Goal: Task Accomplishment & Management: Use online tool/utility

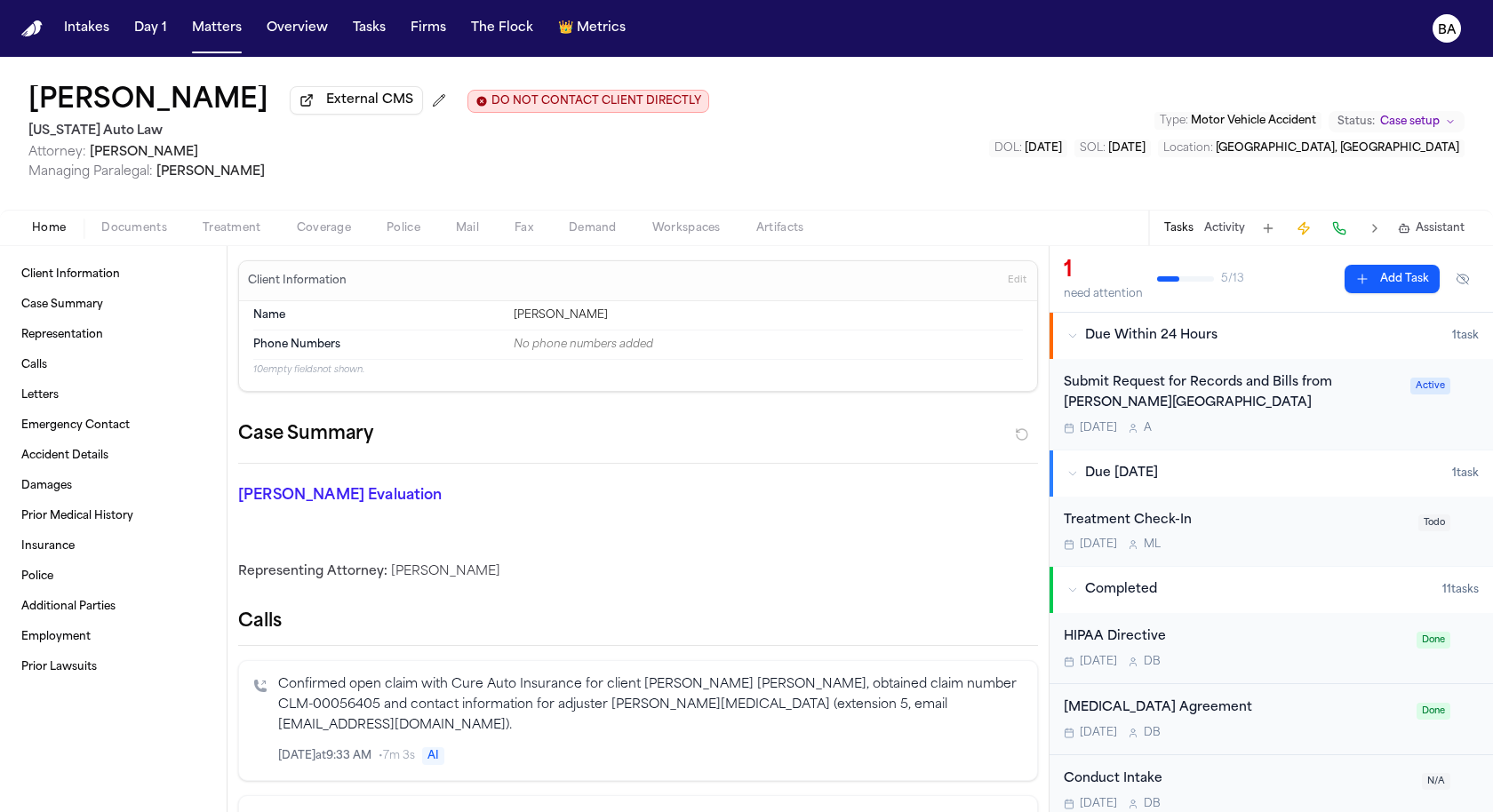
click at [322, 235] on span "Coverage" at bounding box center [324, 227] width 54 height 14
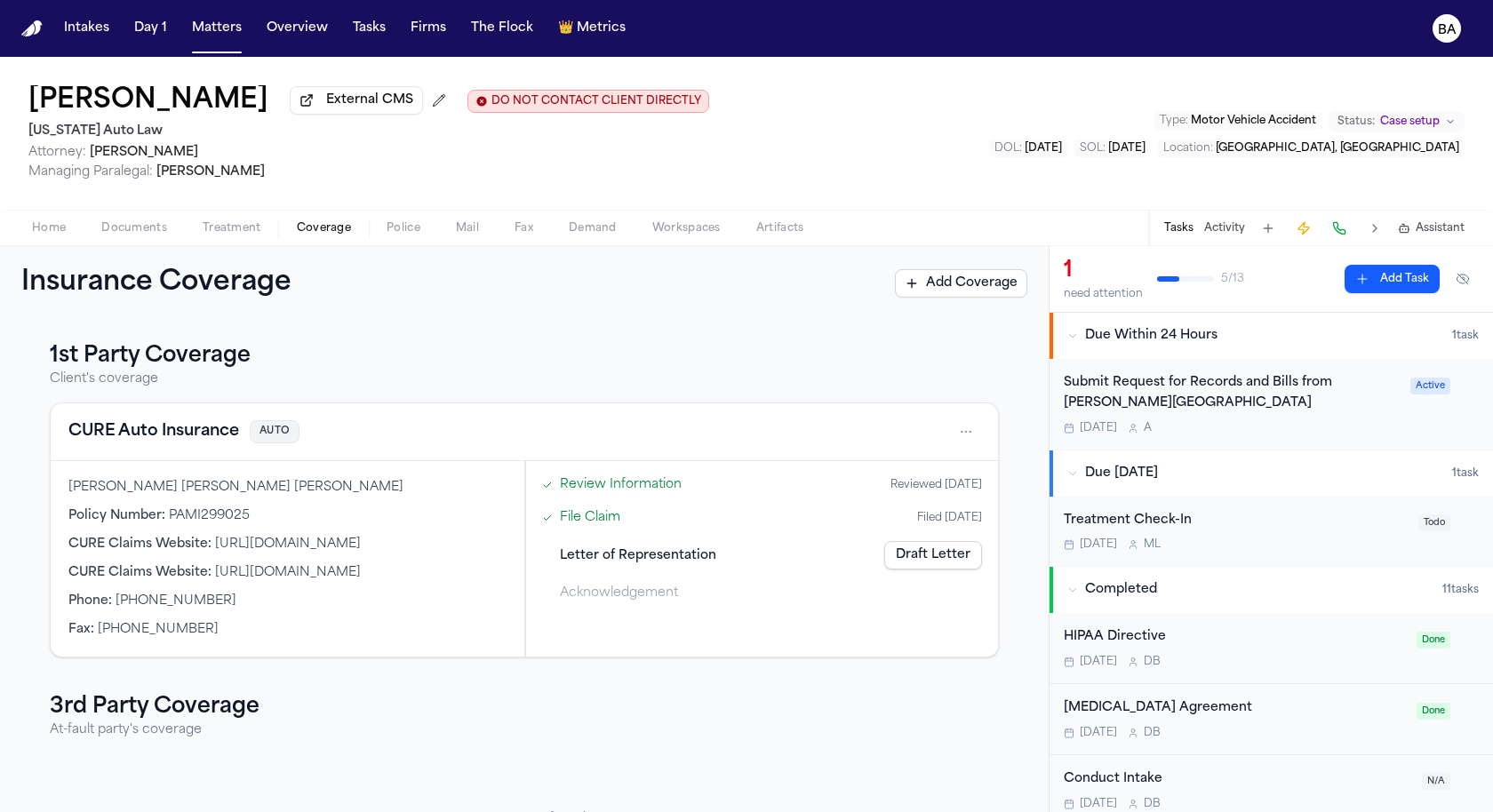
click at [209, 426] on button "CURE Auto Insurance" at bounding box center [154, 432] width 171 height 25
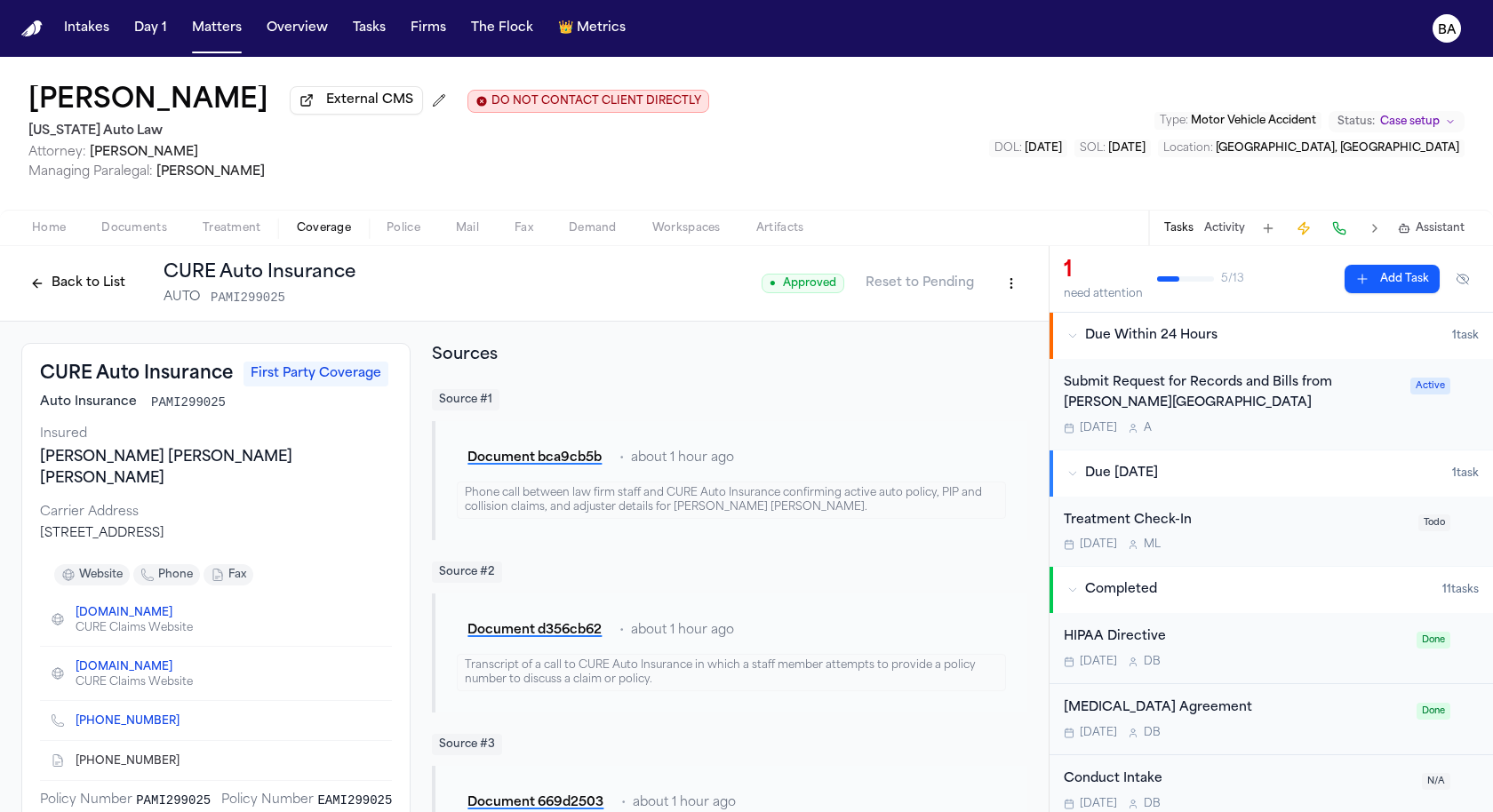
click at [76, 288] on button "Back to List" at bounding box center [78, 283] width 113 height 29
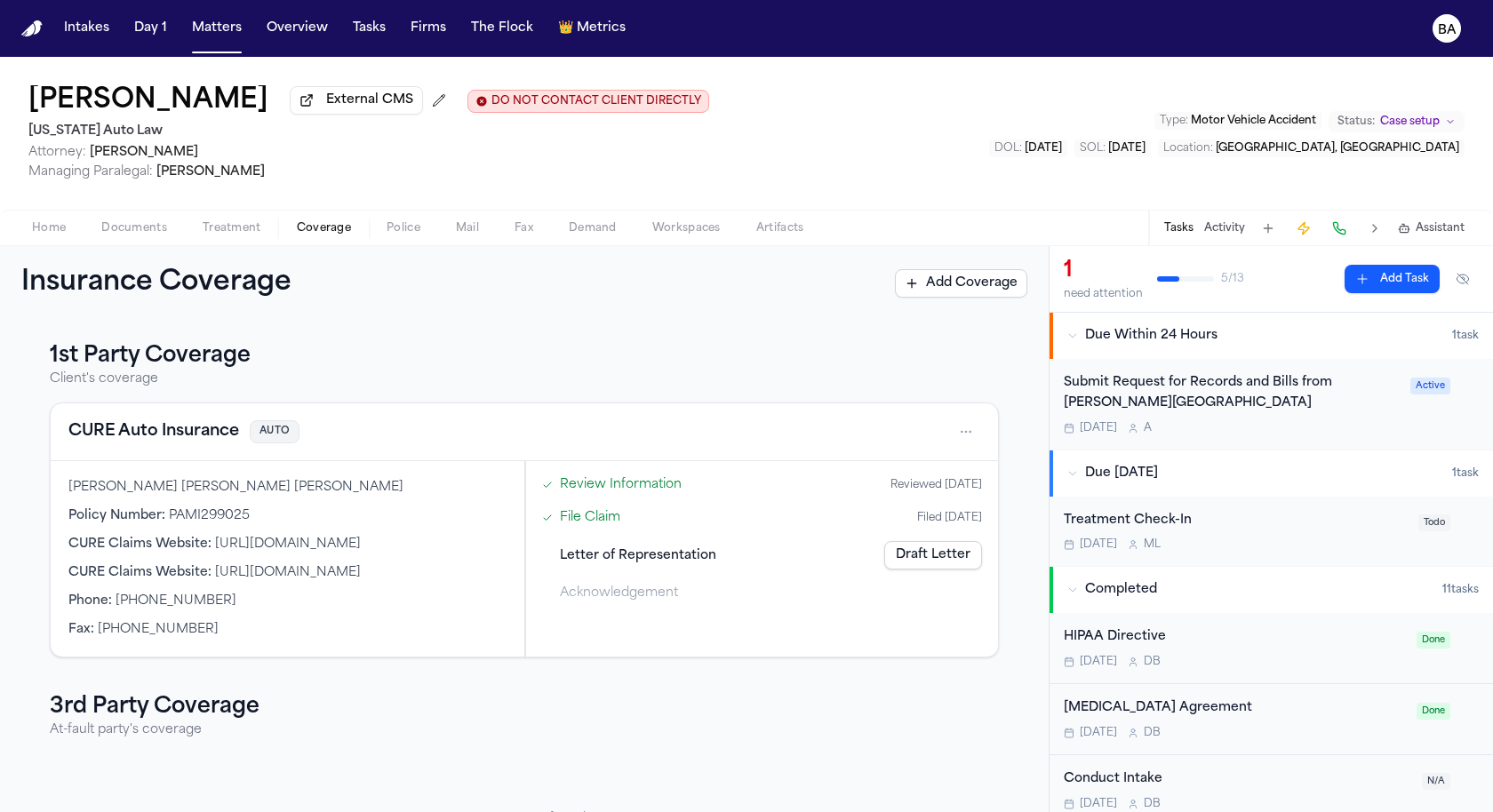
click at [678, 557] on span "Letter of Representation" at bounding box center [638, 555] width 157 height 18
click at [945, 566] on link "Draft Letter" at bounding box center [933, 556] width 98 height 29
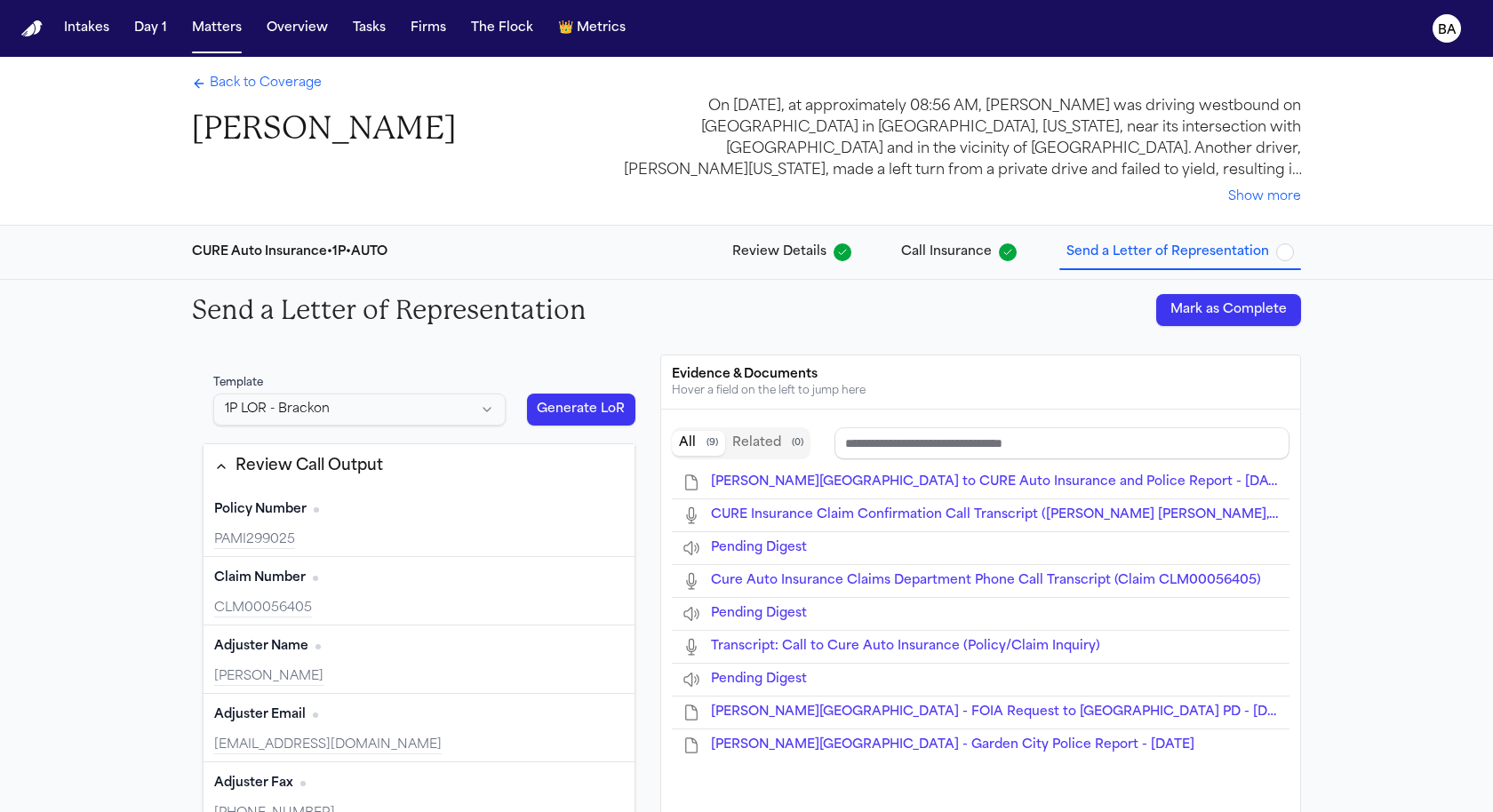
type input "**********"
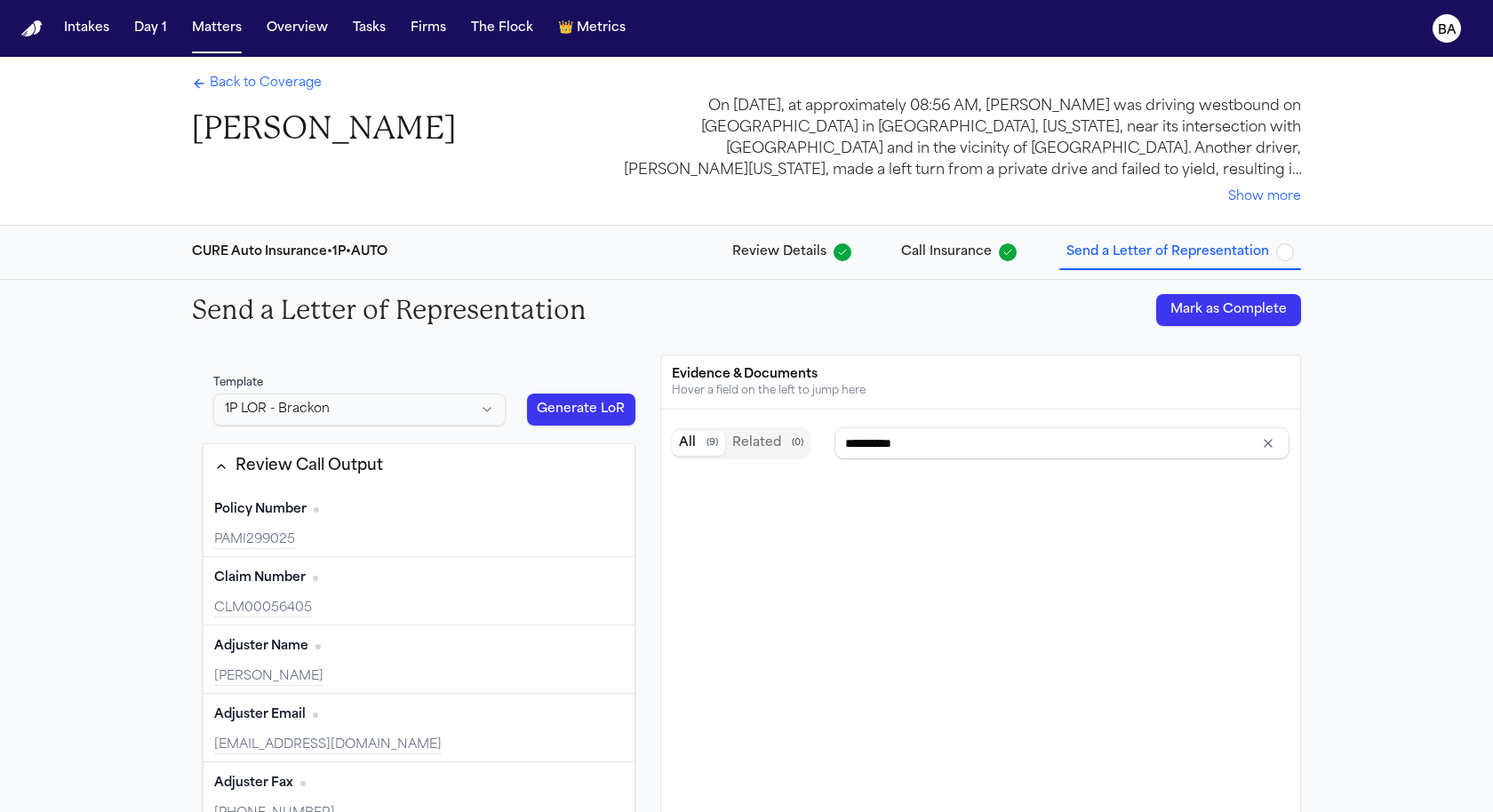
click at [565, 410] on button "Generate LoR" at bounding box center [581, 409] width 108 height 32
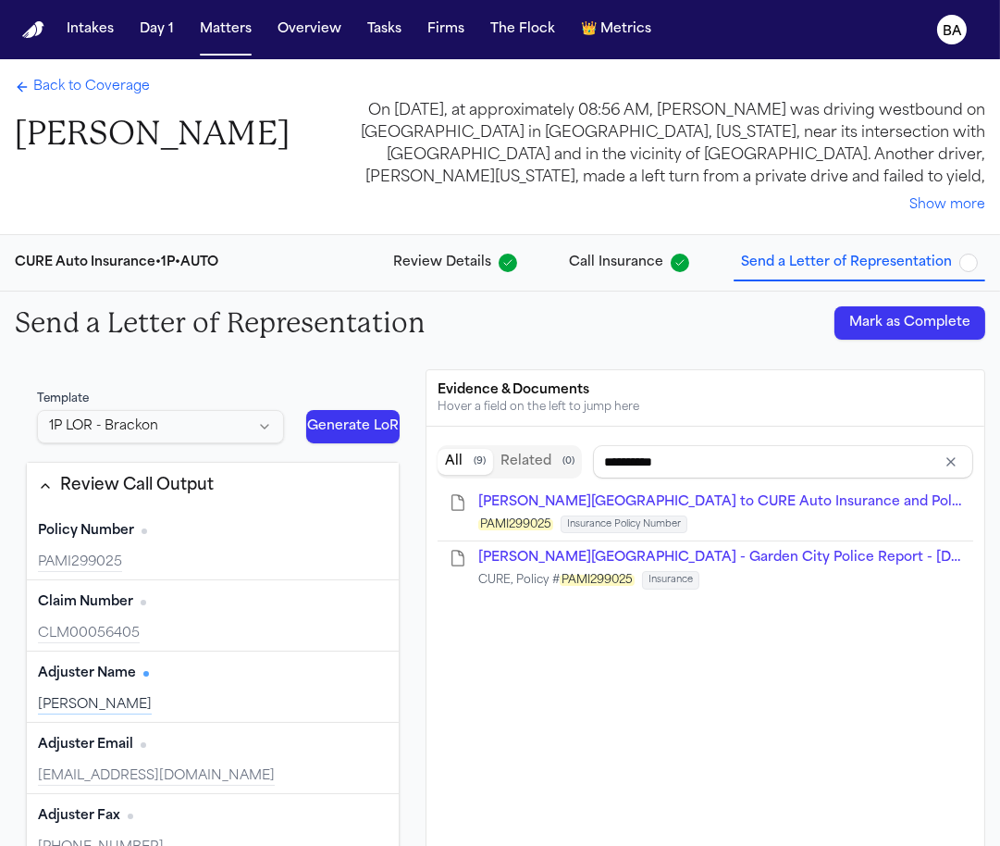
click at [353, 415] on button "Generate LoR" at bounding box center [352, 426] width 93 height 33
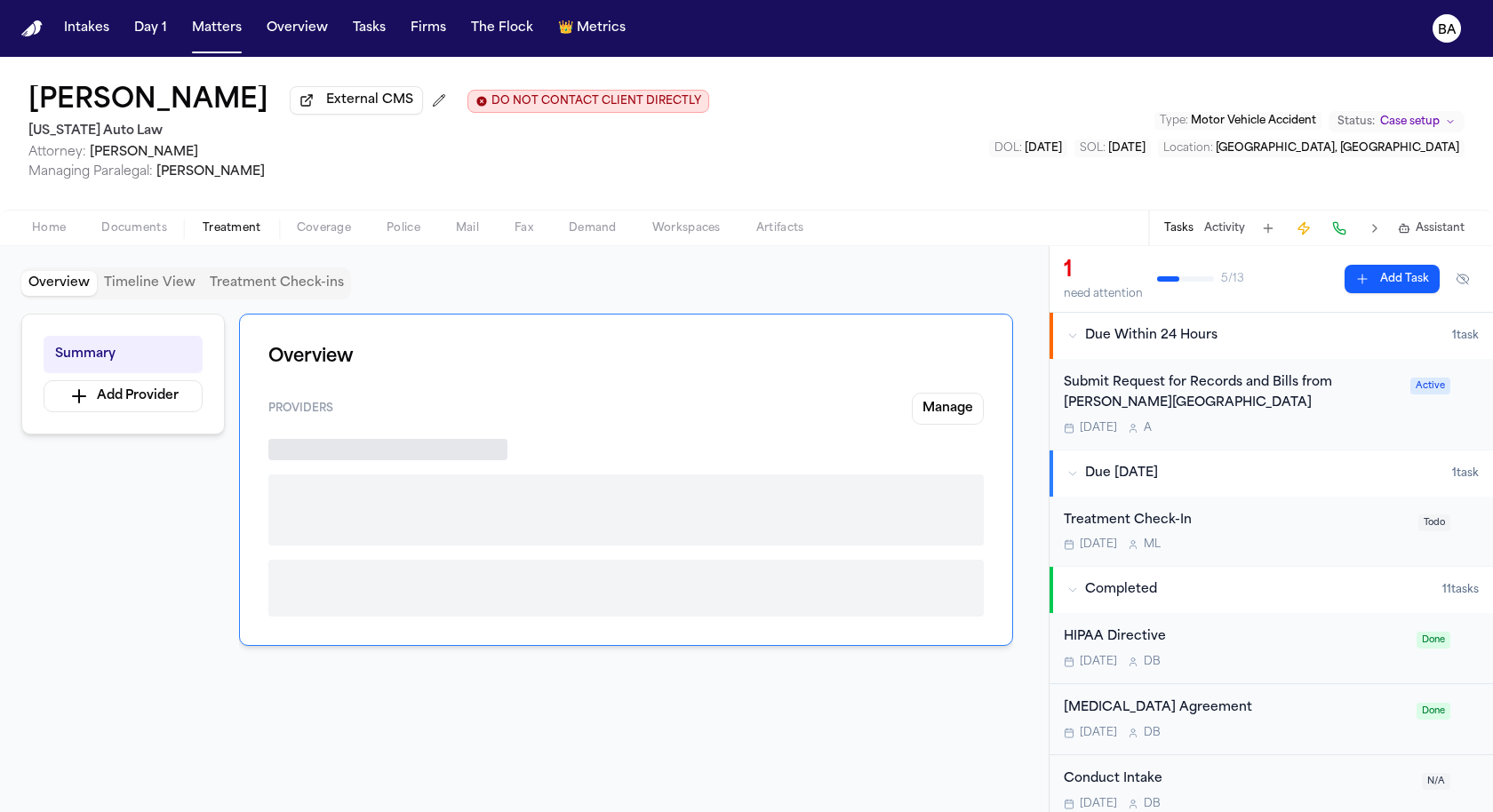
click at [249, 239] on button "Treatment" at bounding box center [231, 228] width 94 height 21
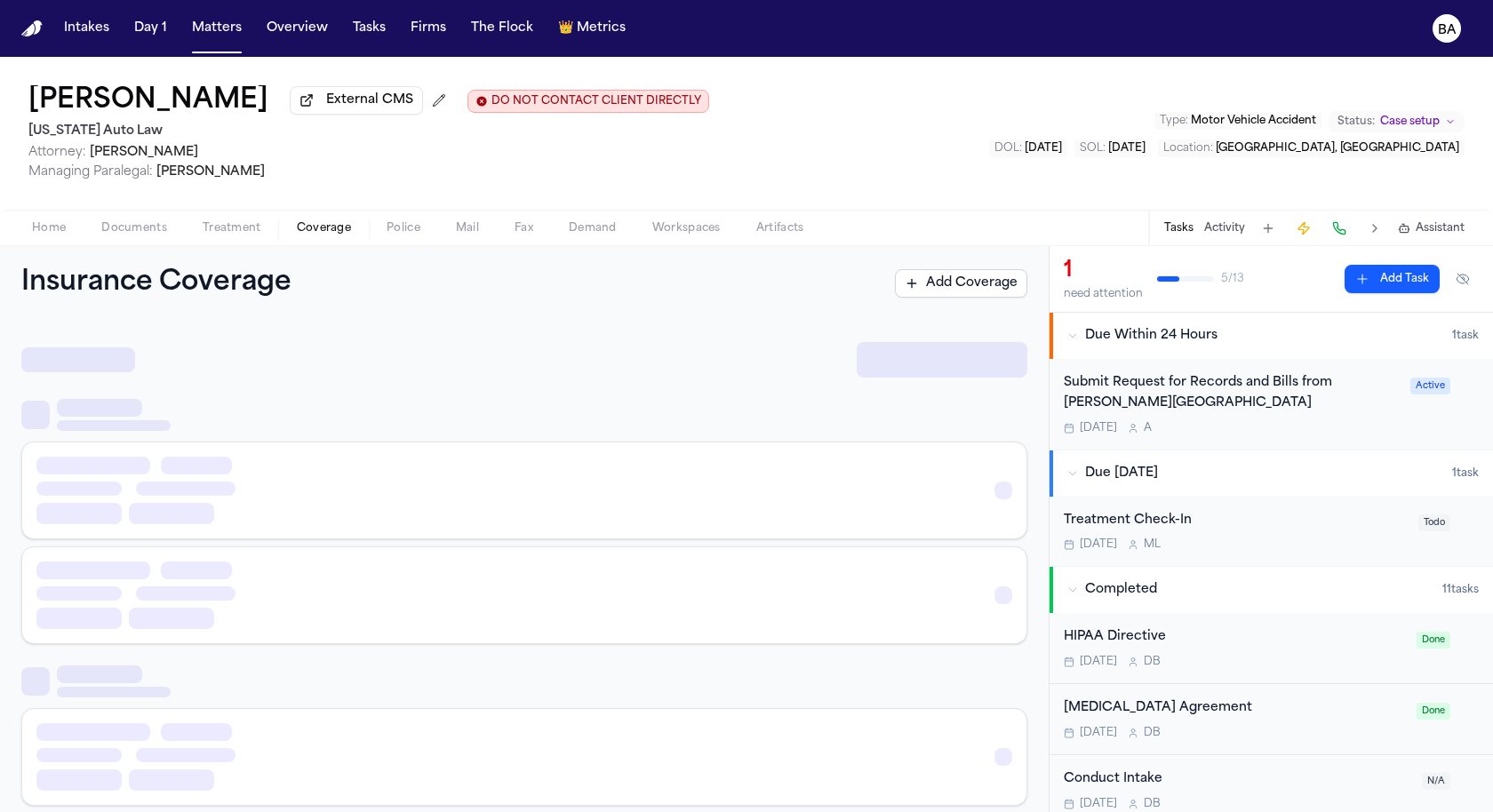
click at [330, 234] on span "Coverage" at bounding box center [324, 227] width 54 height 14
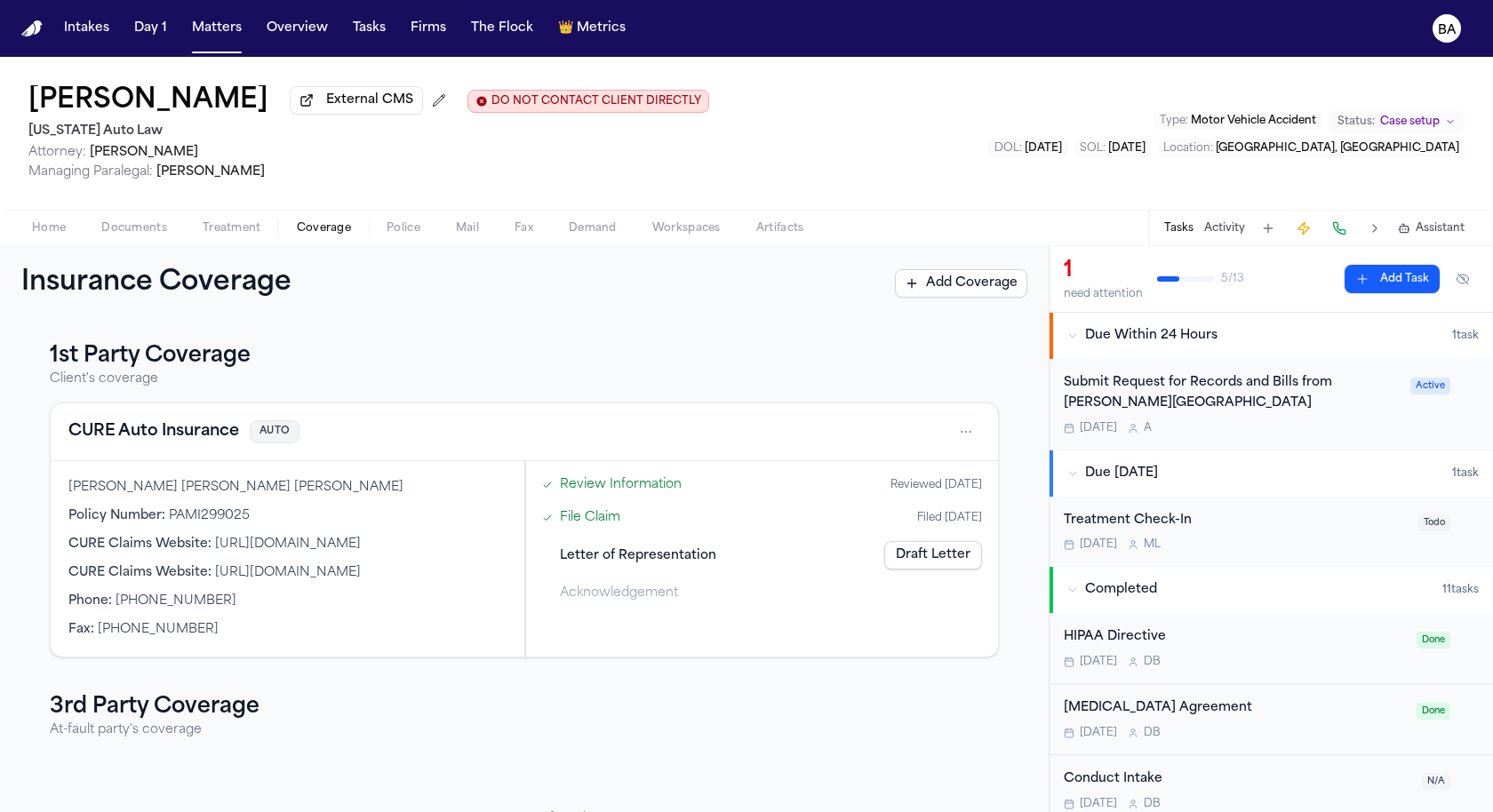
click at [173, 437] on button "CURE Auto Insurance" at bounding box center [154, 432] width 171 height 25
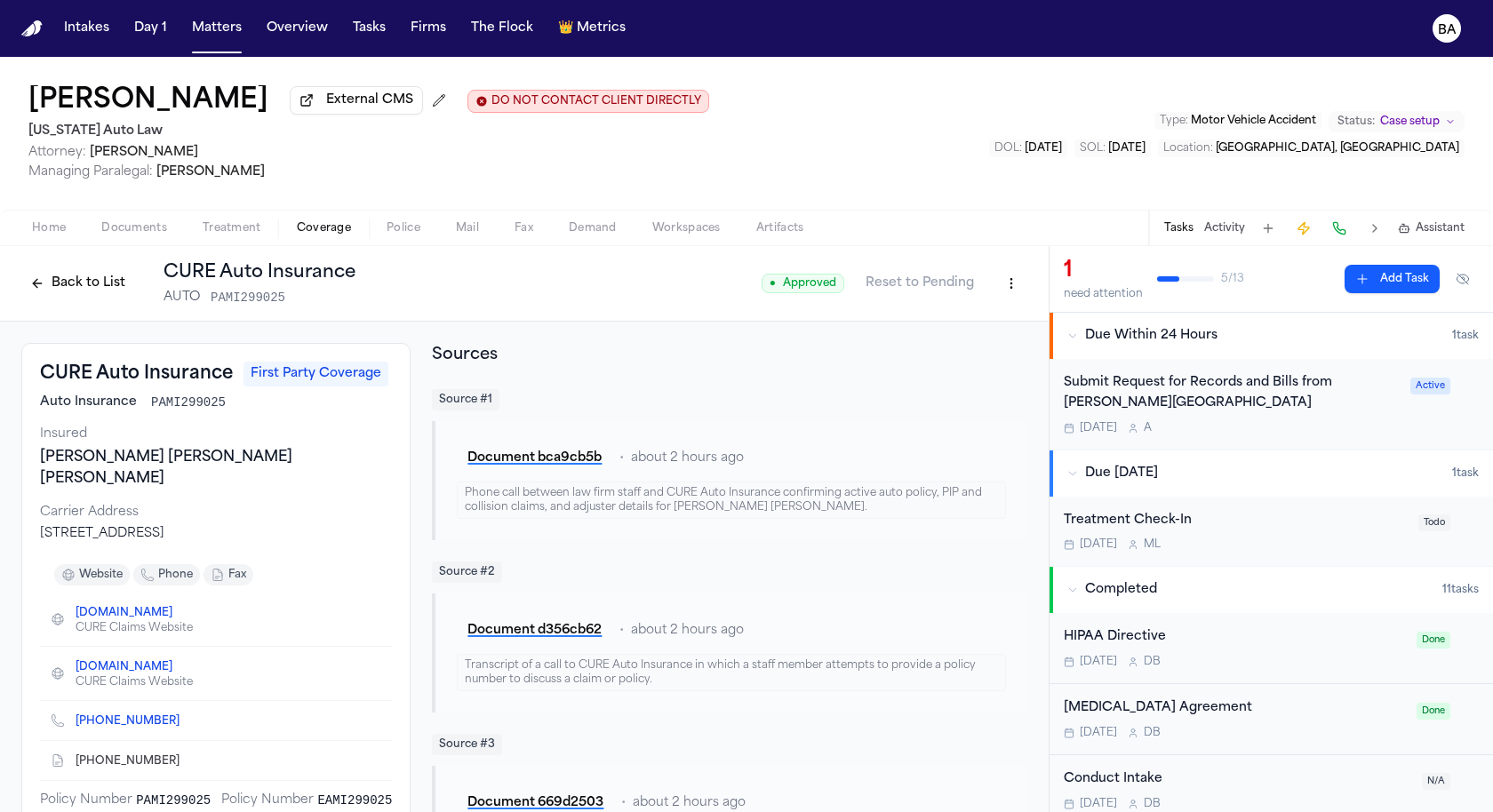
click at [95, 290] on button "Back to List" at bounding box center [78, 283] width 113 height 29
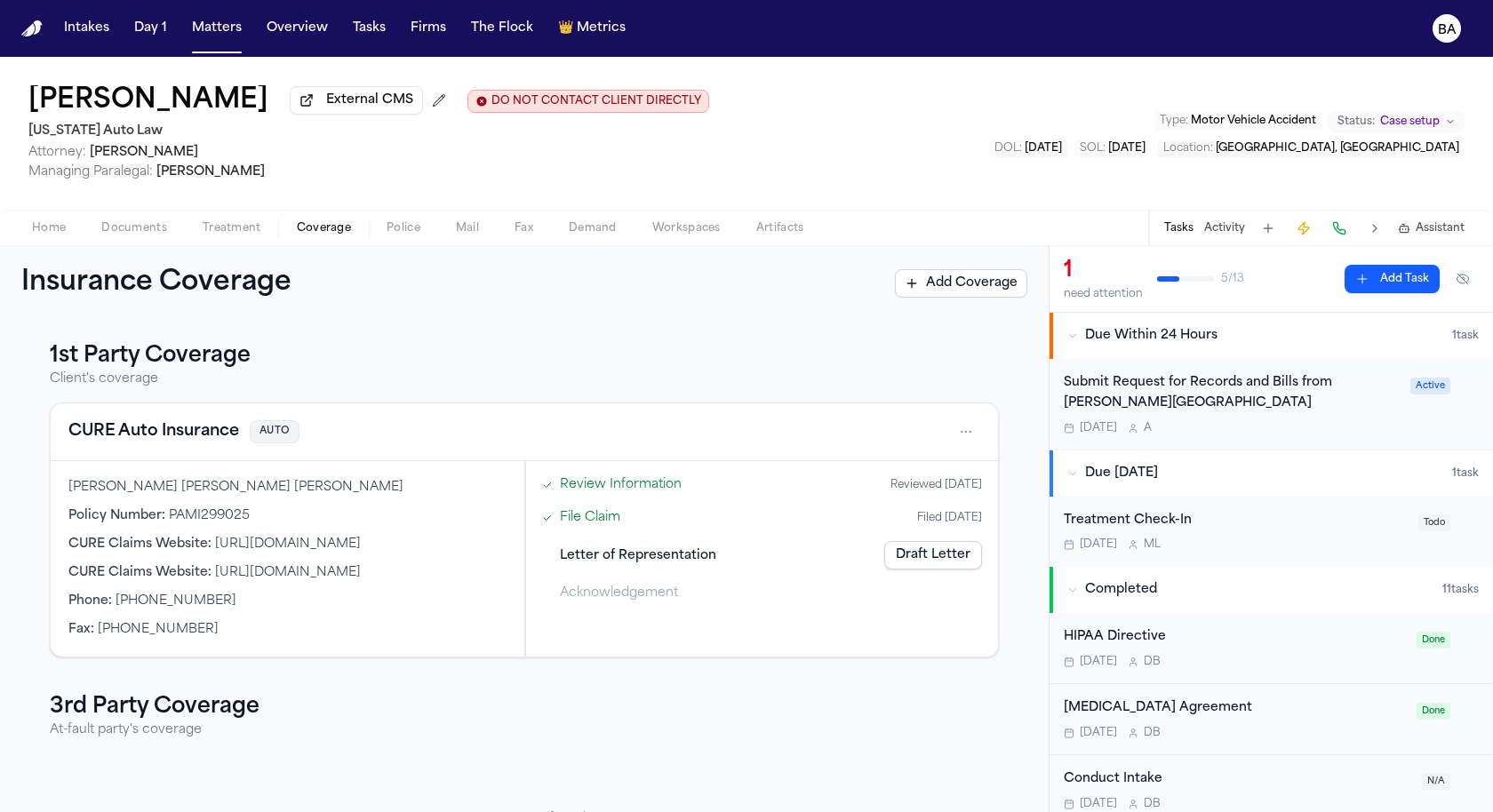
click at [687, 557] on span "Letter of Representation" at bounding box center [638, 555] width 157 height 18
click at [971, 564] on link "Draft Letter" at bounding box center [933, 556] width 98 height 29
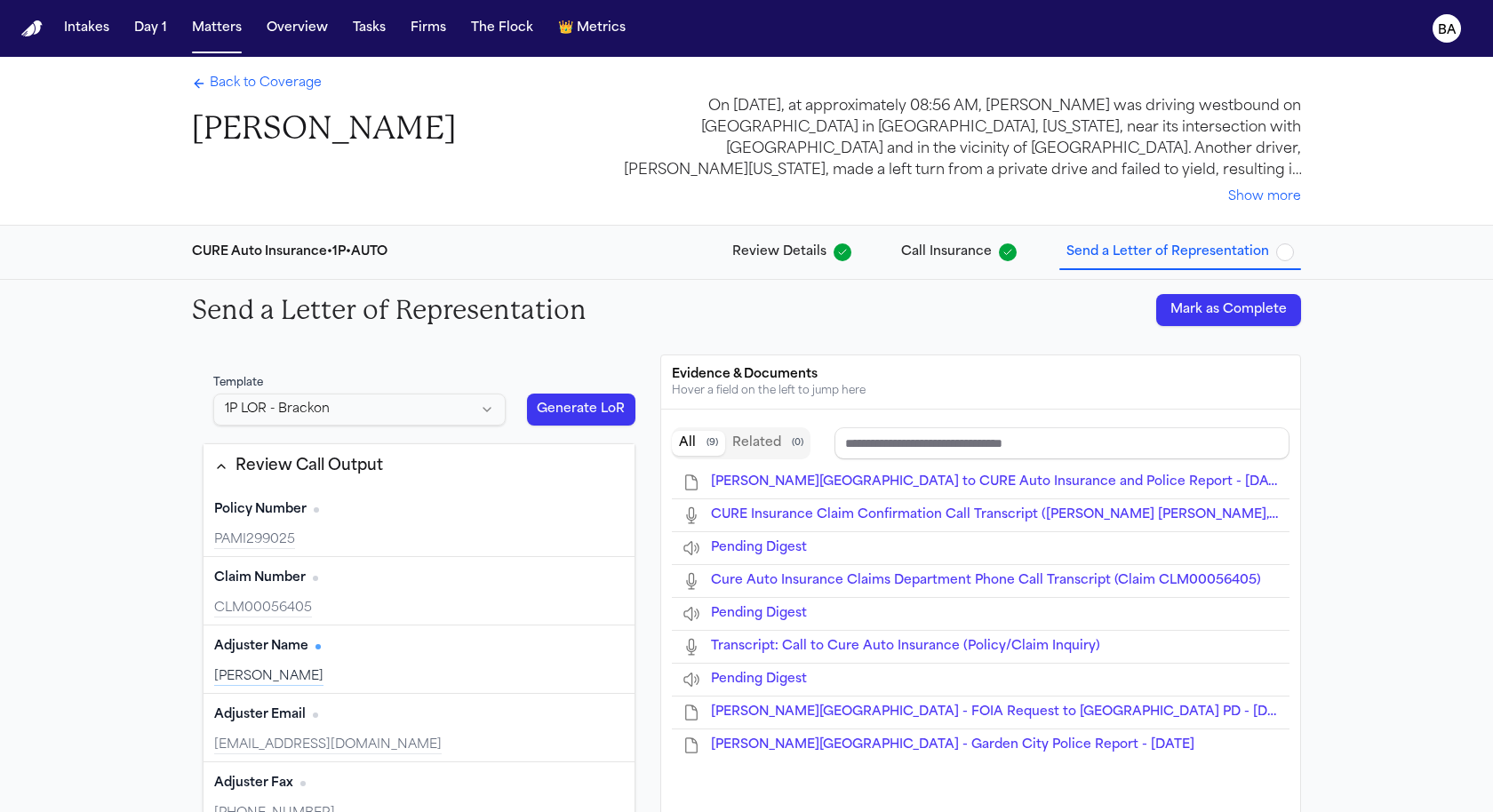
click at [576, 400] on button "Generate LoR" at bounding box center [581, 409] width 108 height 32
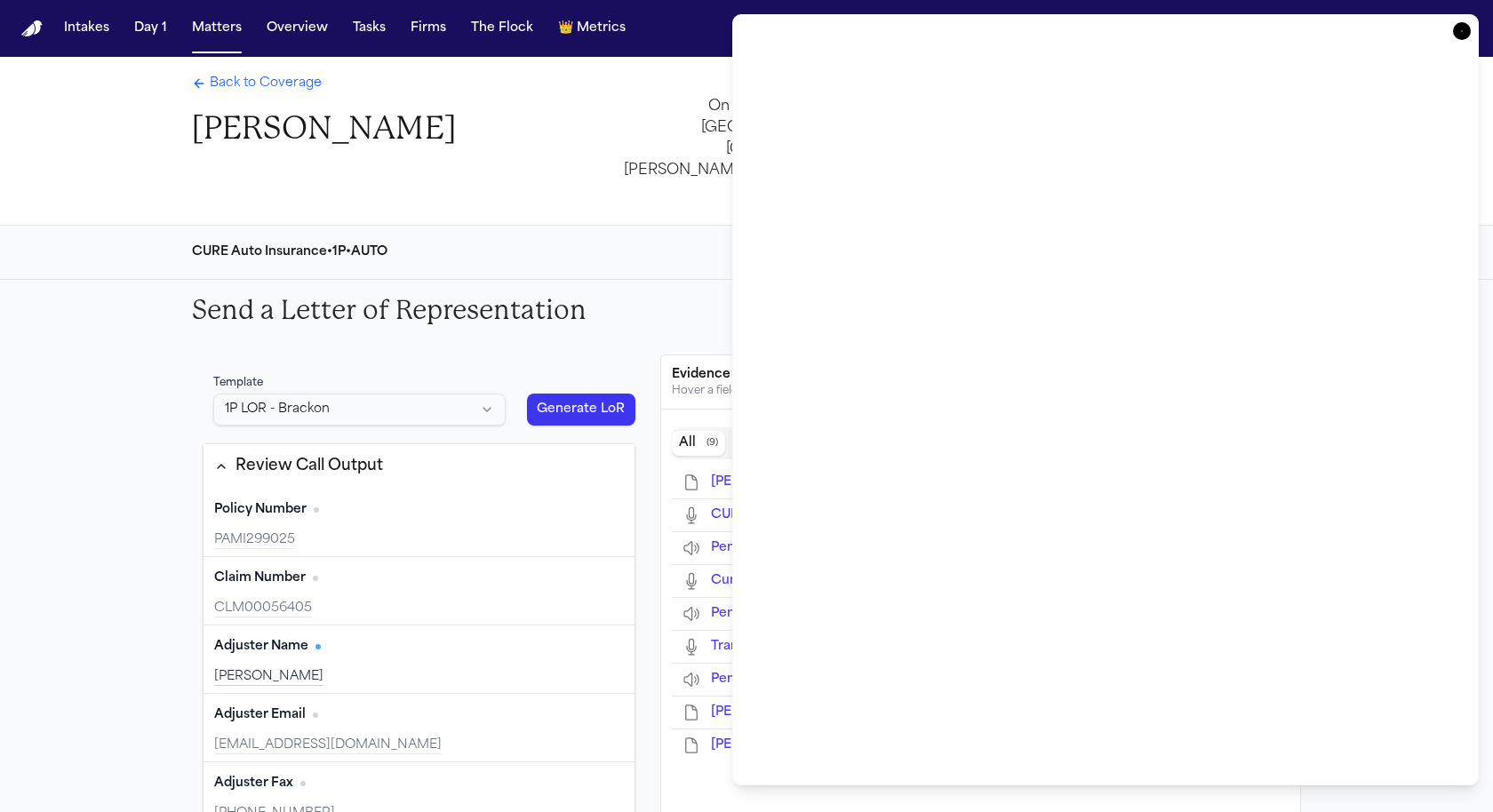
click at [627, 337] on div "Send a Letter of Representation Mark as Complete" at bounding box center [746, 309] width 1138 height 60
click at [1462, 29] on icon "button" at bounding box center [1461, 31] width 18 height 18
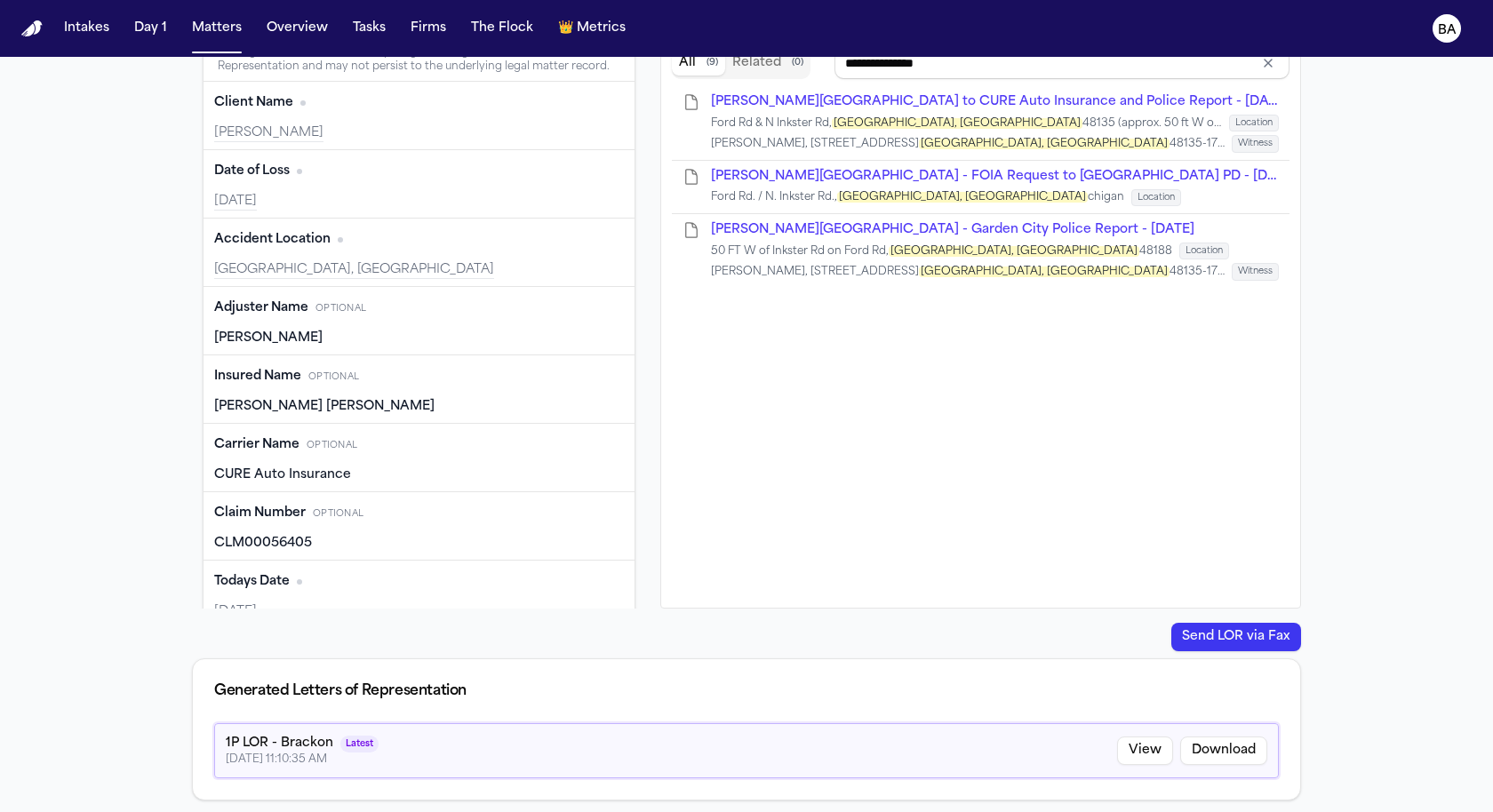
scroll to position [699, 0]
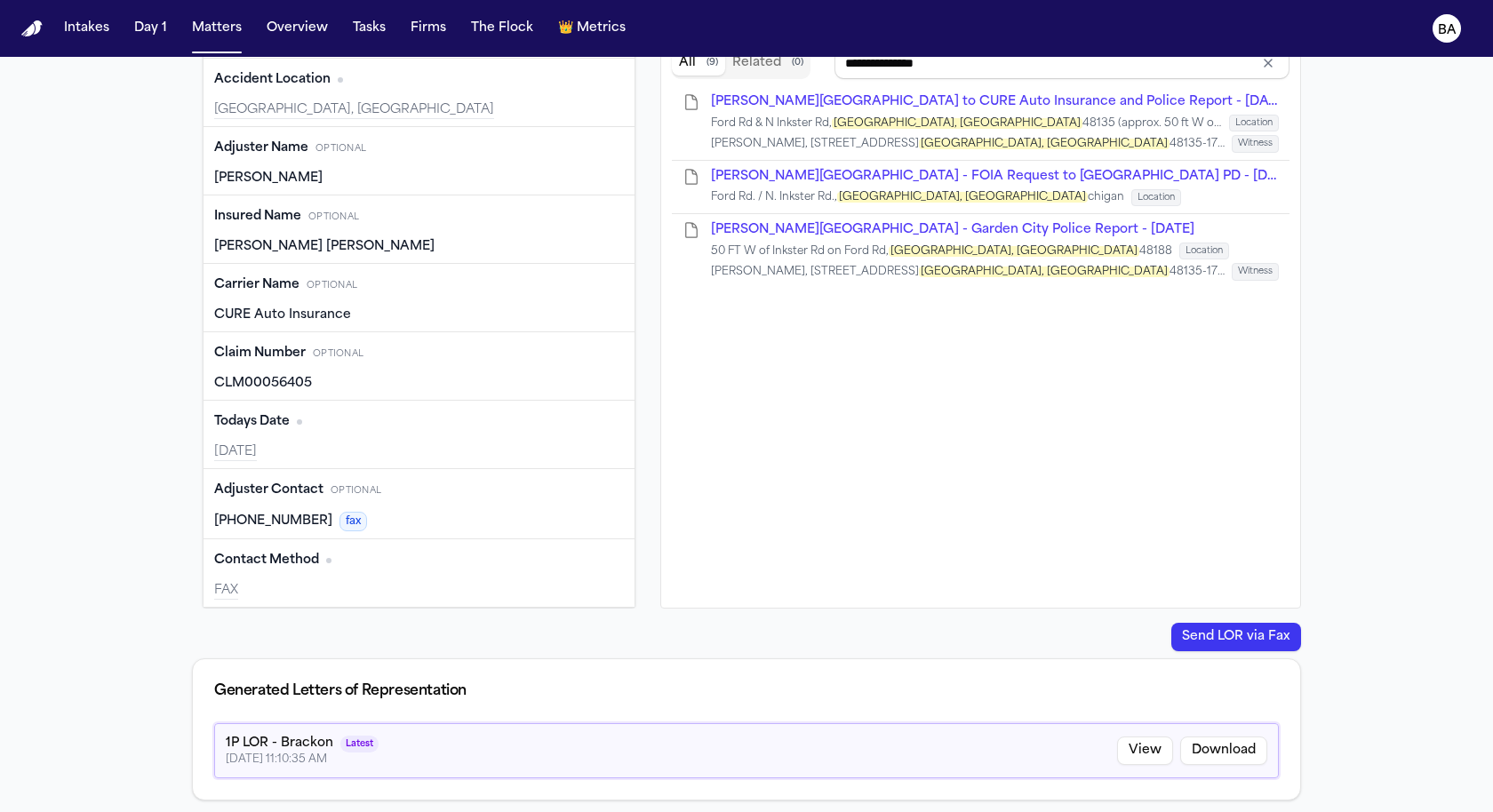
type input "**********"
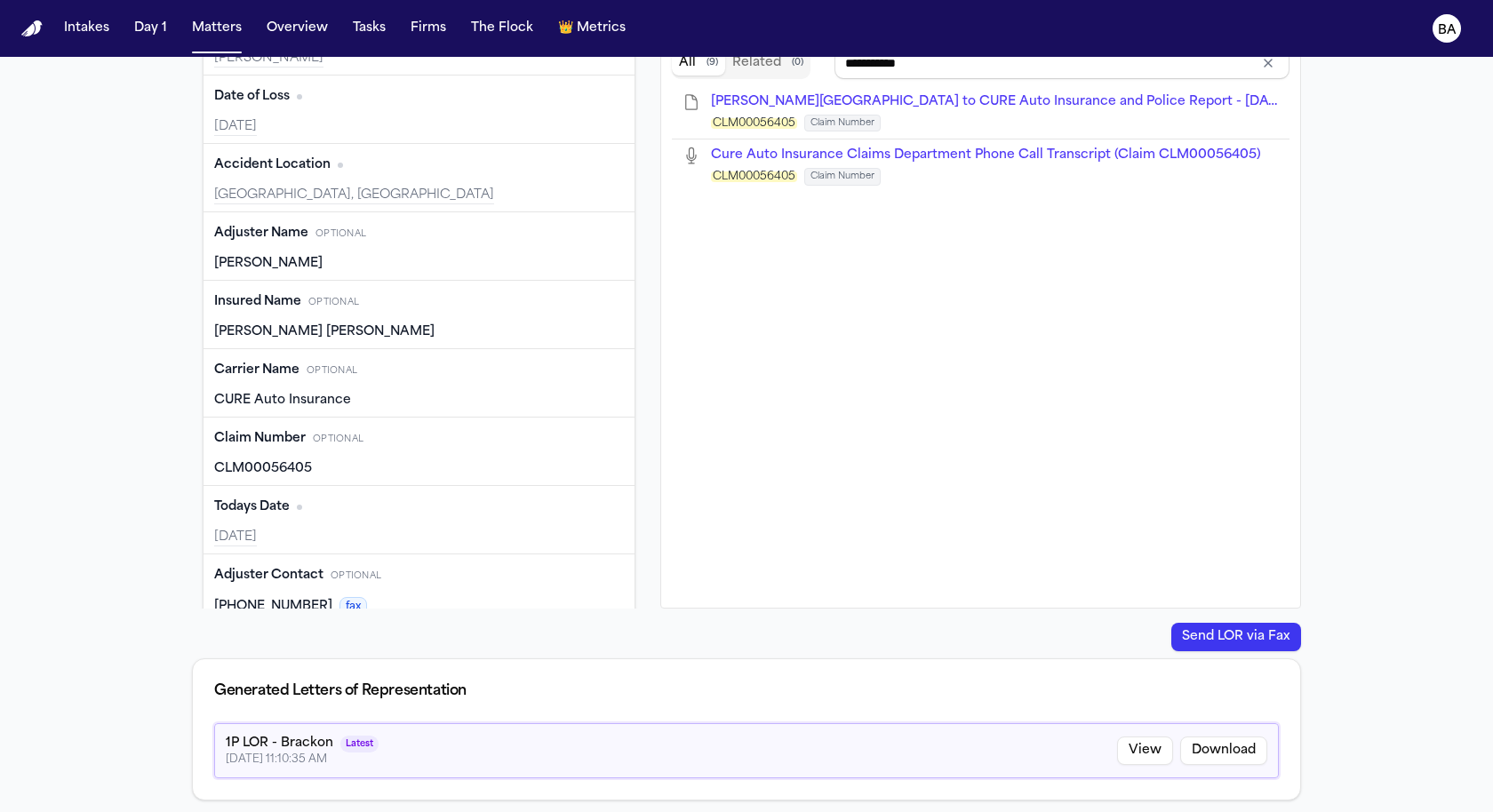
scroll to position [613, 0]
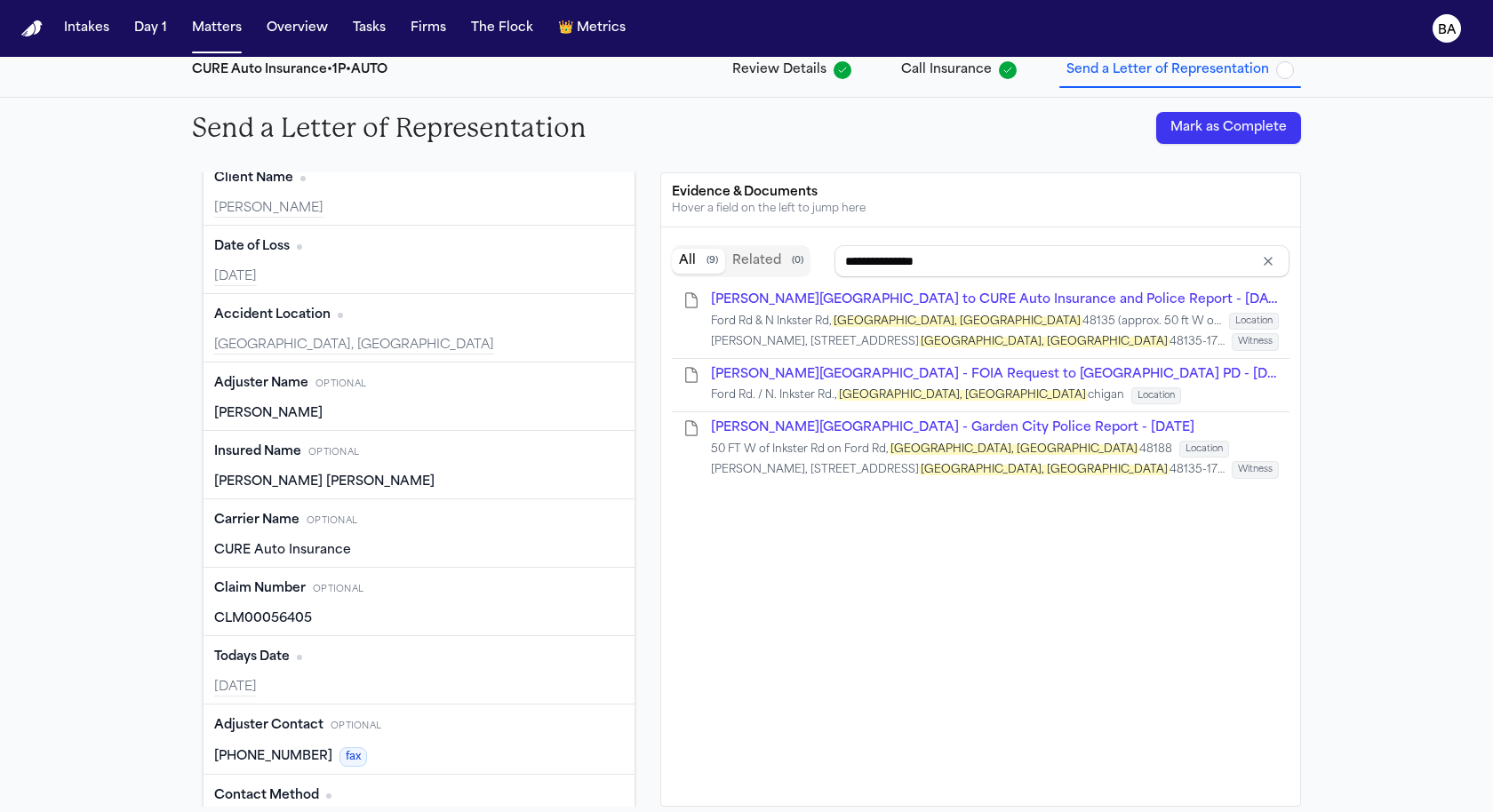
scroll to position [768, 0]
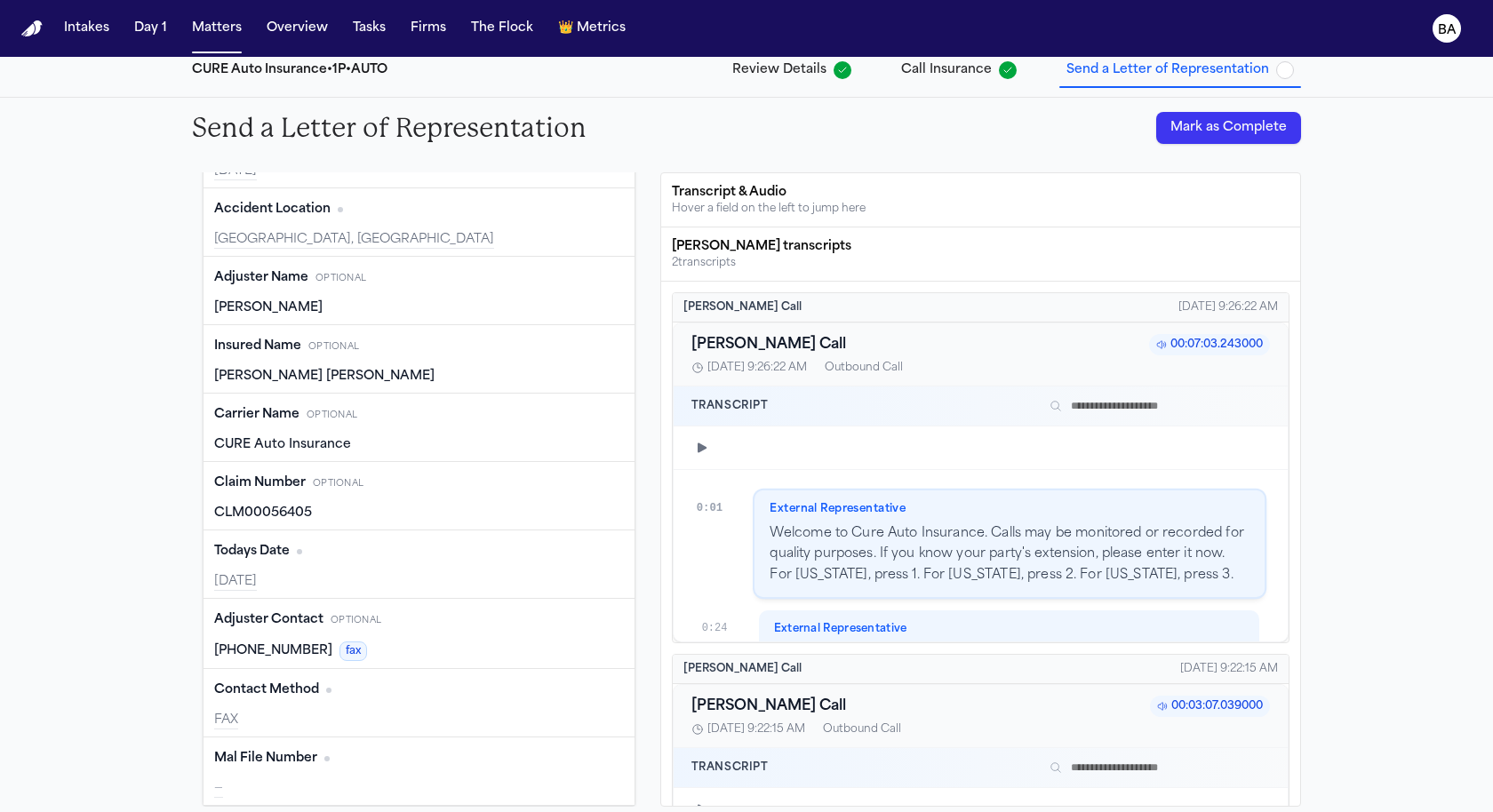
type input "**********"
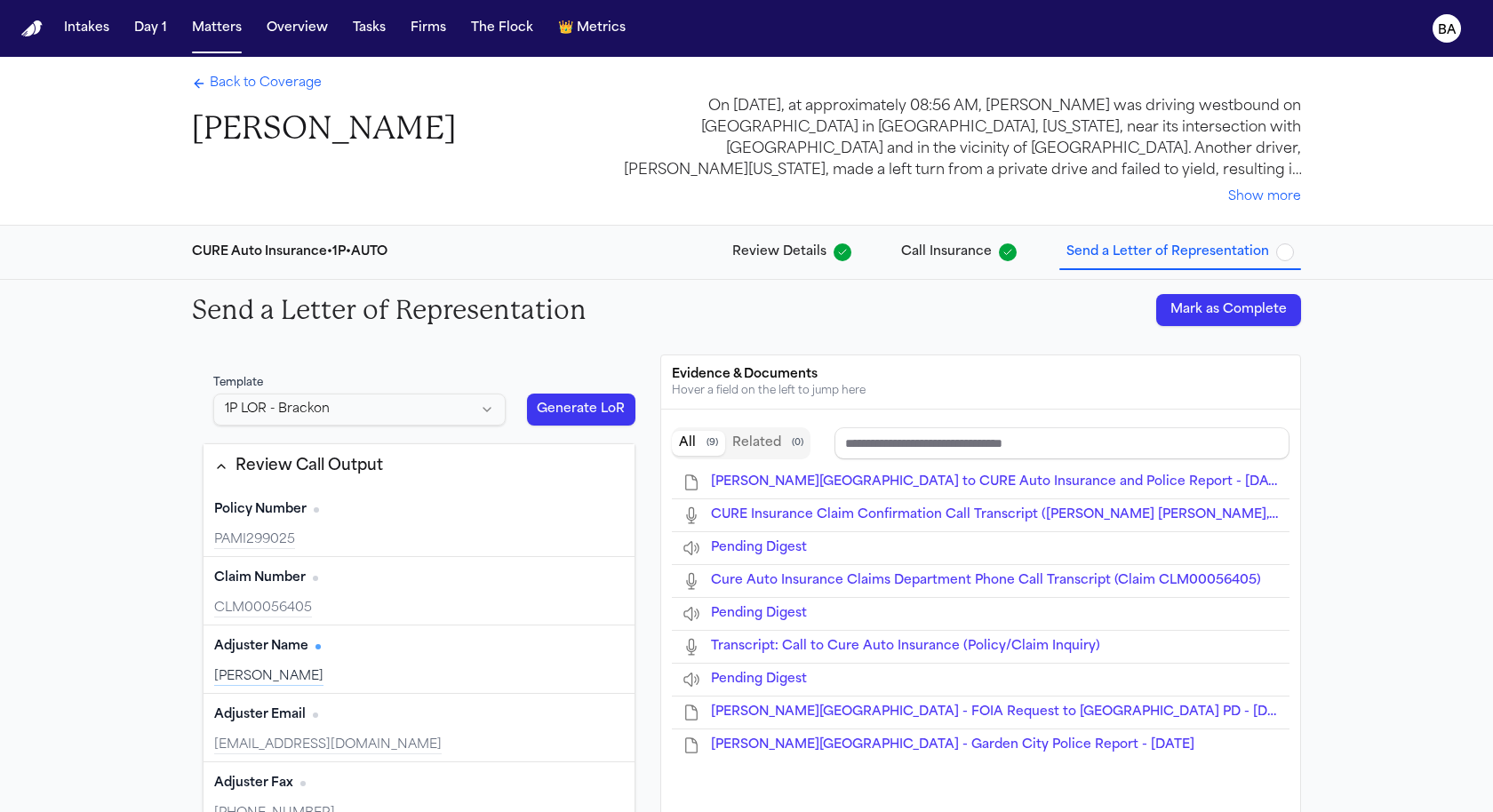
click at [607, 409] on button "Generate LoR" at bounding box center [581, 409] width 108 height 32
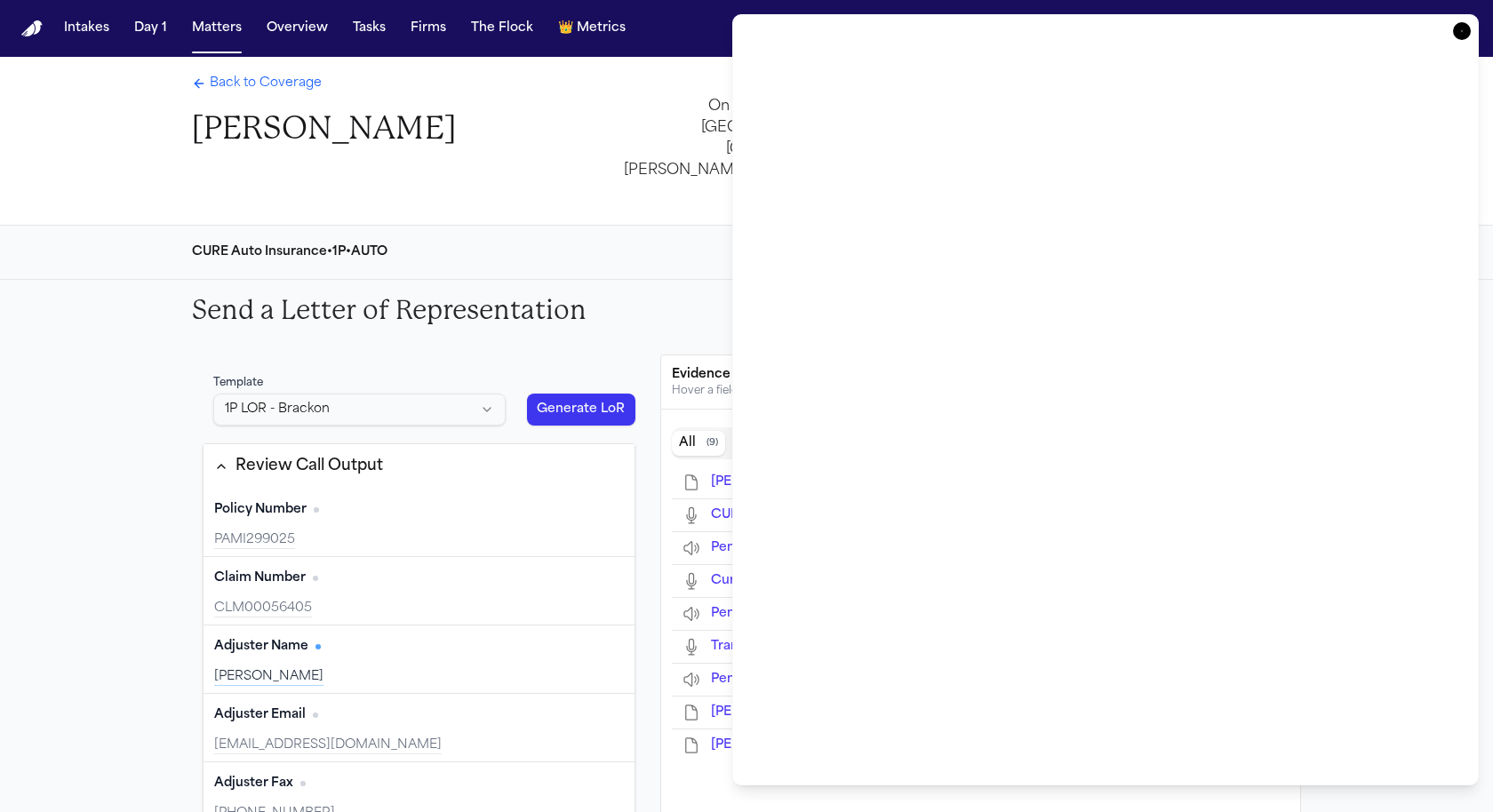
click at [1460, 23] on icon "button" at bounding box center [1461, 31] width 18 height 18
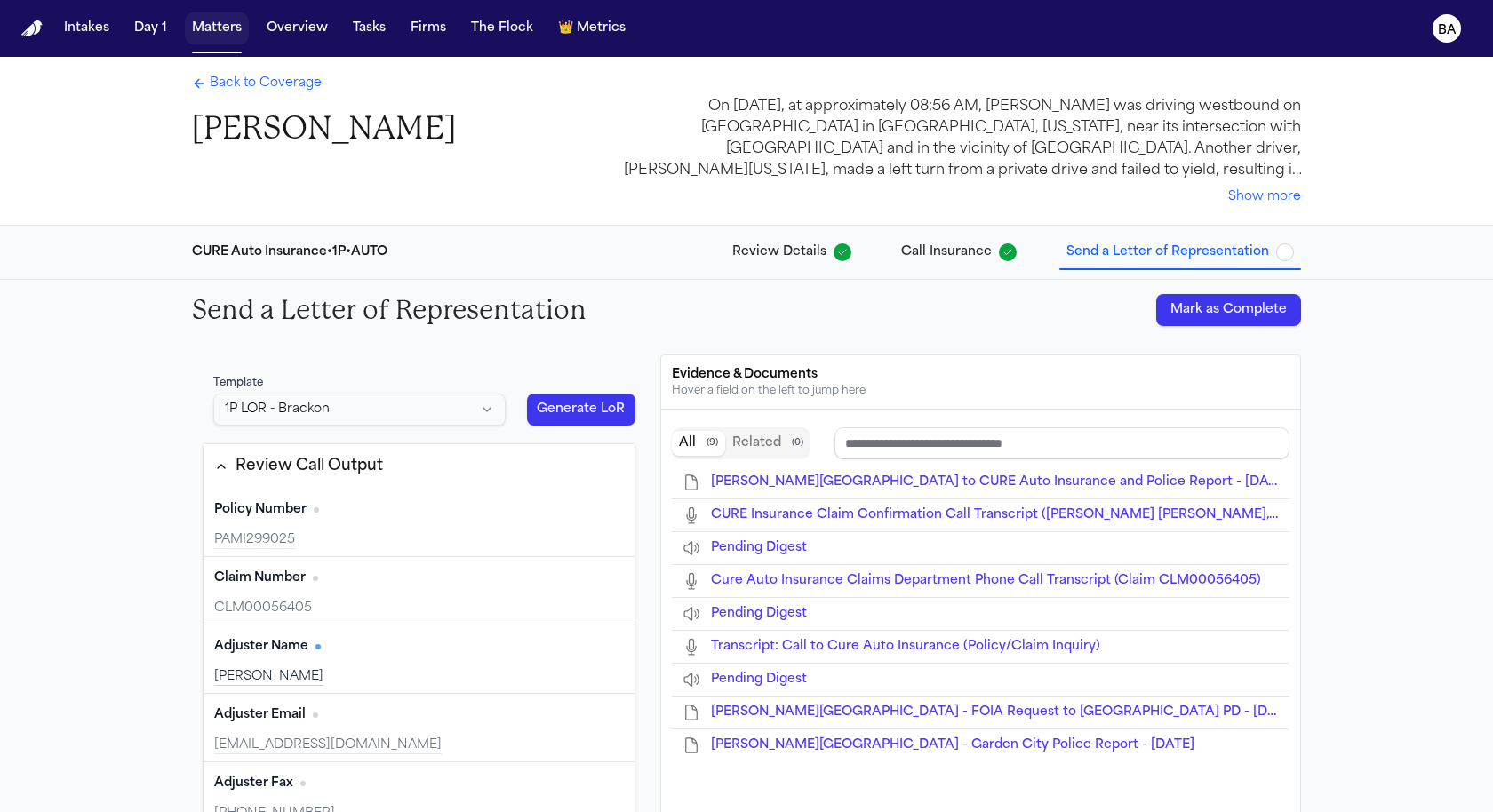
click at [205, 33] on button "Matters" at bounding box center [216, 28] width 64 height 32
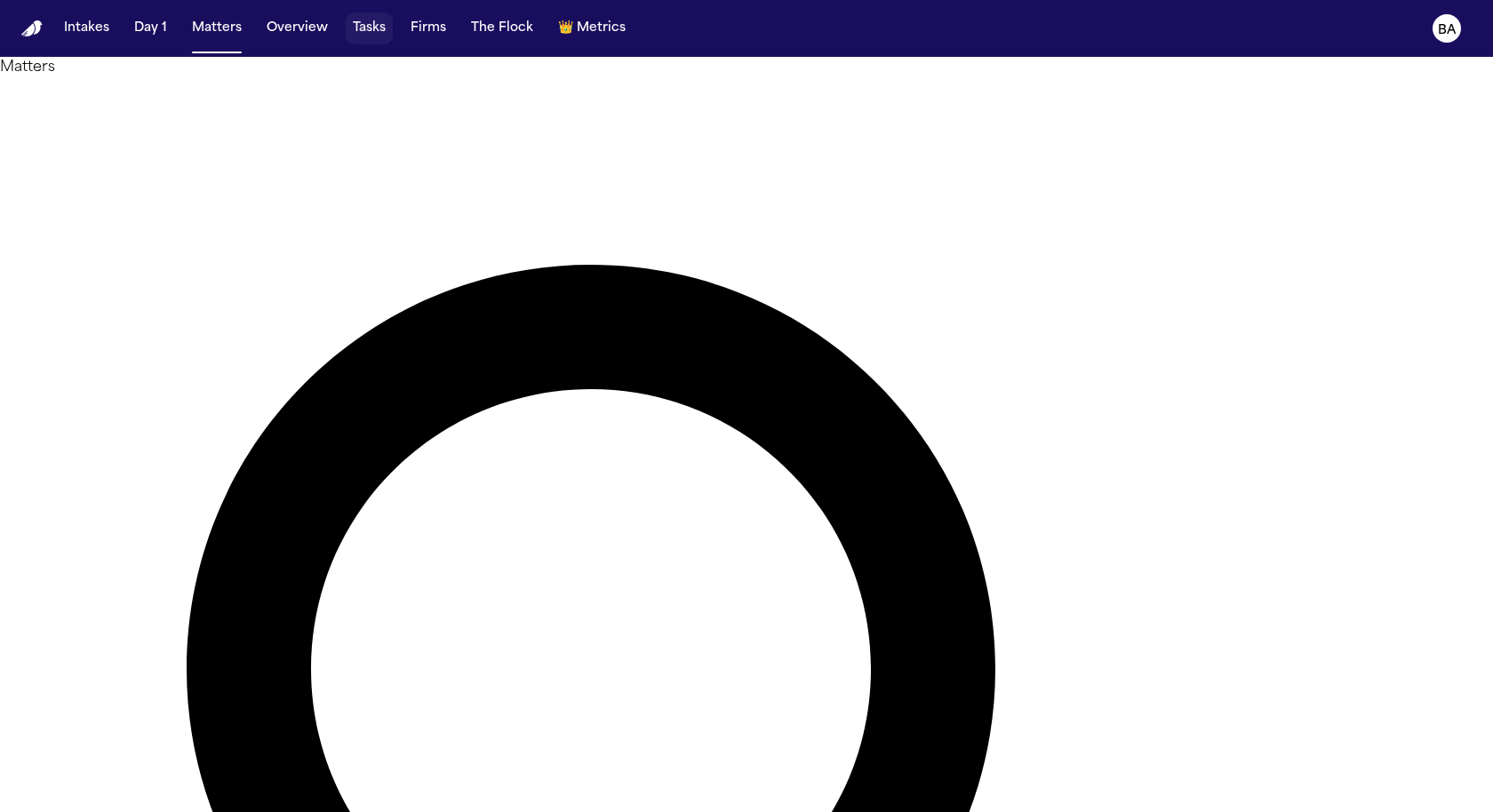
click at [363, 32] on button "Tasks" at bounding box center [369, 28] width 47 height 32
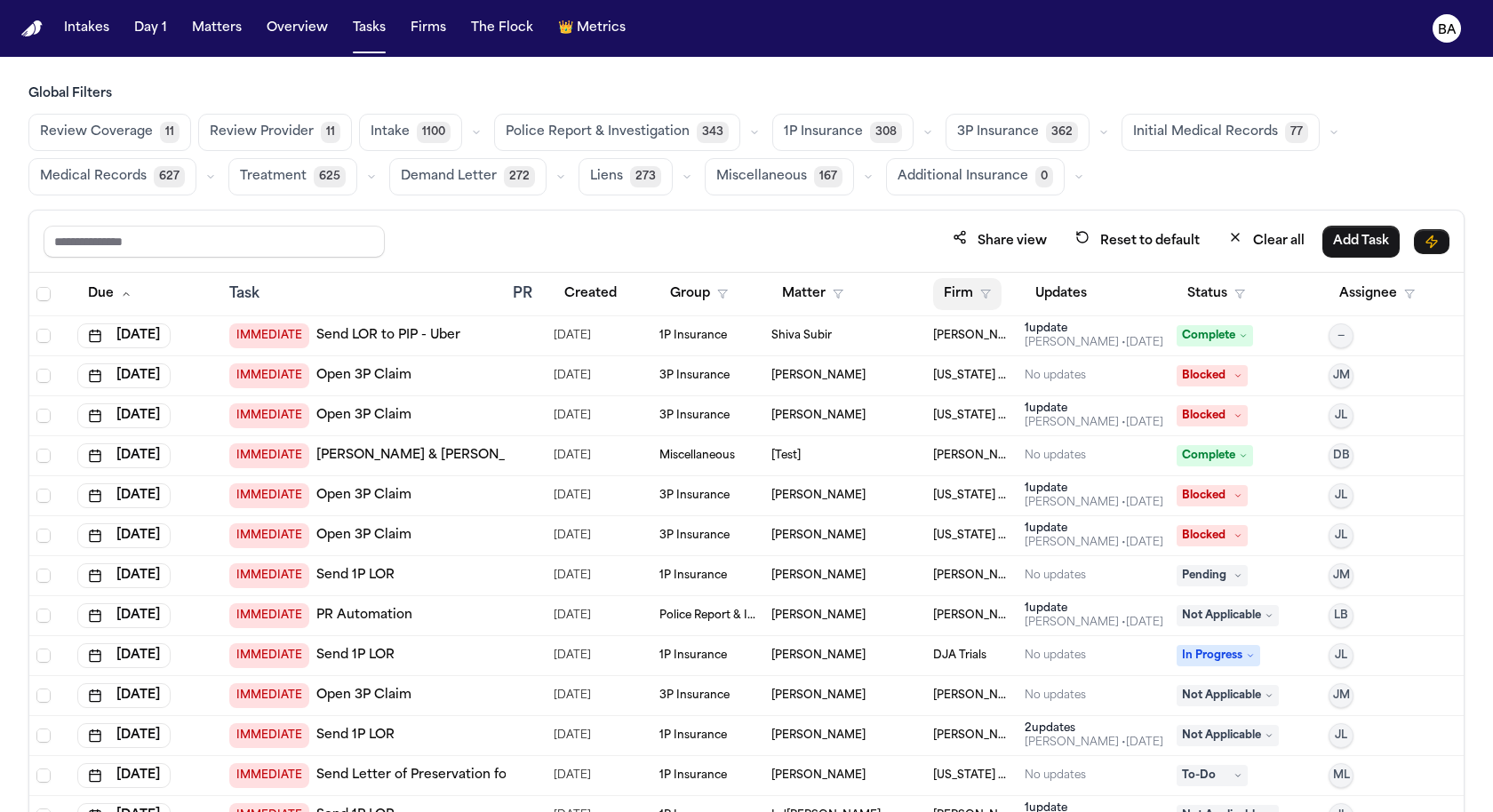
click at [990, 281] on button "Firm" at bounding box center [967, 294] width 68 height 32
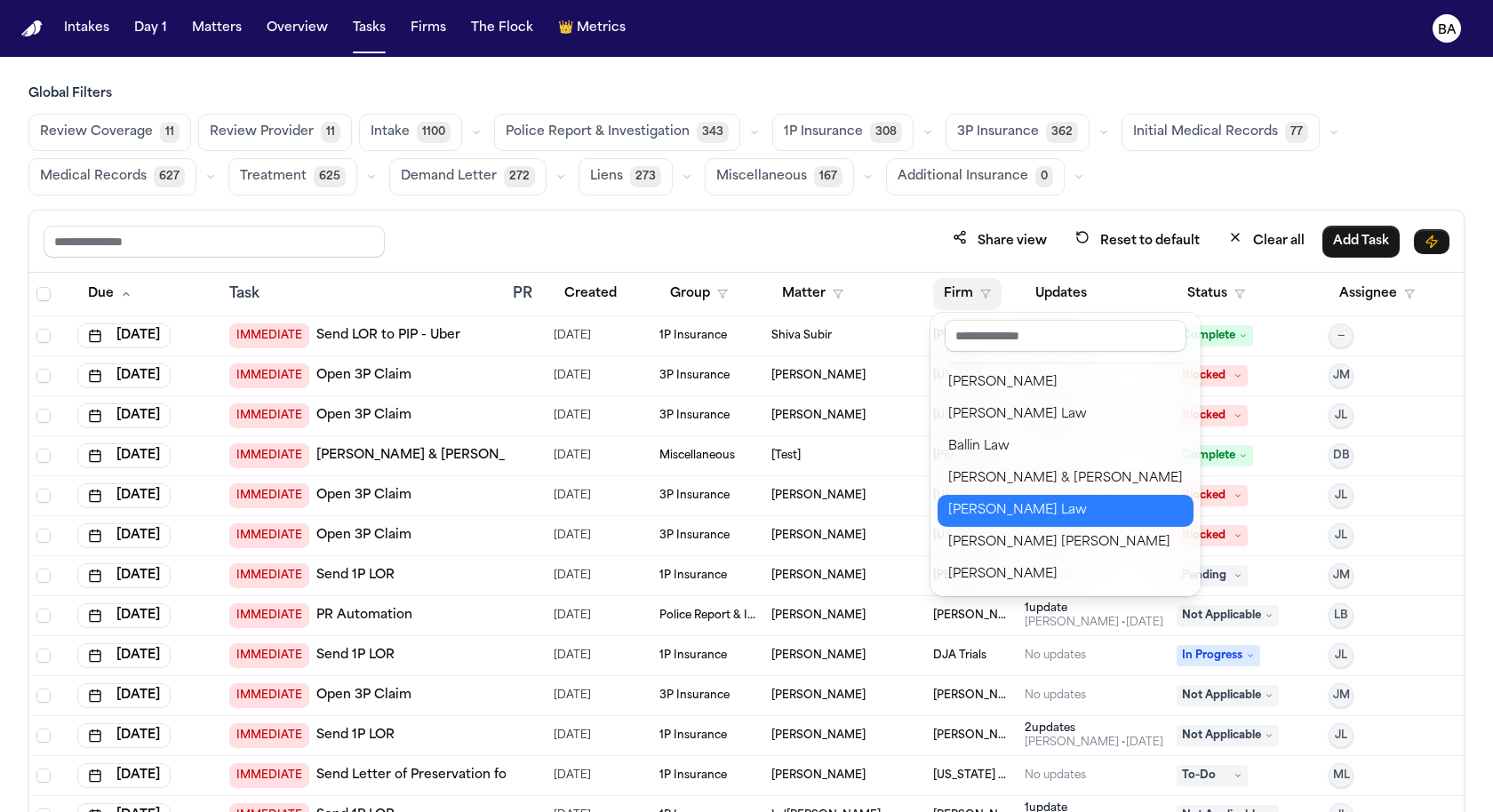
scroll to position [38, 0]
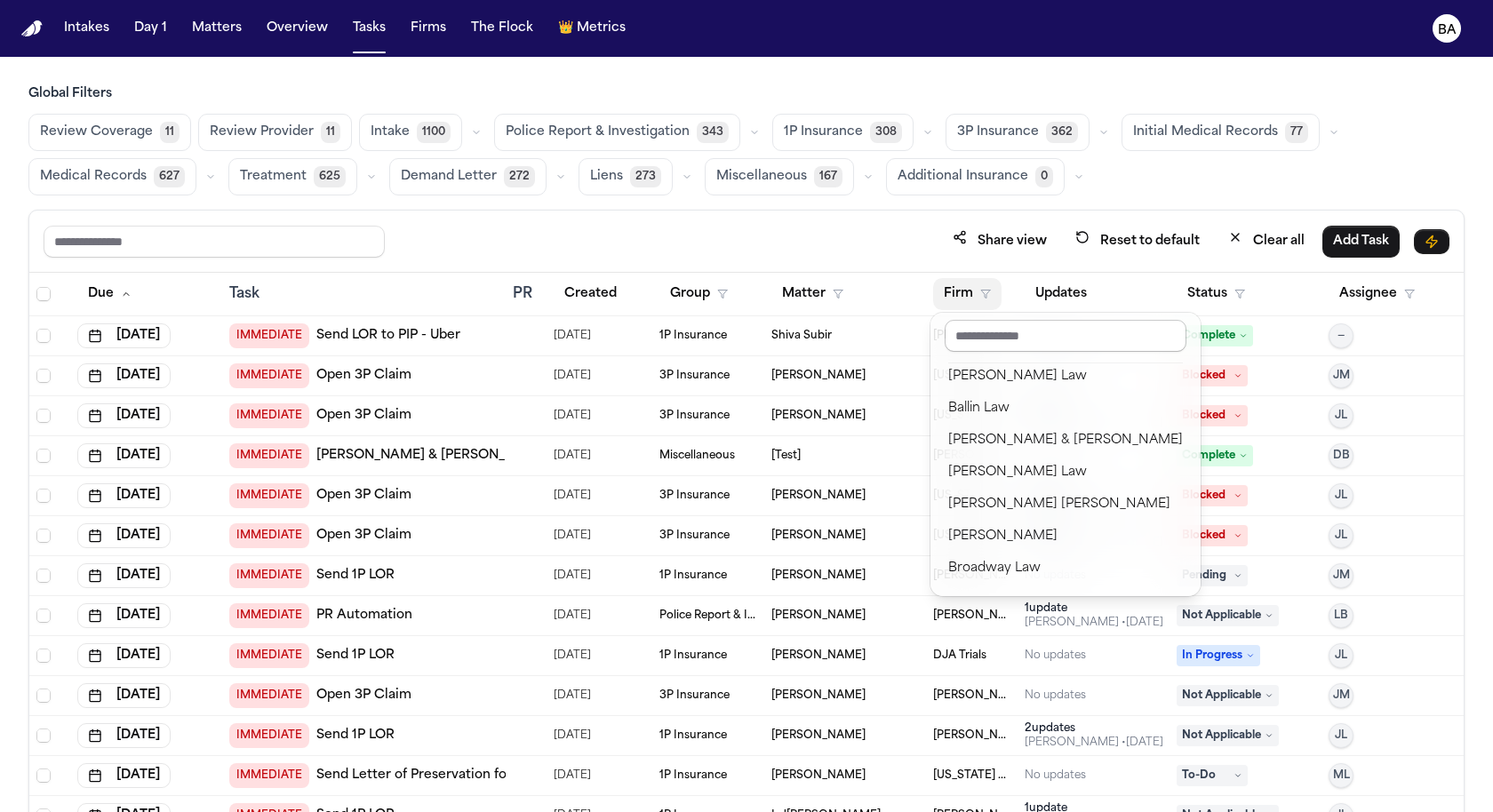
click at [1009, 342] on input "text" at bounding box center [1066, 335] width 242 height 32
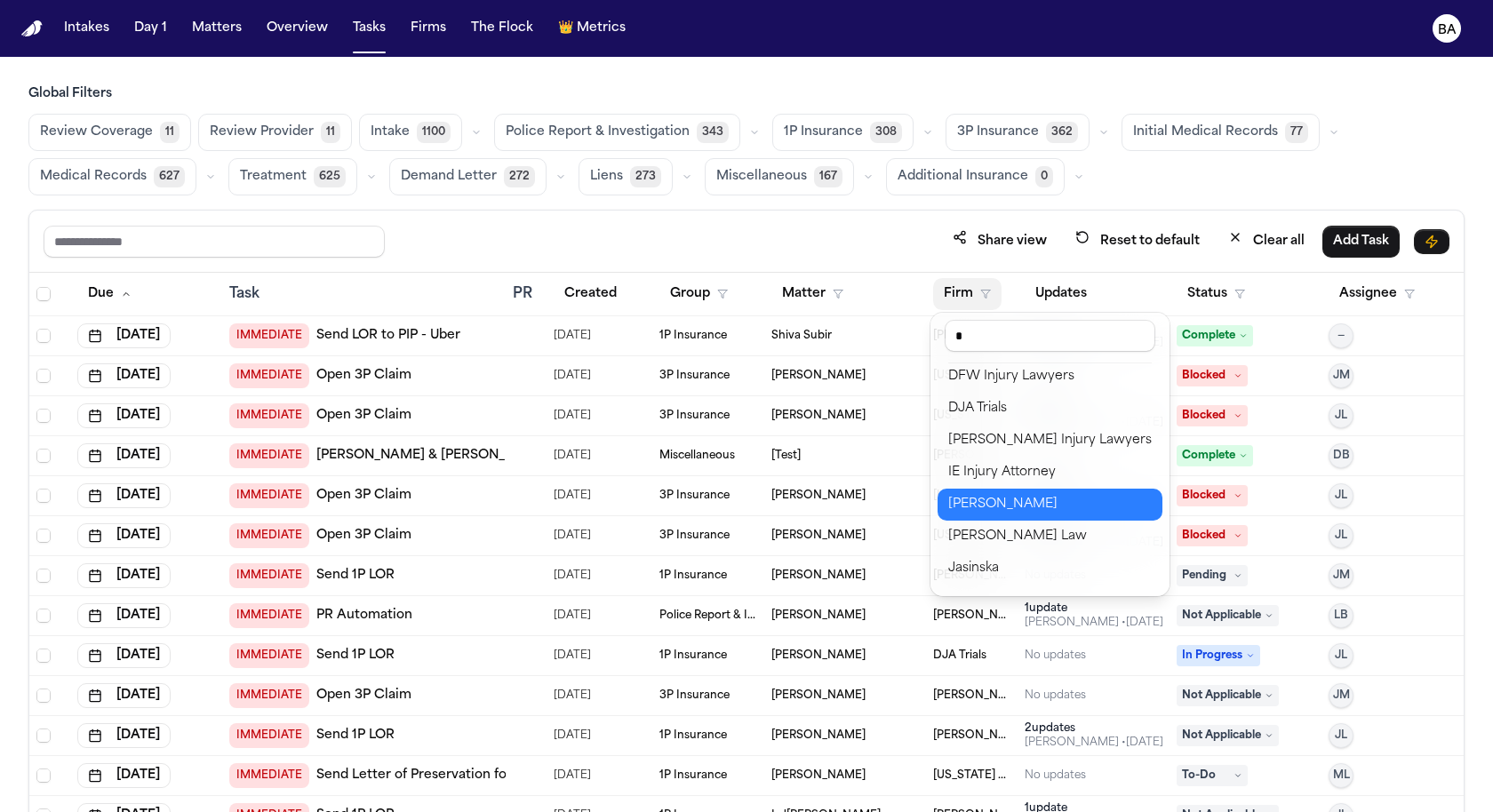
type input "*"
click at [1011, 506] on div "J. Alexander Law" at bounding box center [1049, 505] width 204 height 21
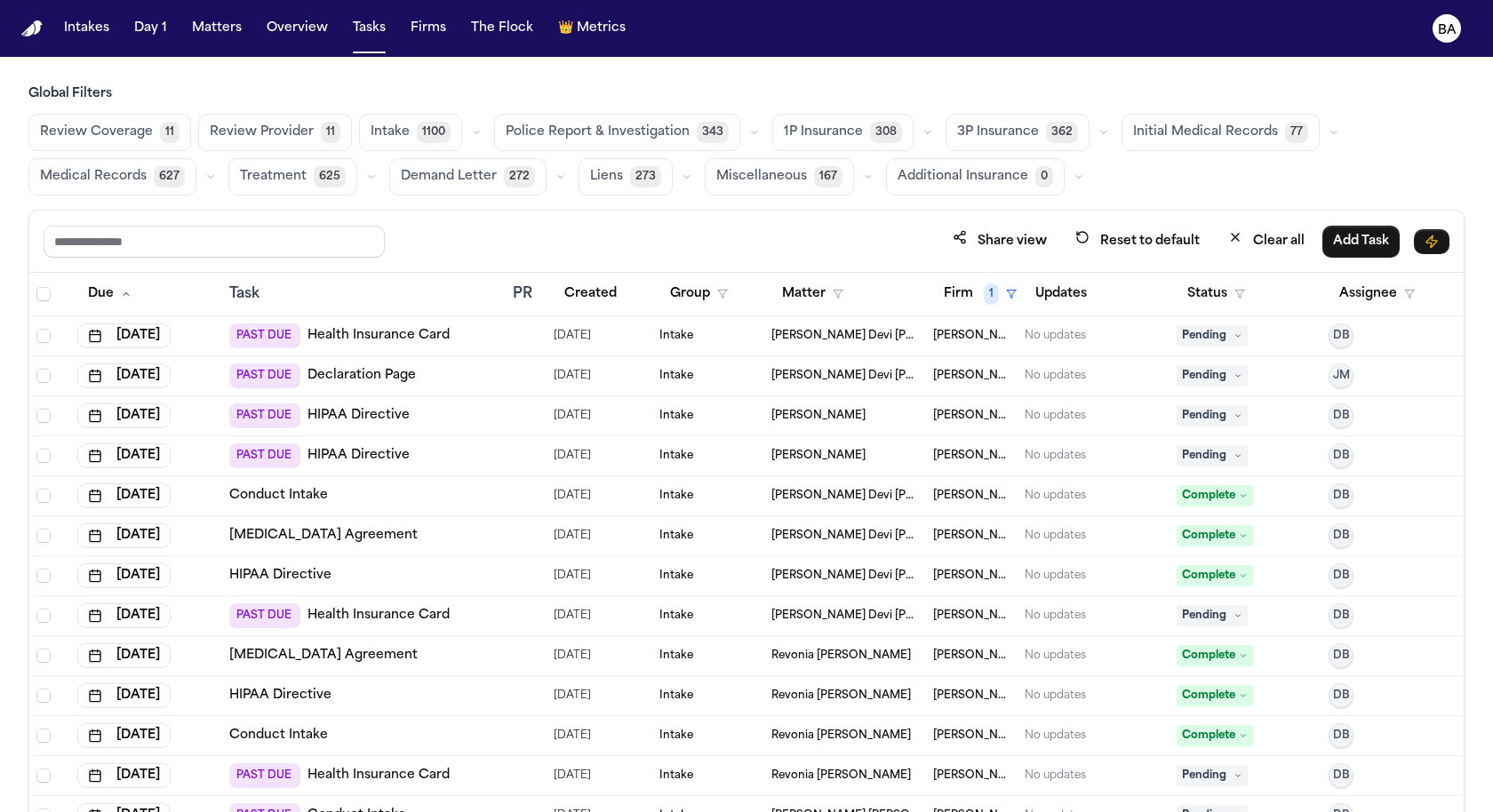
click at [180, 176] on span "627" at bounding box center [169, 177] width 31 height 21
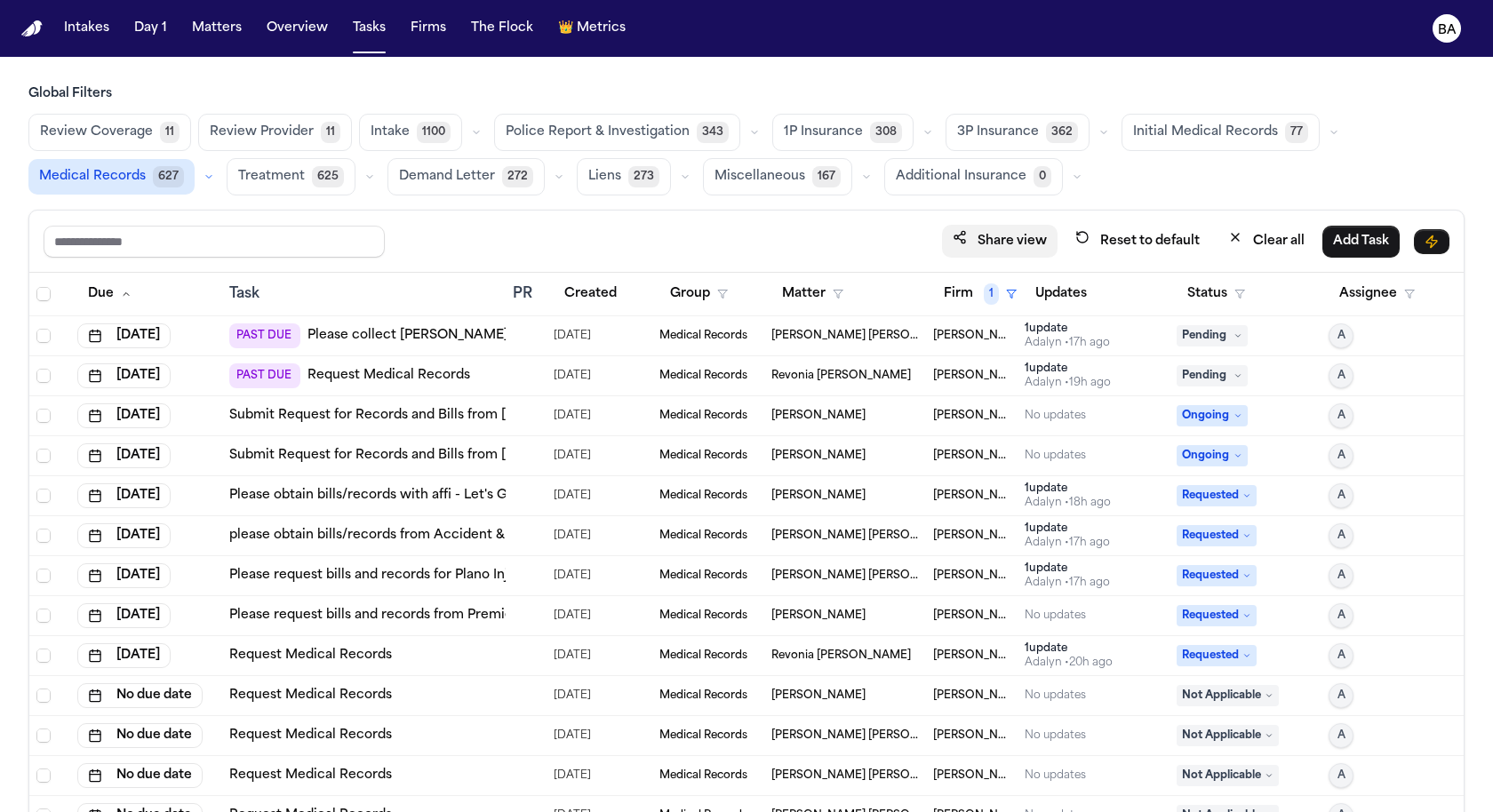
click at [993, 244] on button "Share view" at bounding box center [999, 241] width 115 height 33
click at [1015, 289] on icon "button" at bounding box center [1011, 294] width 11 height 11
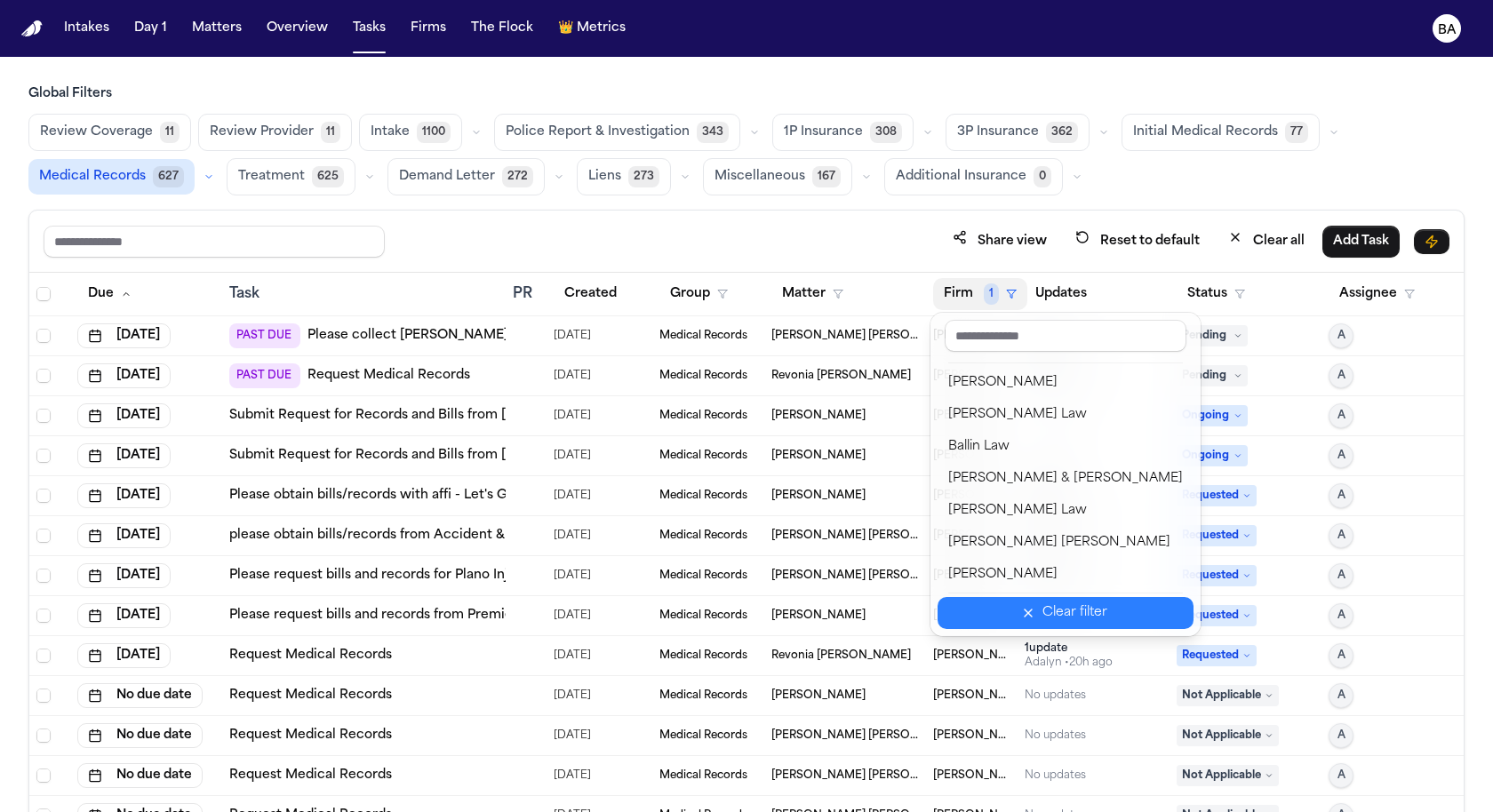
click at [1063, 611] on div "Clear filter" at bounding box center [1074, 612] width 65 height 21
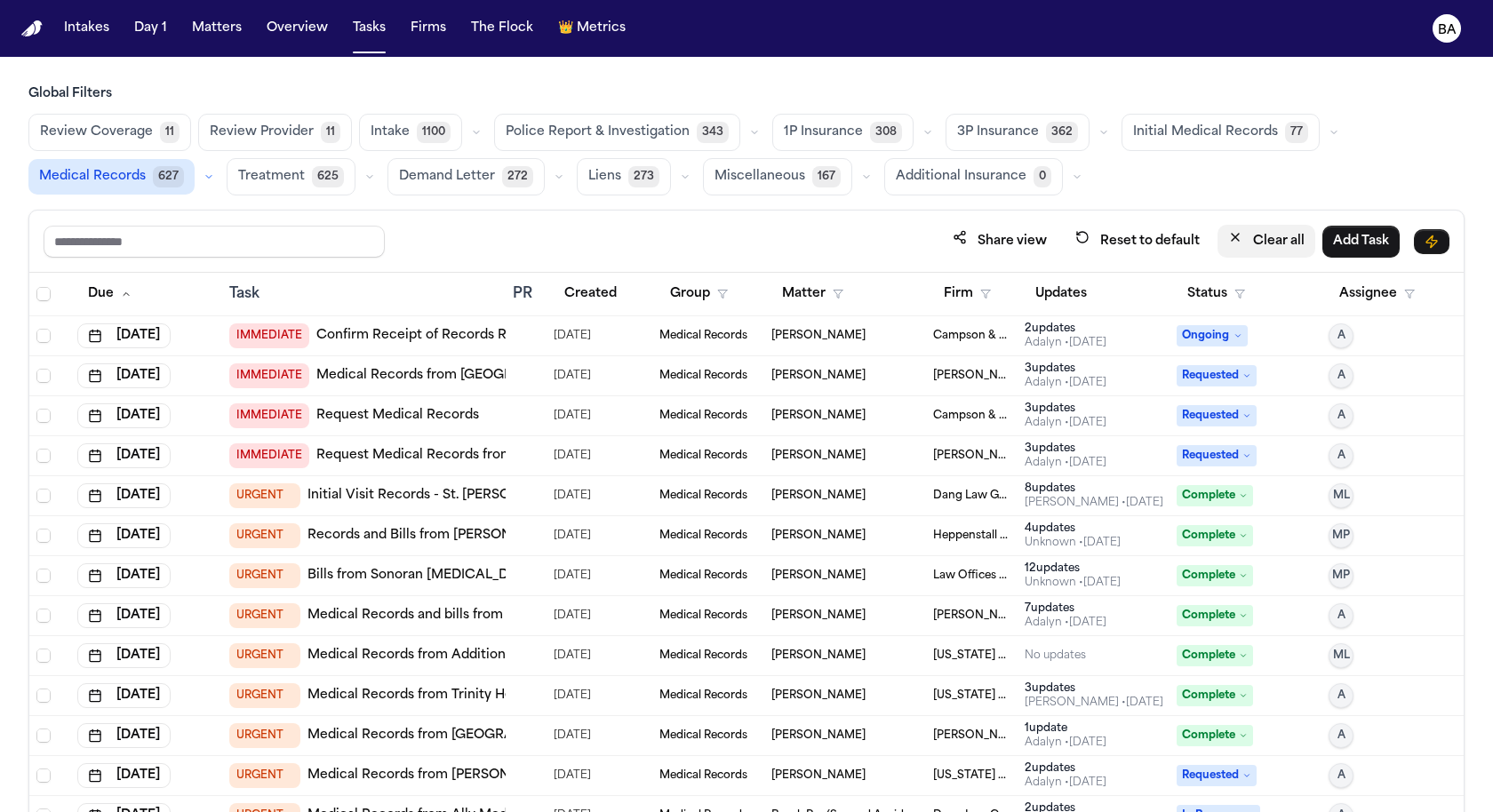
click at [1245, 243] on button "Clear all" at bounding box center [1266, 241] width 98 height 33
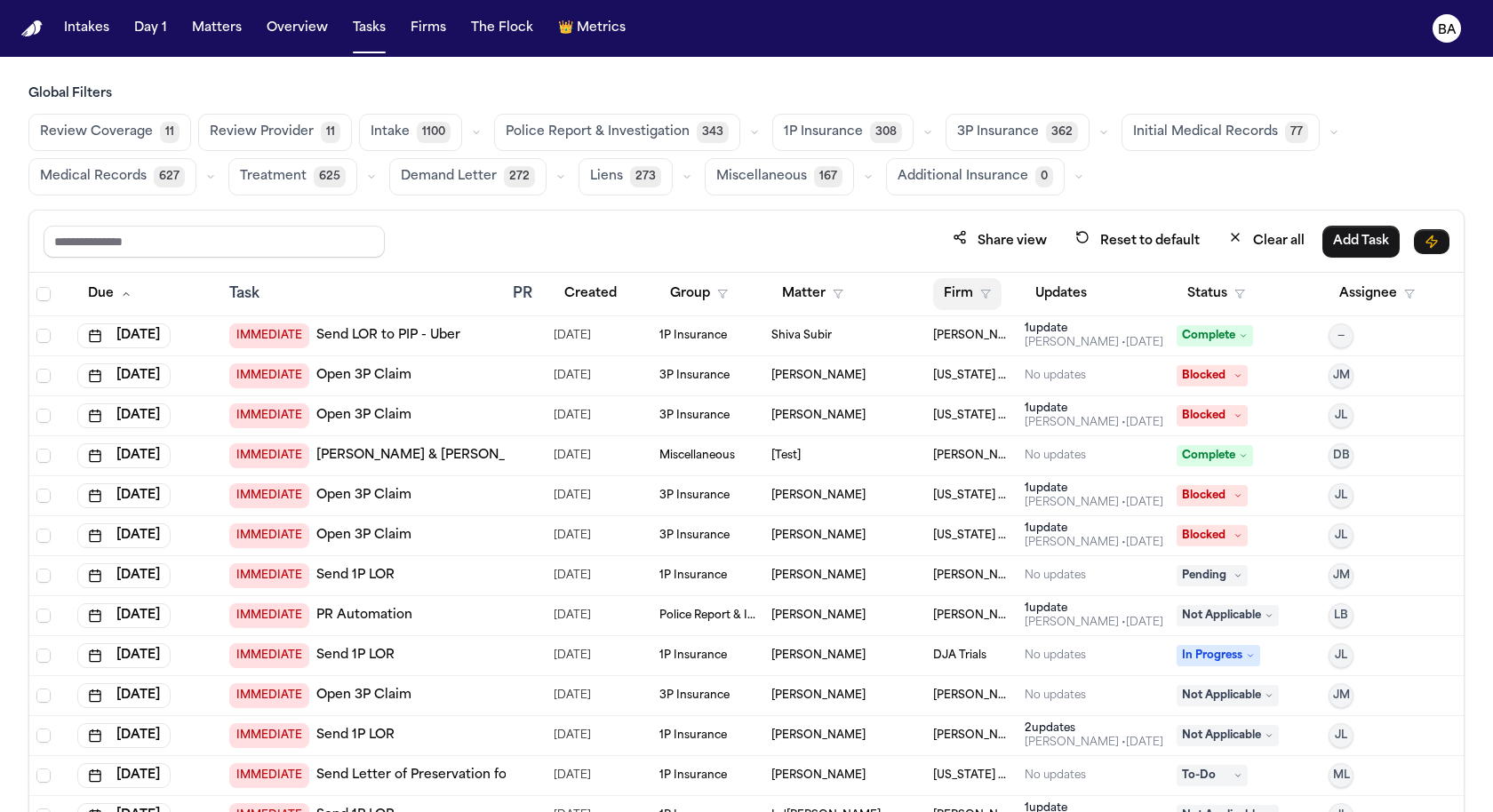
click at [984, 291] on polygon "button" at bounding box center [985, 295] width 9 height 8
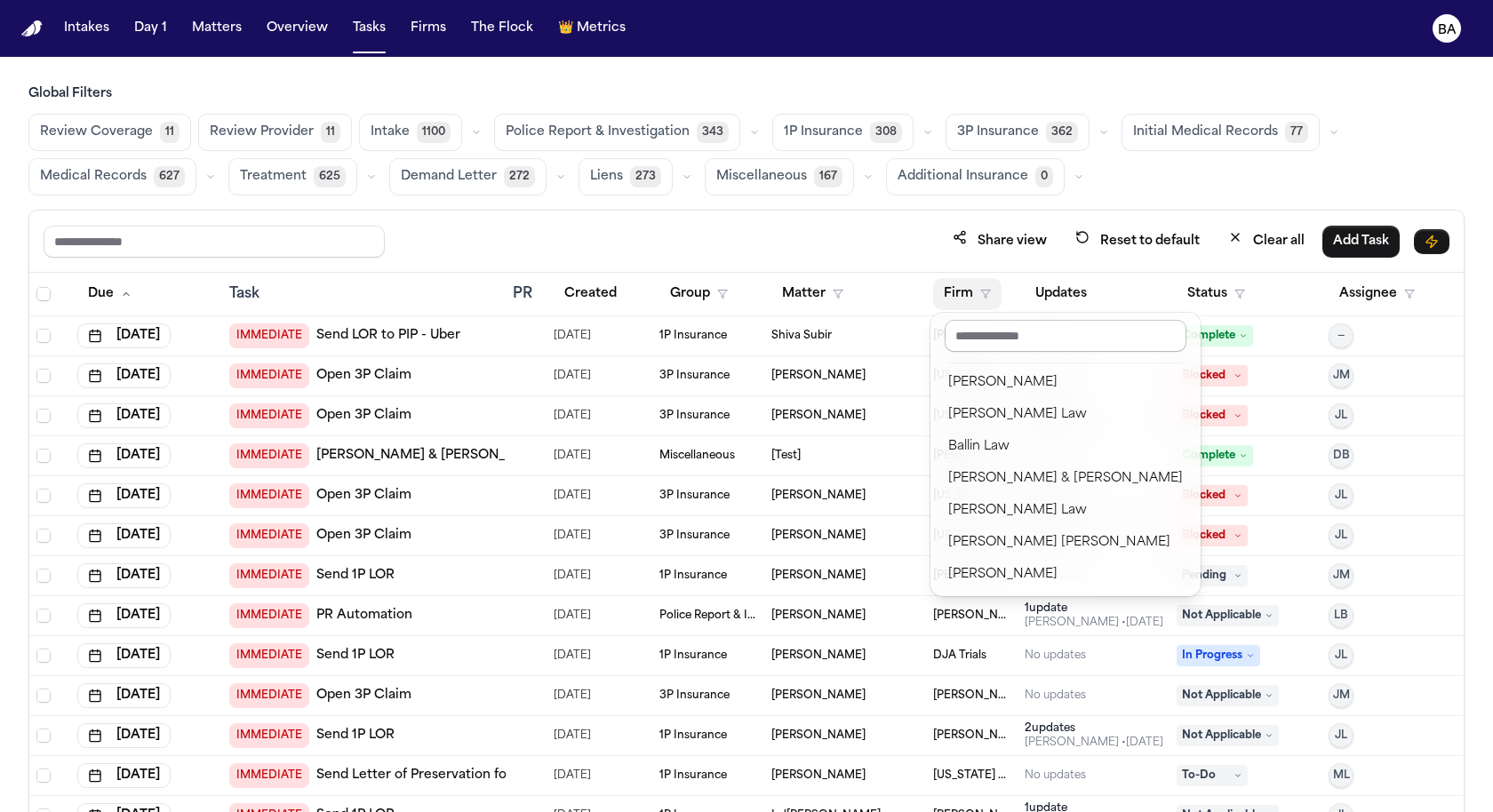
click at [998, 346] on input "text" at bounding box center [1066, 335] width 242 height 32
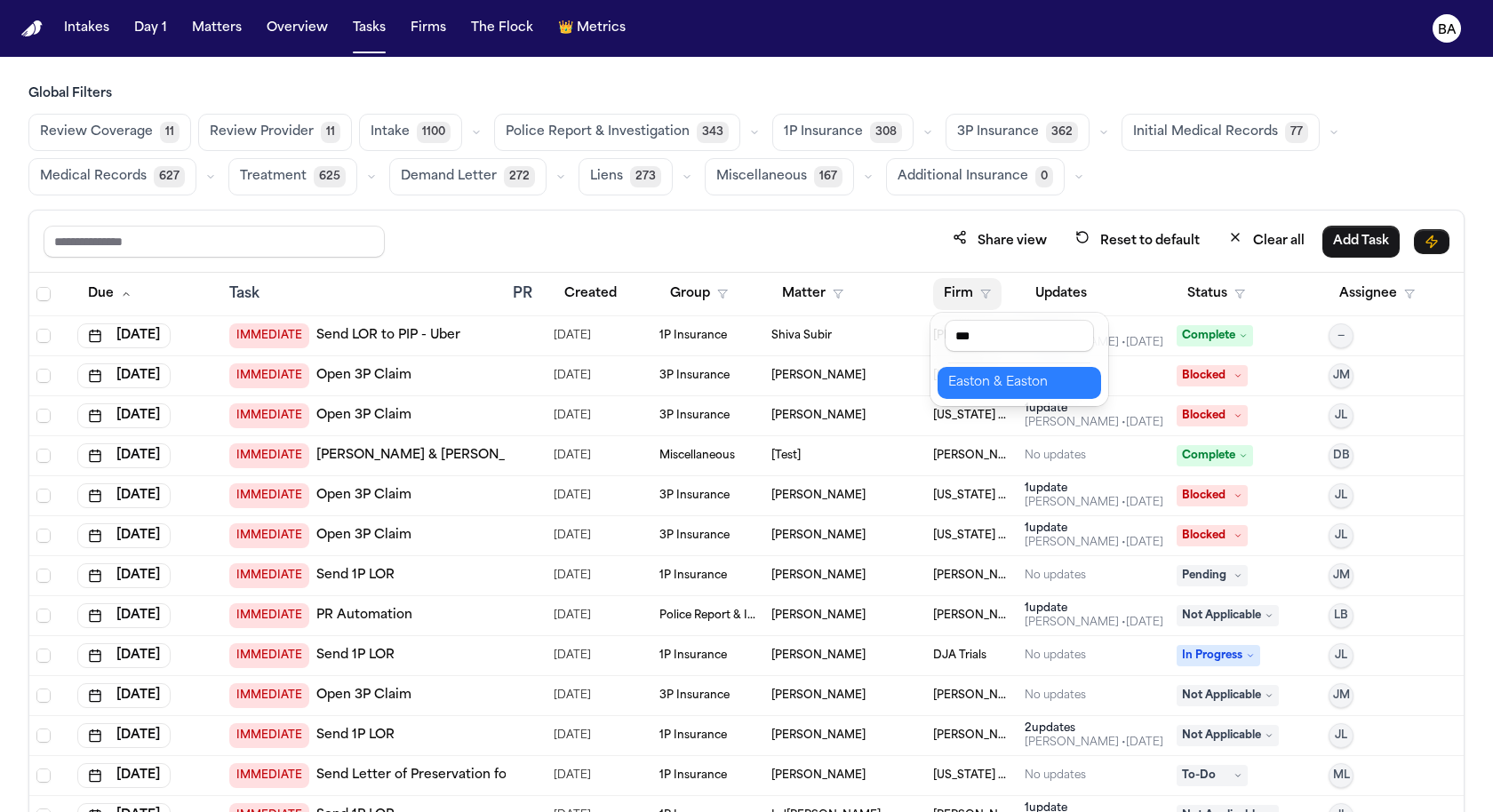
type input "***"
click at [999, 377] on div "Easton & Easton" at bounding box center [1019, 383] width 142 height 21
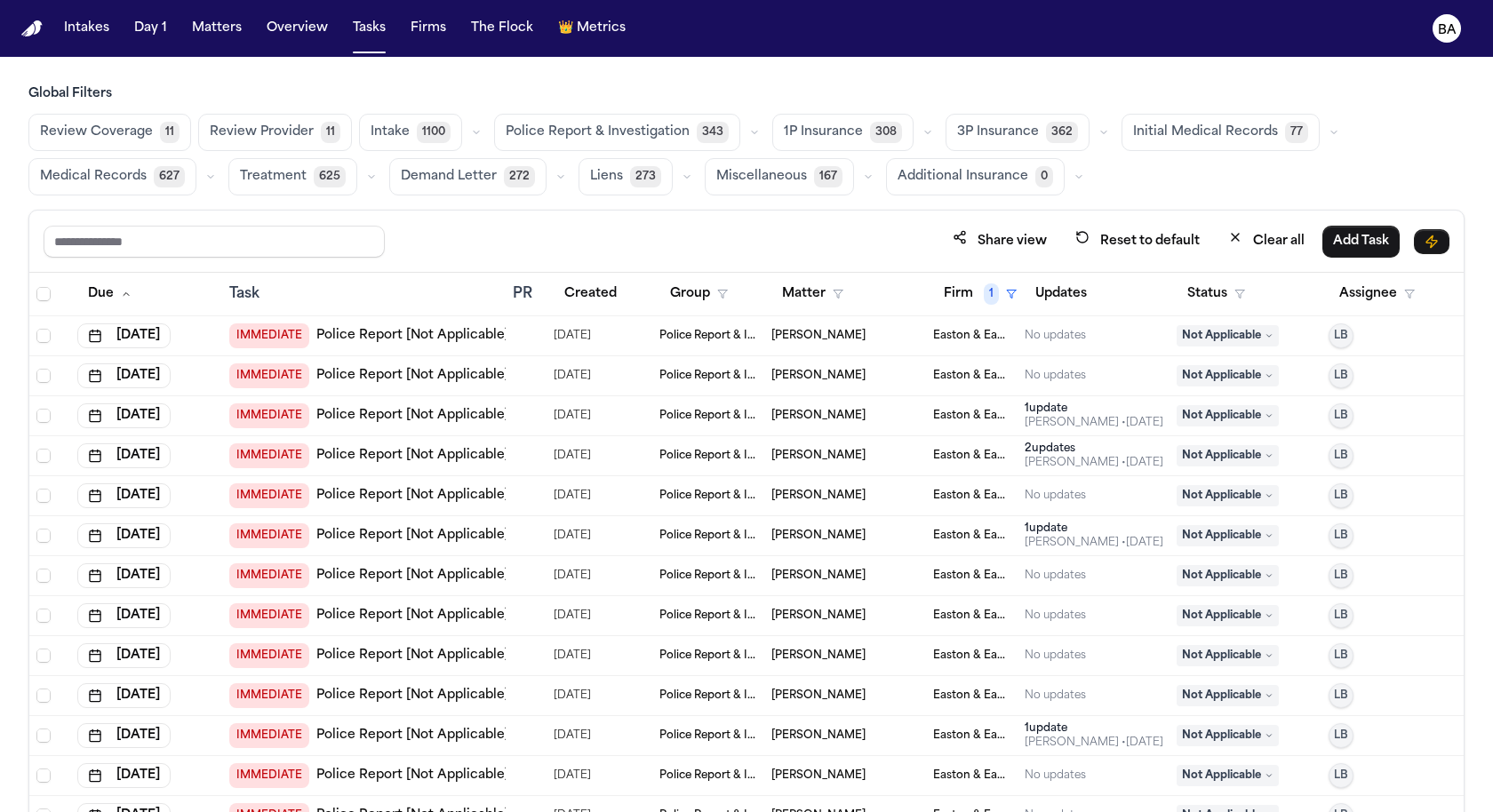
click at [268, 173] on span "Treatment" at bounding box center [273, 177] width 66 height 18
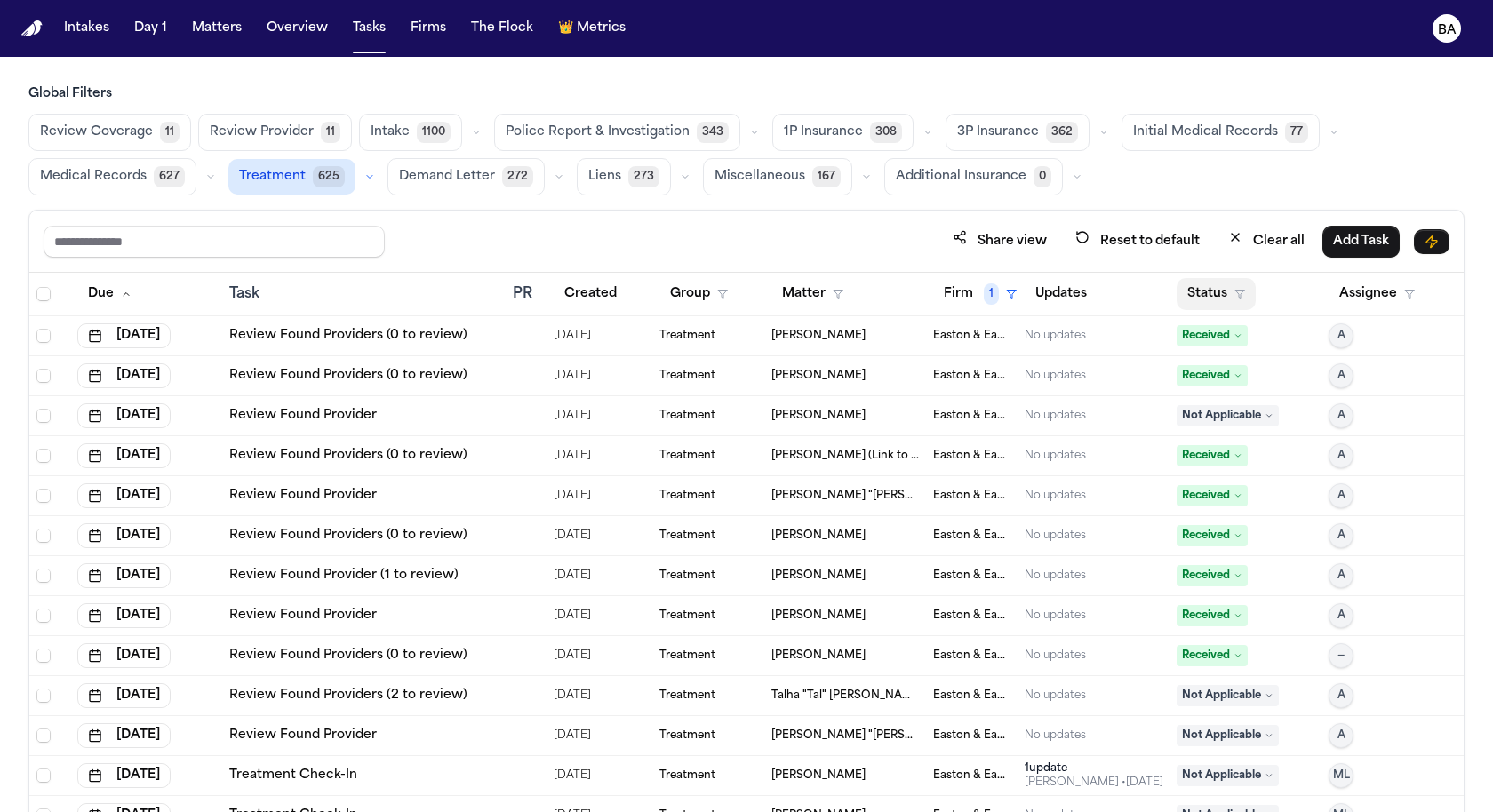
click at [1230, 279] on button "Status" at bounding box center [1216, 294] width 79 height 32
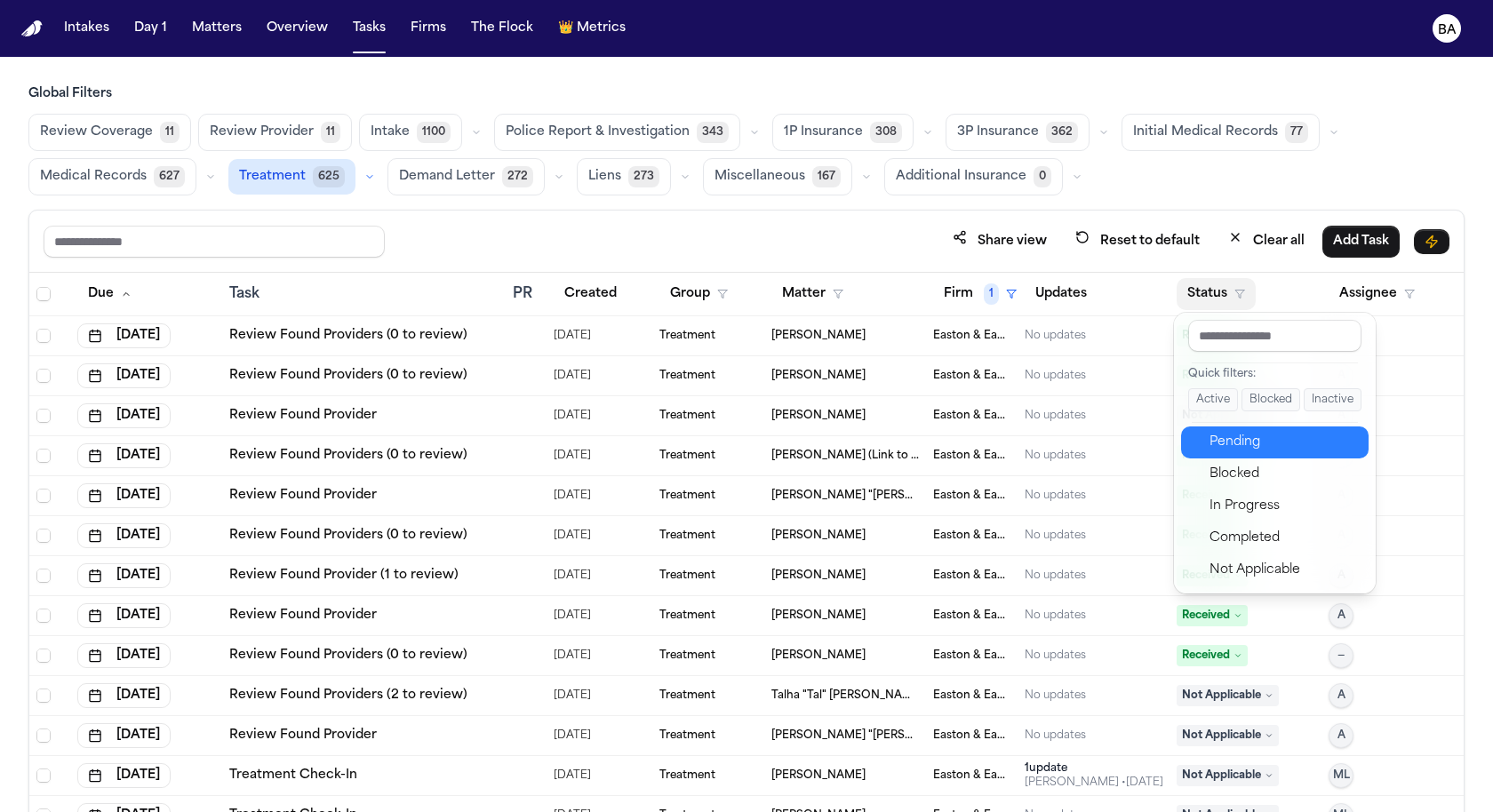
click at [1256, 446] on div "Pending" at bounding box center [1283, 442] width 149 height 21
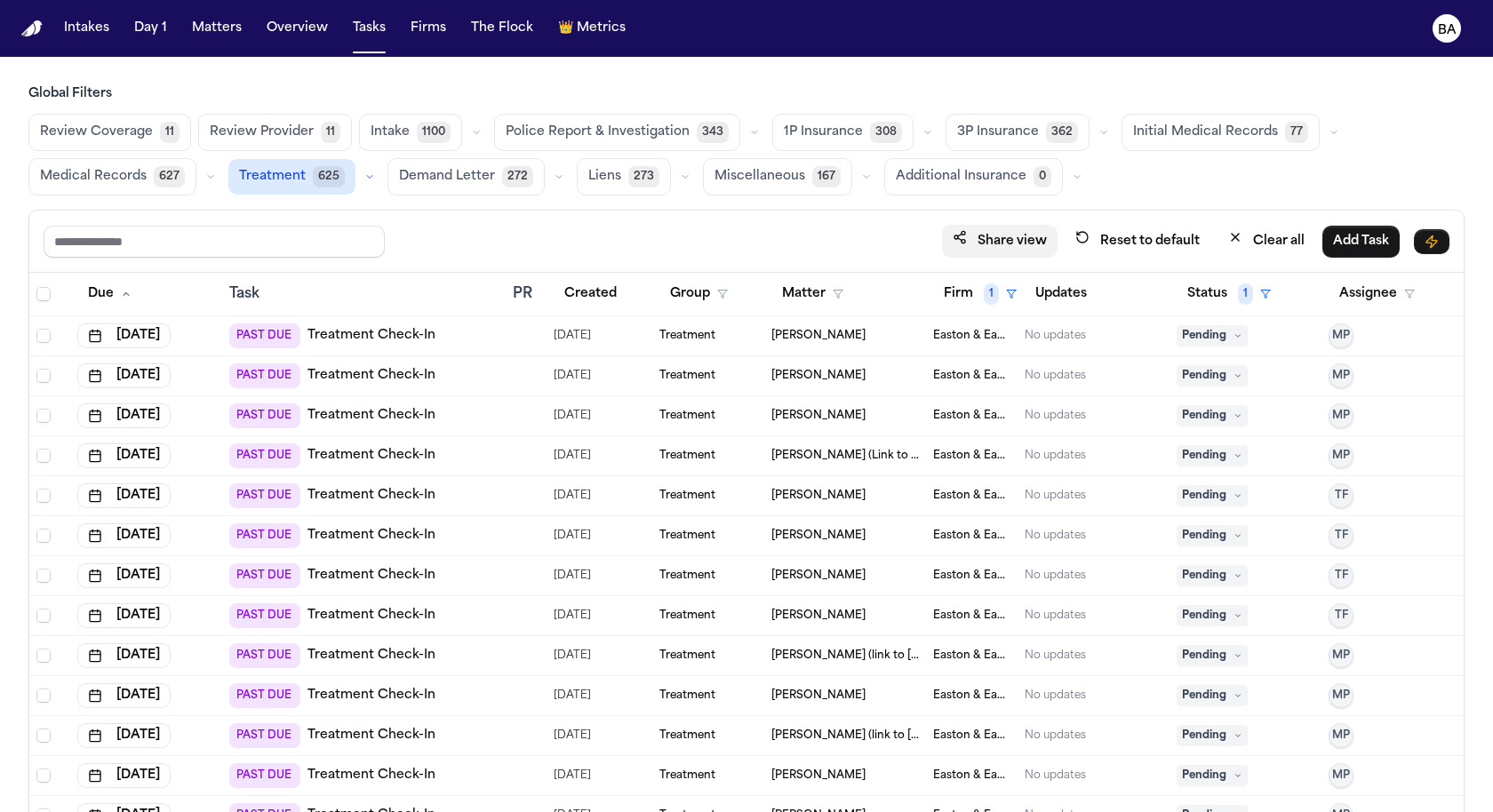
click at [1013, 230] on button "Share view" at bounding box center [999, 241] width 115 height 33
click at [277, 178] on span "Treatment" at bounding box center [272, 177] width 66 height 18
click at [105, 168] on span "Medical Records" at bounding box center [93, 177] width 107 height 18
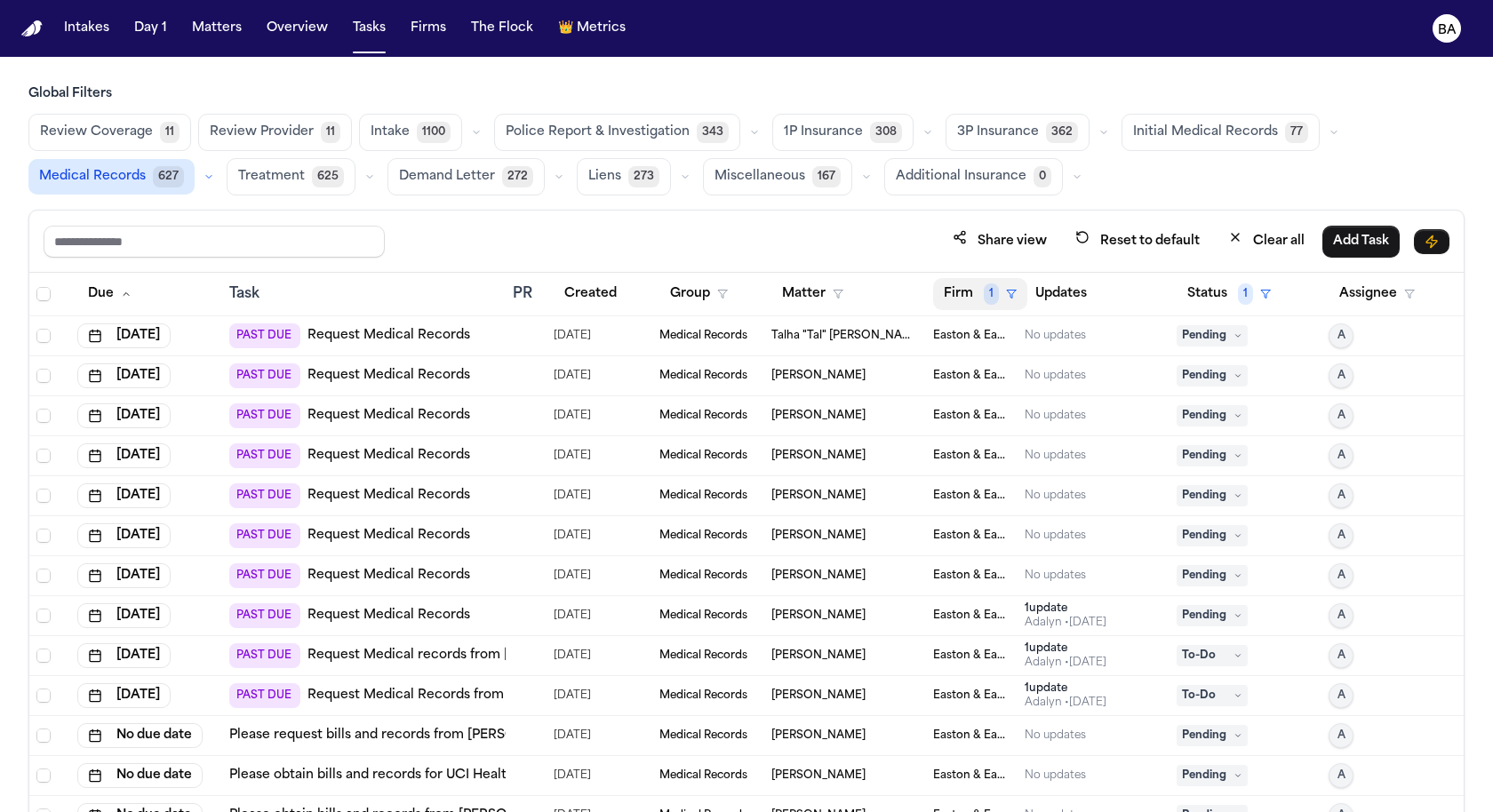
click at [988, 297] on span "1" at bounding box center [991, 294] width 15 height 21
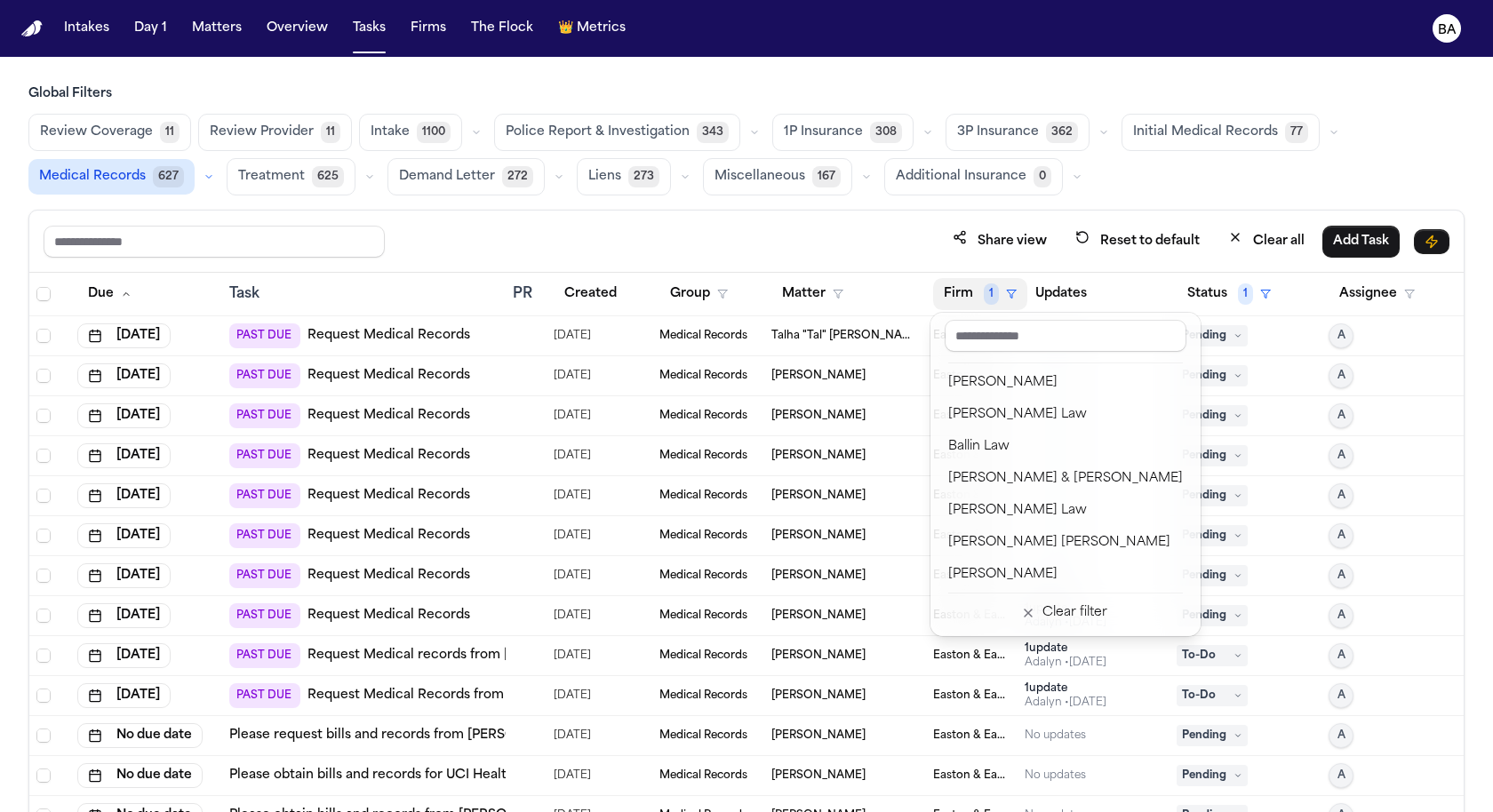
click at [1191, 233] on div "Share view Reset to default Clear all Add Task Due Task PR Created Group Matter…" at bounding box center [746, 549] width 1435 height 681
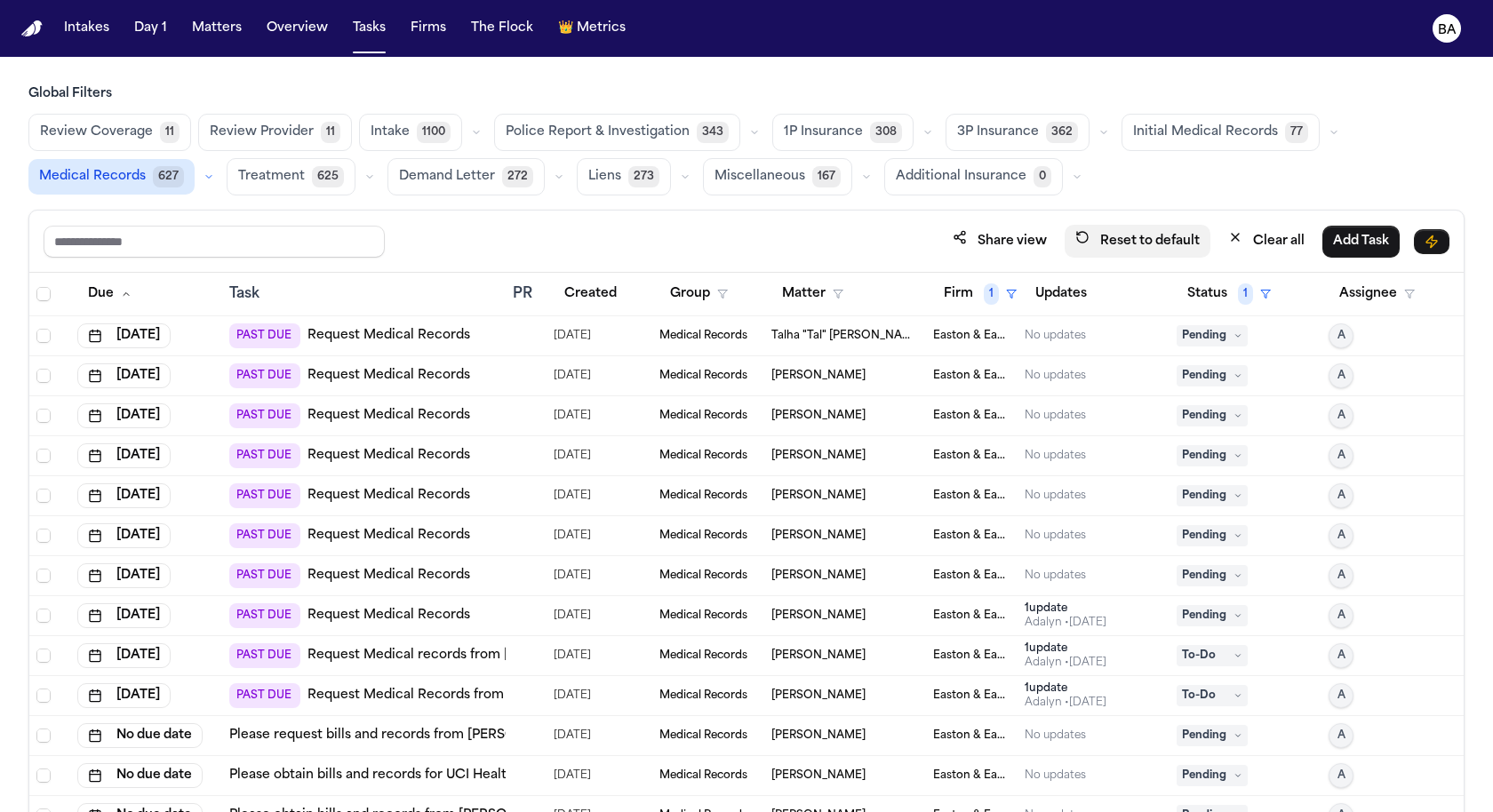
click at [1150, 240] on button "Reset to default" at bounding box center [1138, 241] width 146 height 33
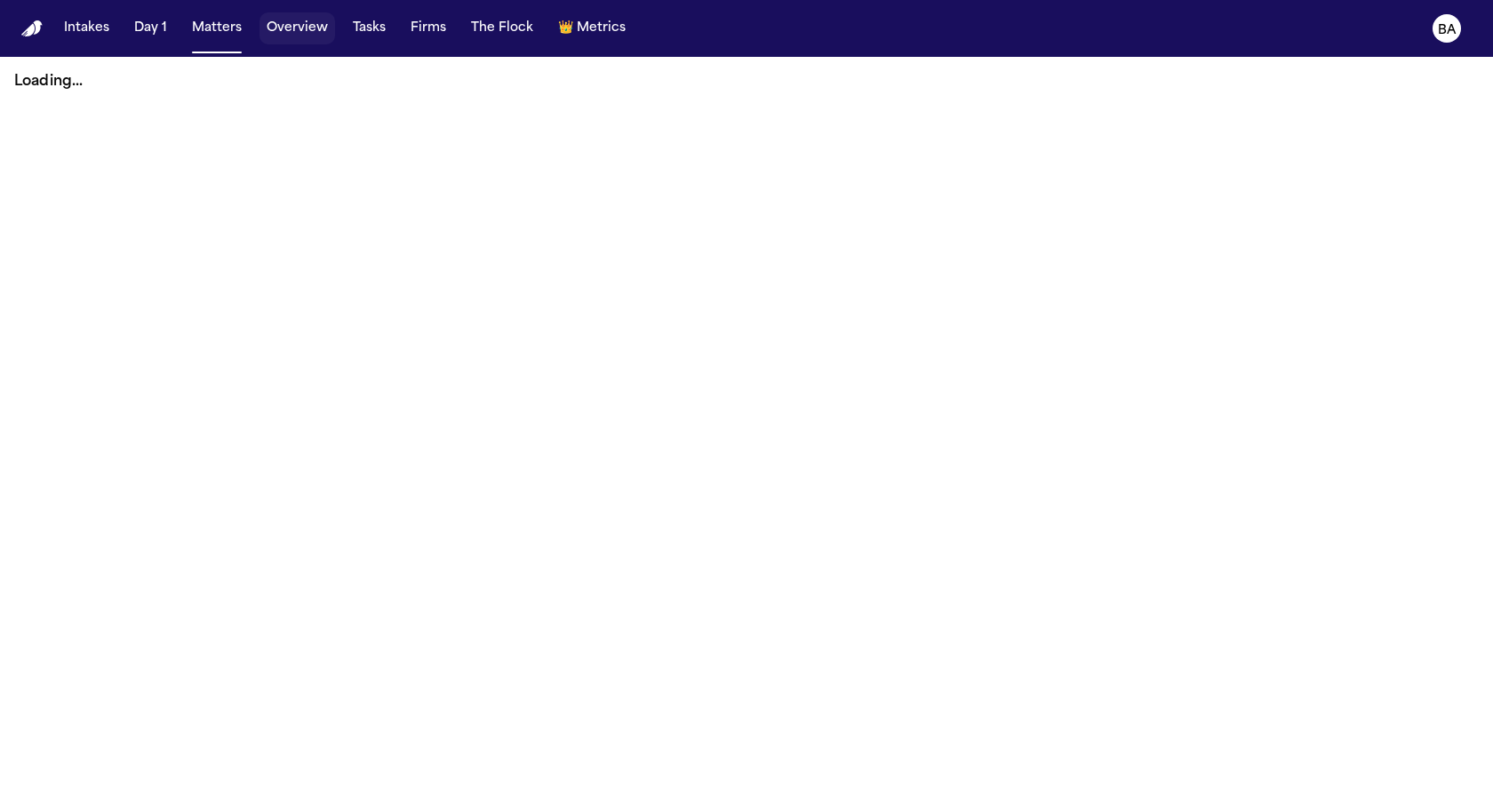
click at [302, 16] on button "Overview" at bounding box center [297, 28] width 76 height 32
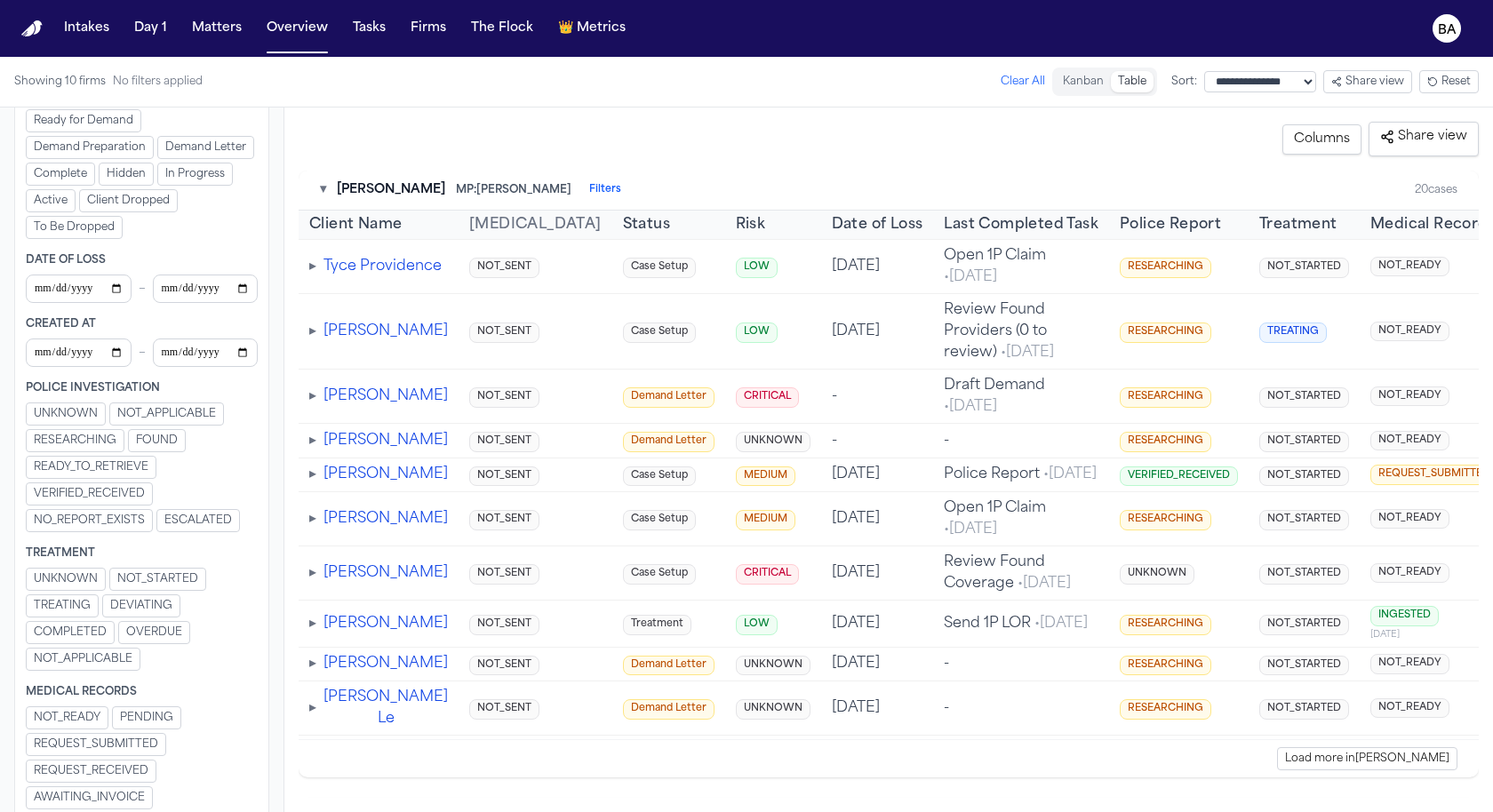
scroll to position [380, 0]
click at [122, 337] on input "Filters" at bounding box center [79, 350] width 106 height 29
type input "**********"
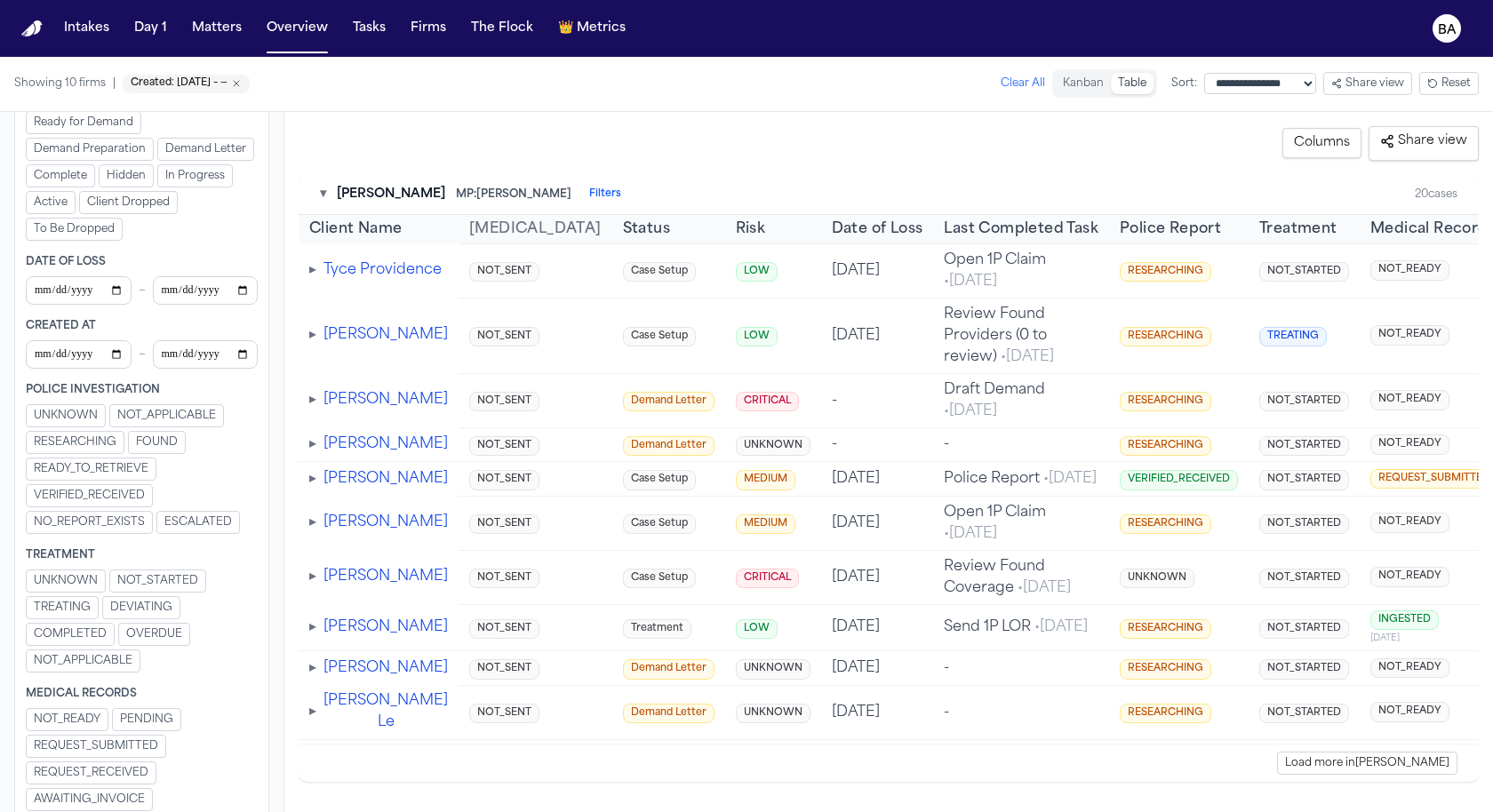
click at [247, 343] on input "Filters" at bounding box center [205, 354] width 106 height 29
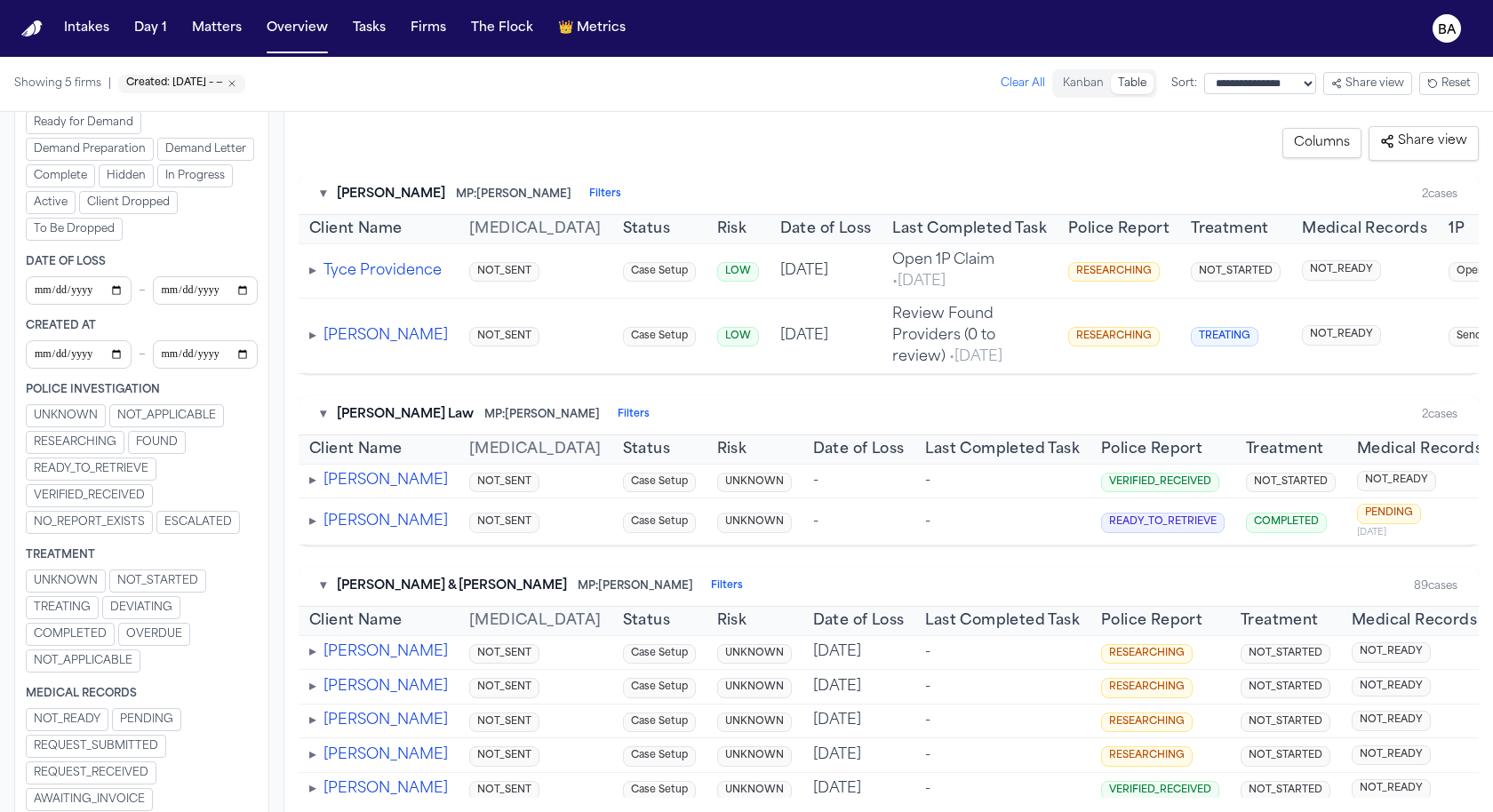
type input "**********"
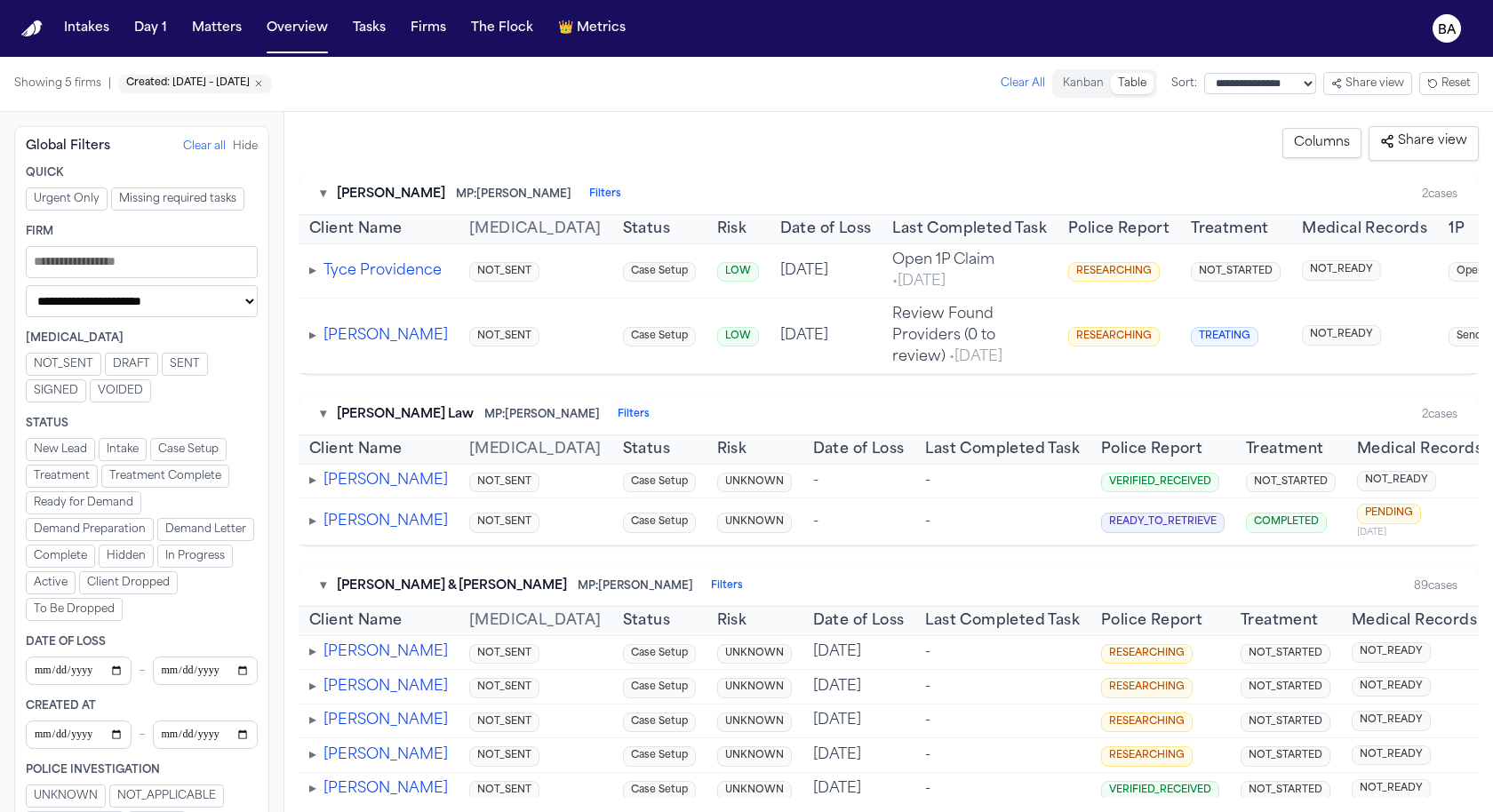
click at [264, 81] on icon "Remove Created: 2025-09-01 – 2025-09-23" at bounding box center [258, 83] width 11 height 11
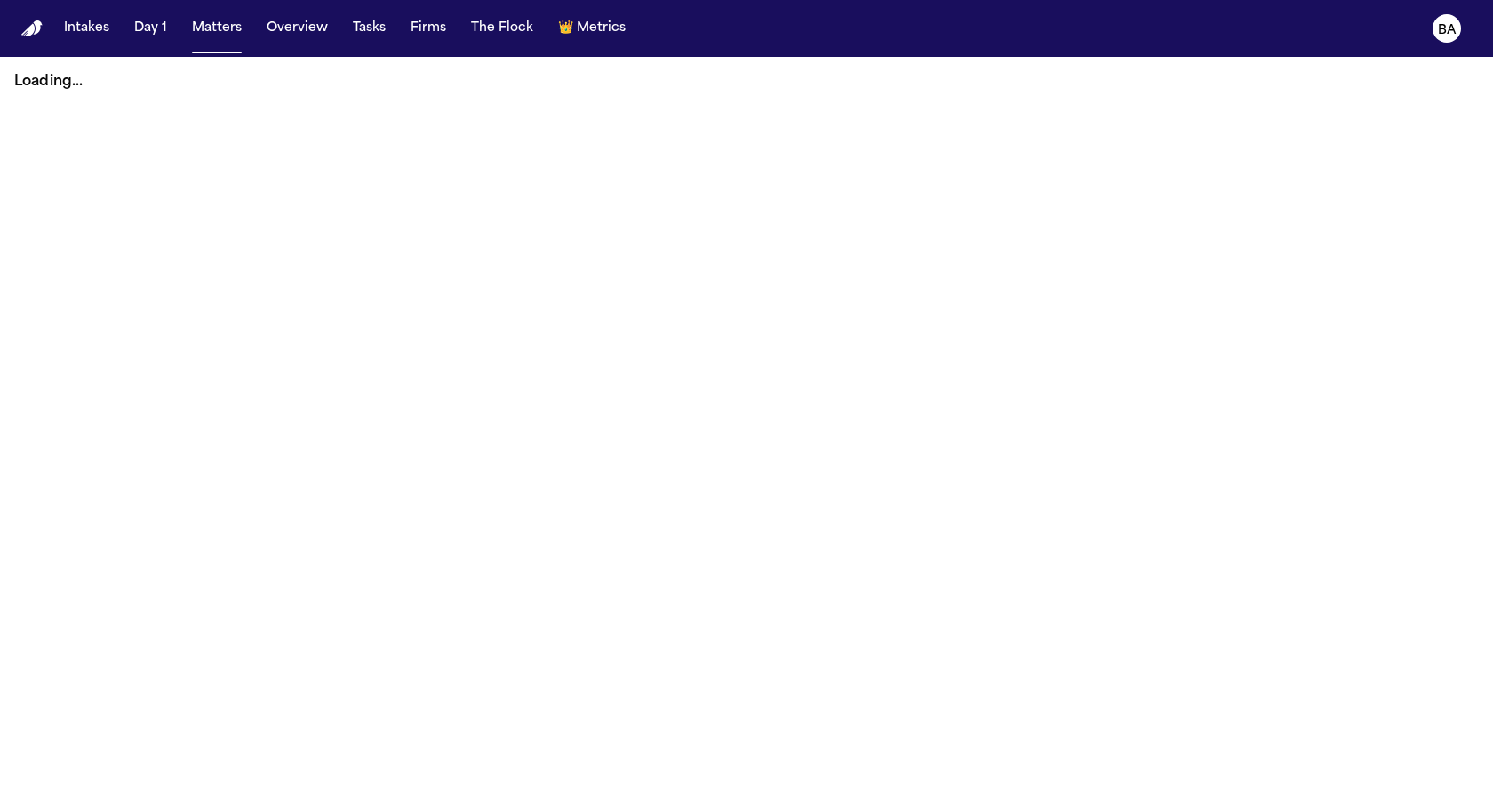
click at [78, 43] on button "Intakes" at bounding box center [86, 28] width 60 height 32
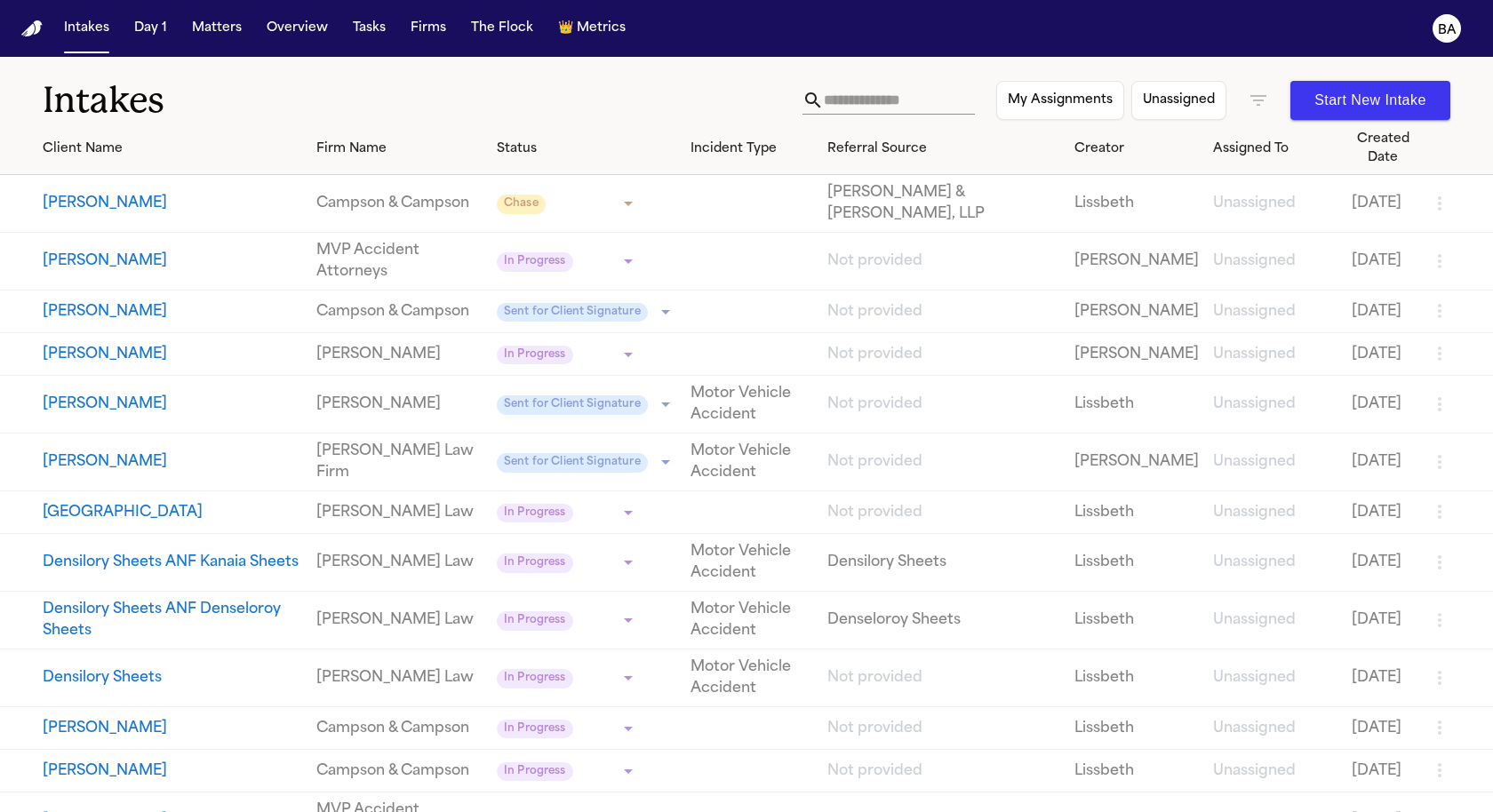
click at [156, 322] on button "[PERSON_NAME]" at bounding box center [172, 312] width 259 height 21
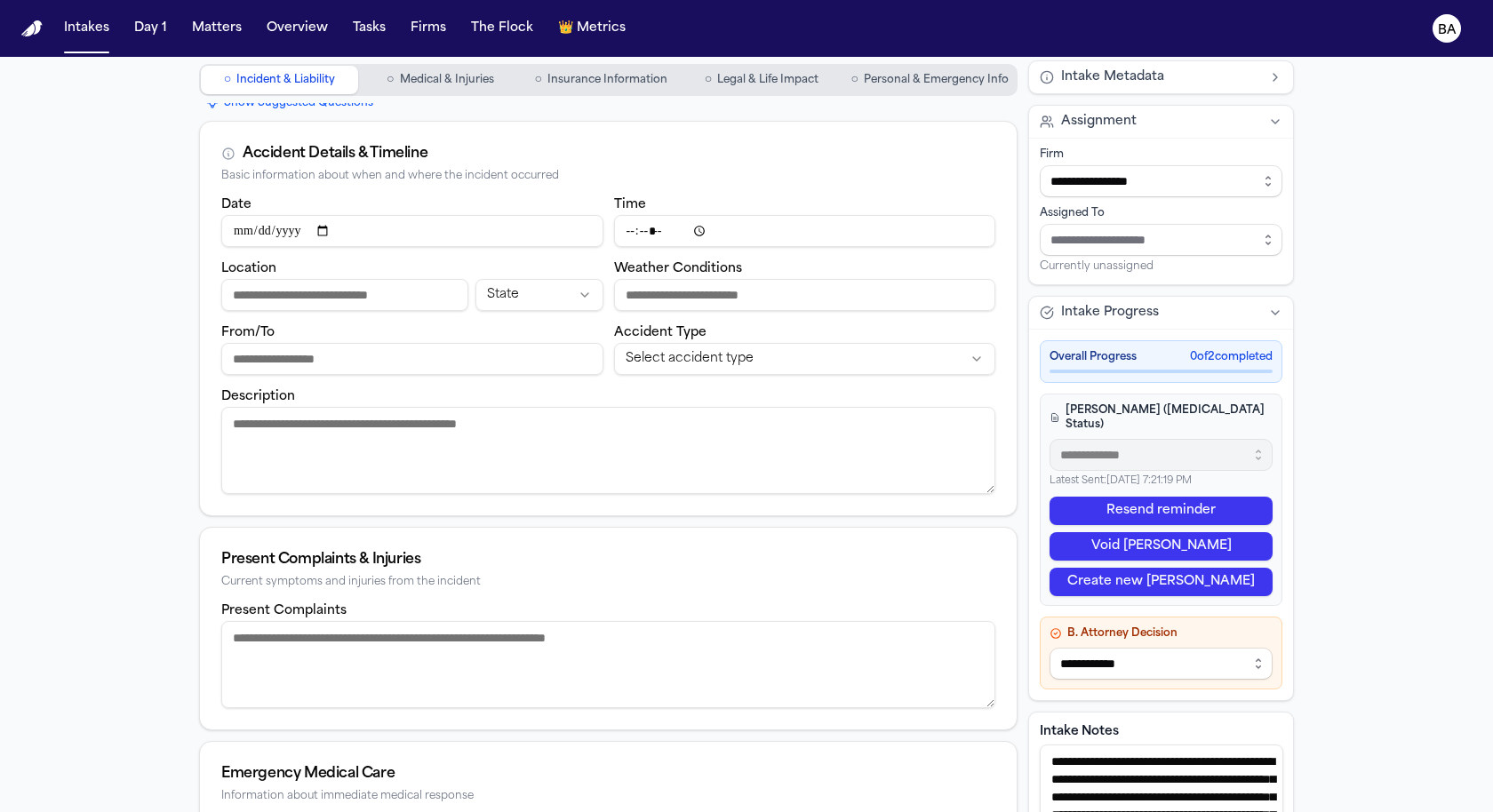
scroll to position [86, 0]
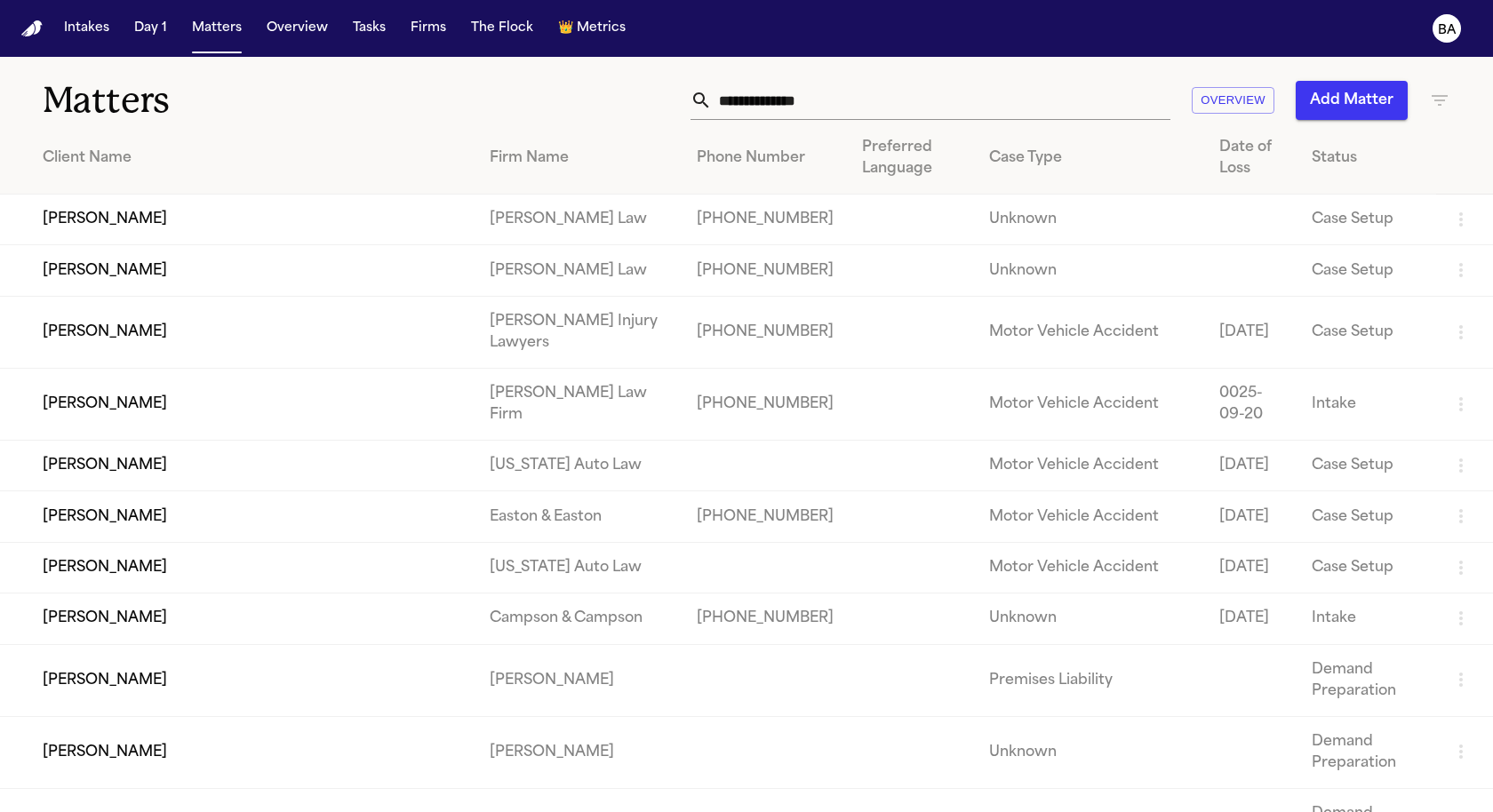
click at [251, 592] on td "Jose Carlos Portillo-Medrano" at bounding box center [237, 566] width 475 height 51
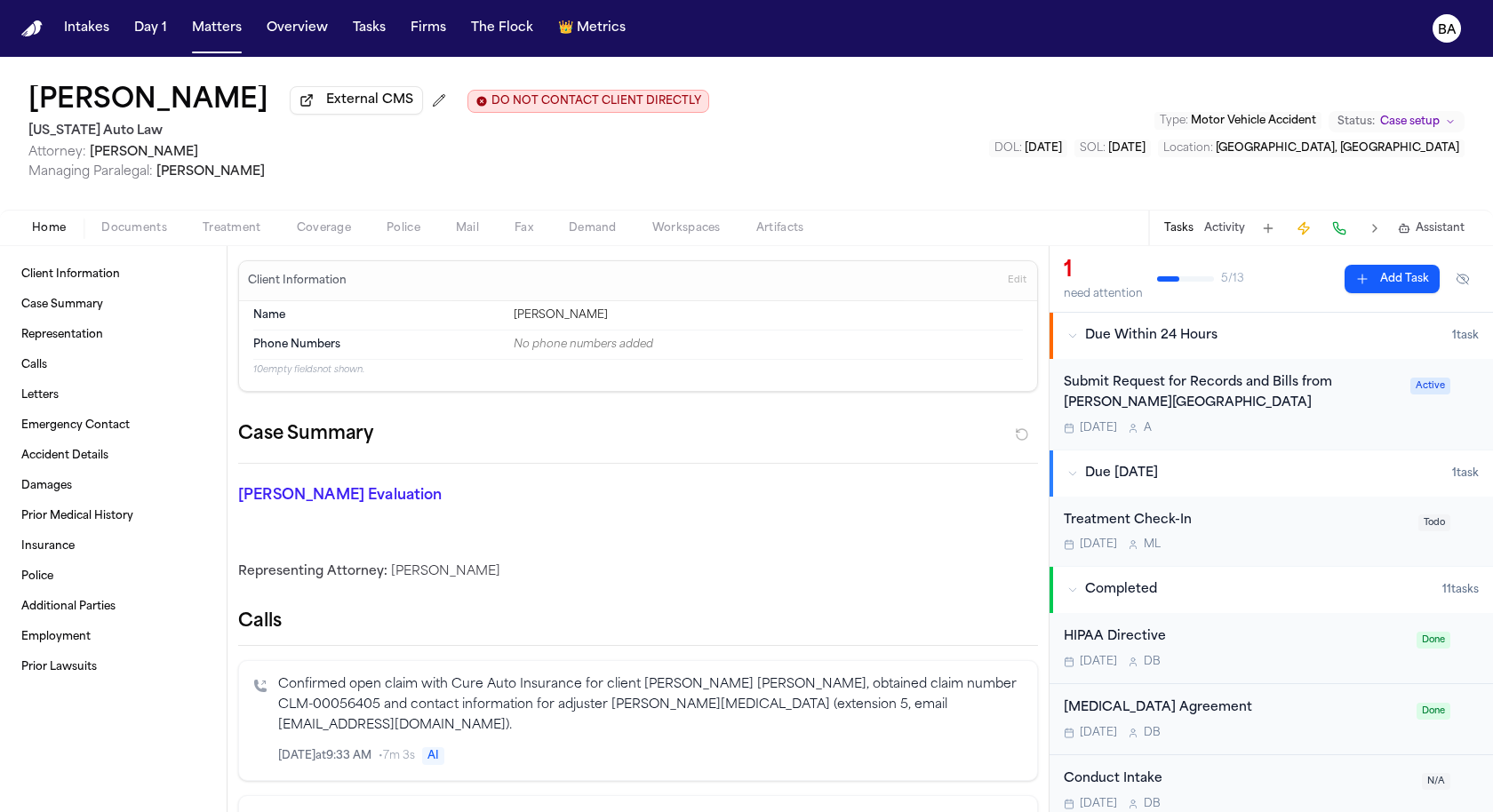
click at [335, 235] on span "Coverage" at bounding box center [324, 227] width 54 height 14
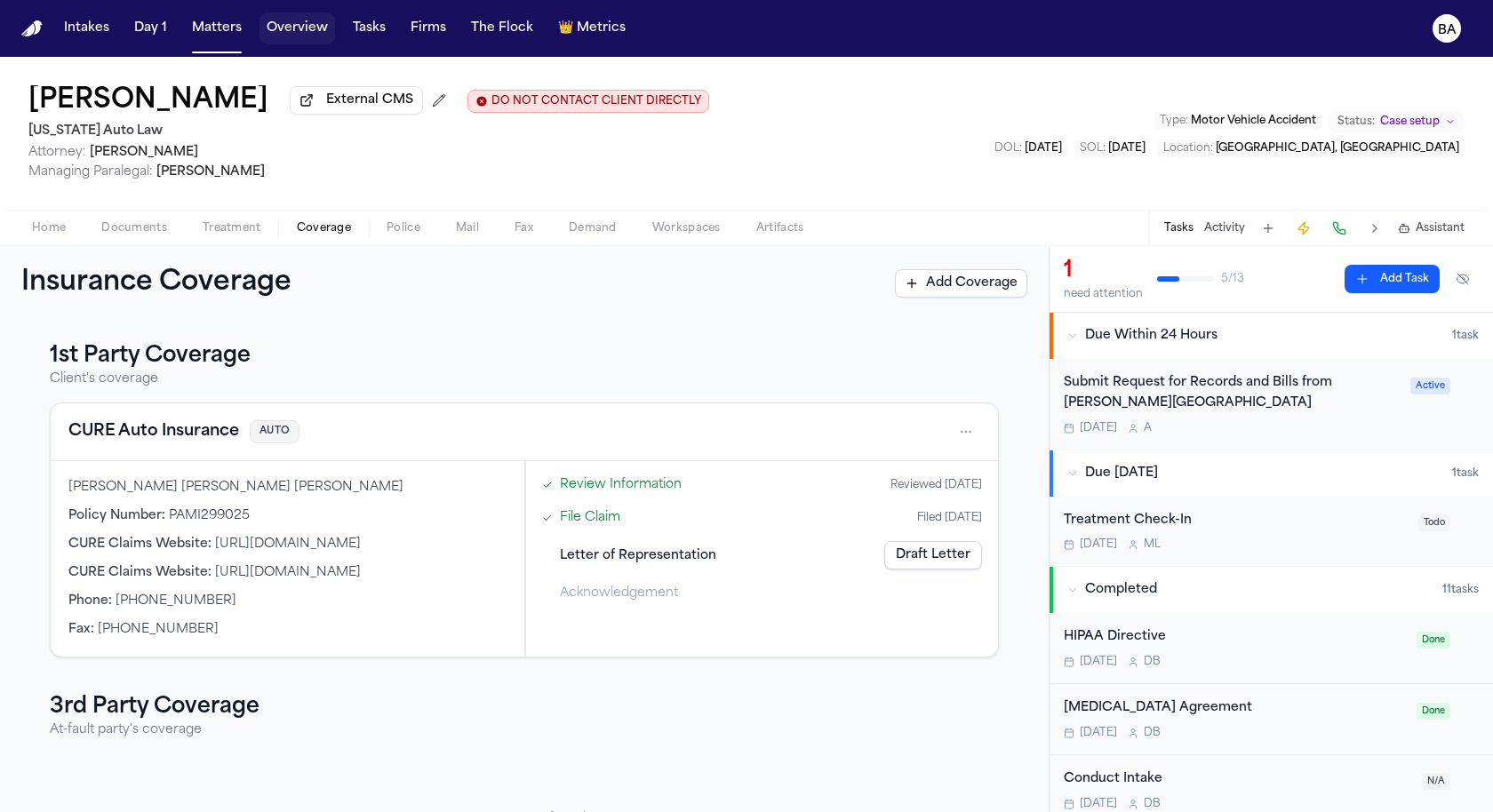
click at [306, 30] on button "Overview" at bounding box center [297, 28] width 76 height 32
click at [189, 440] on button "CURE Auto Insurance" at bounding box center [154, 432] width 171 height 25
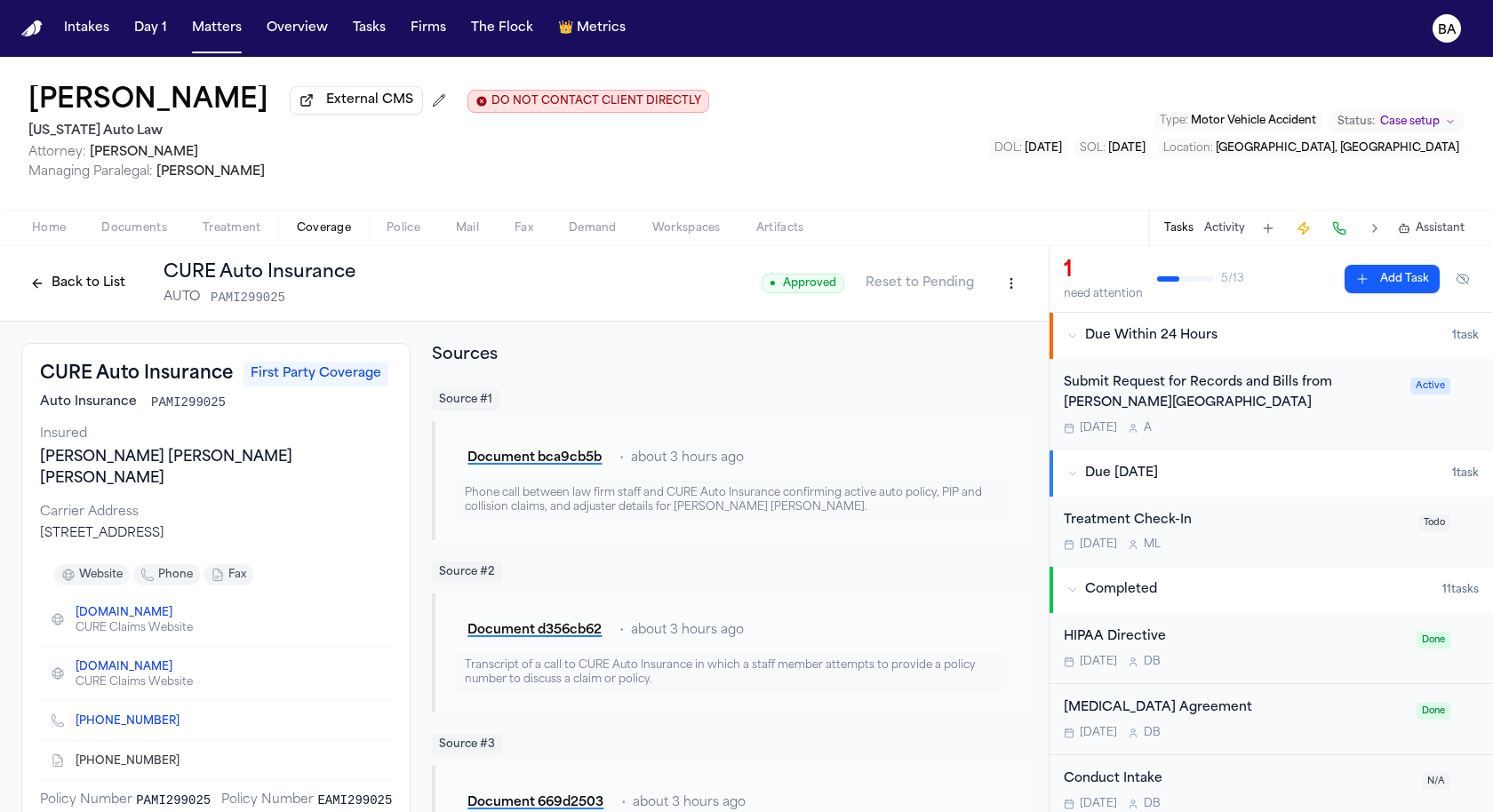
click at [108, 294] on button "Back to List" at bounding box center [78, 283] width 113 height 29
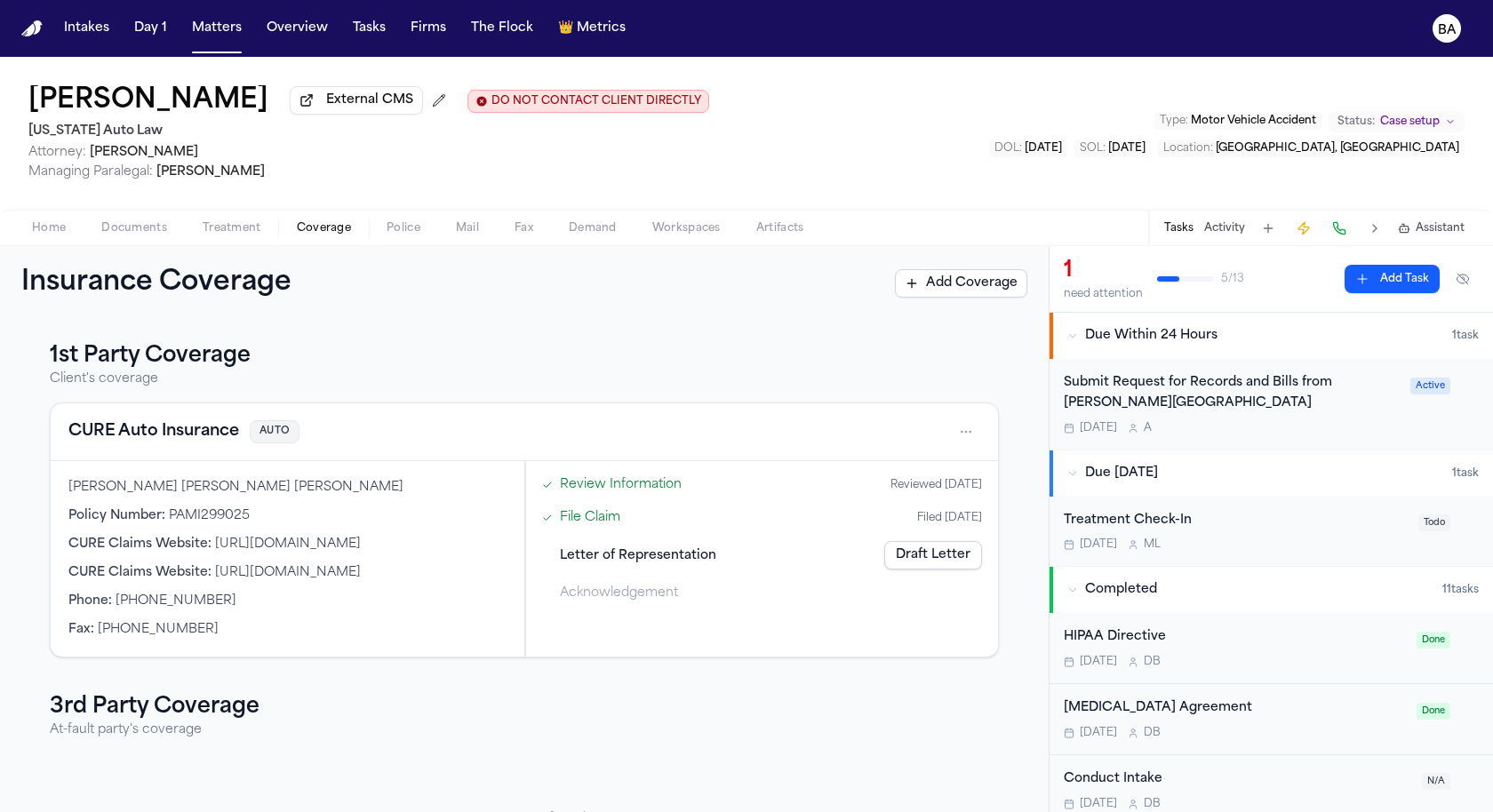
click at [590, 493] on link "Review Information" at bounding box center [620, 484] width 122 height 18
click at [926, 568] on link "Draft Letter" at bounding box center [933, 556] width 98 height 29
click at [55, 230] on span "Home" at bounding box center [48, 227] width 34 height 14
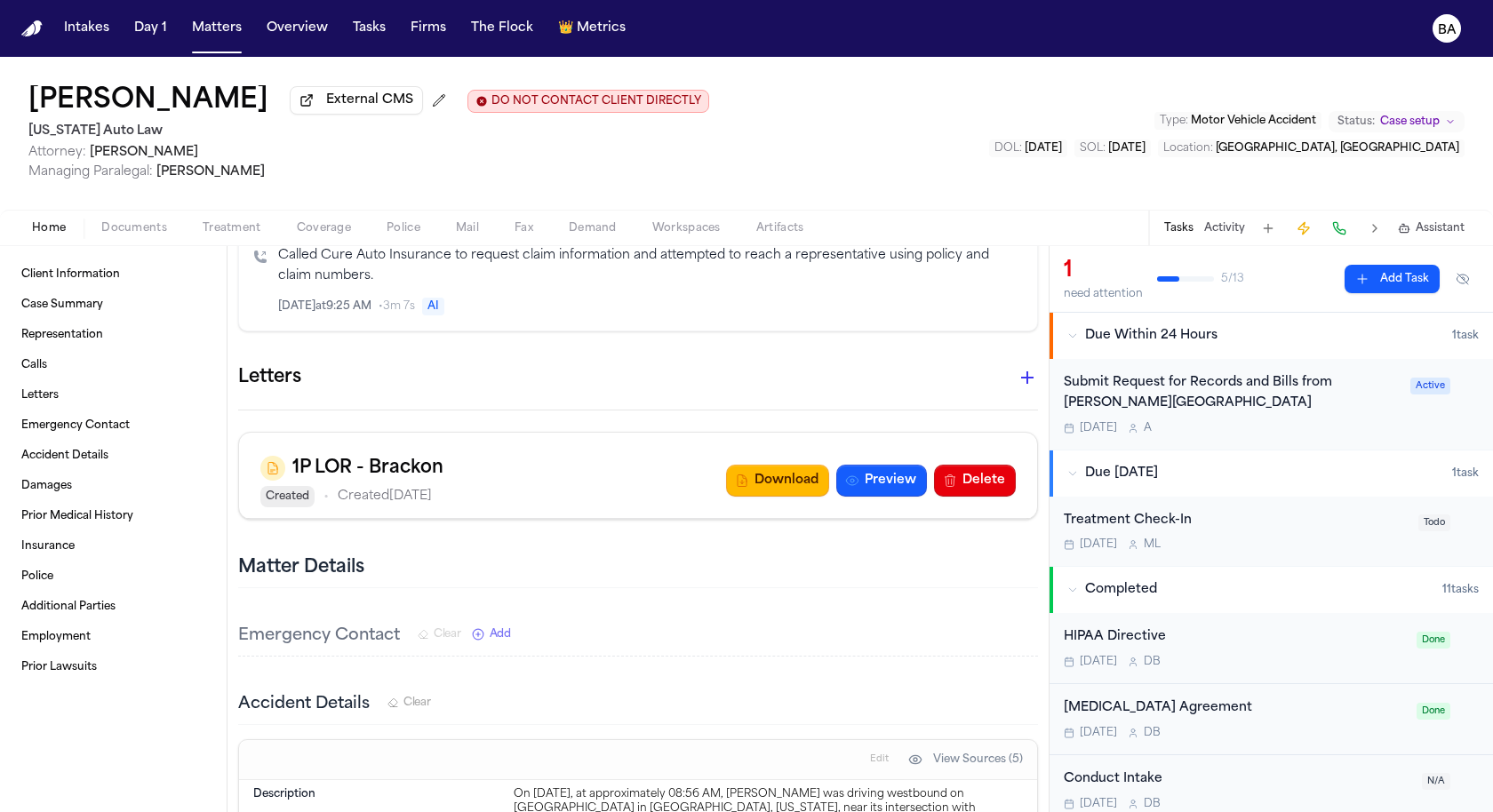
scroll to position [670, 0]
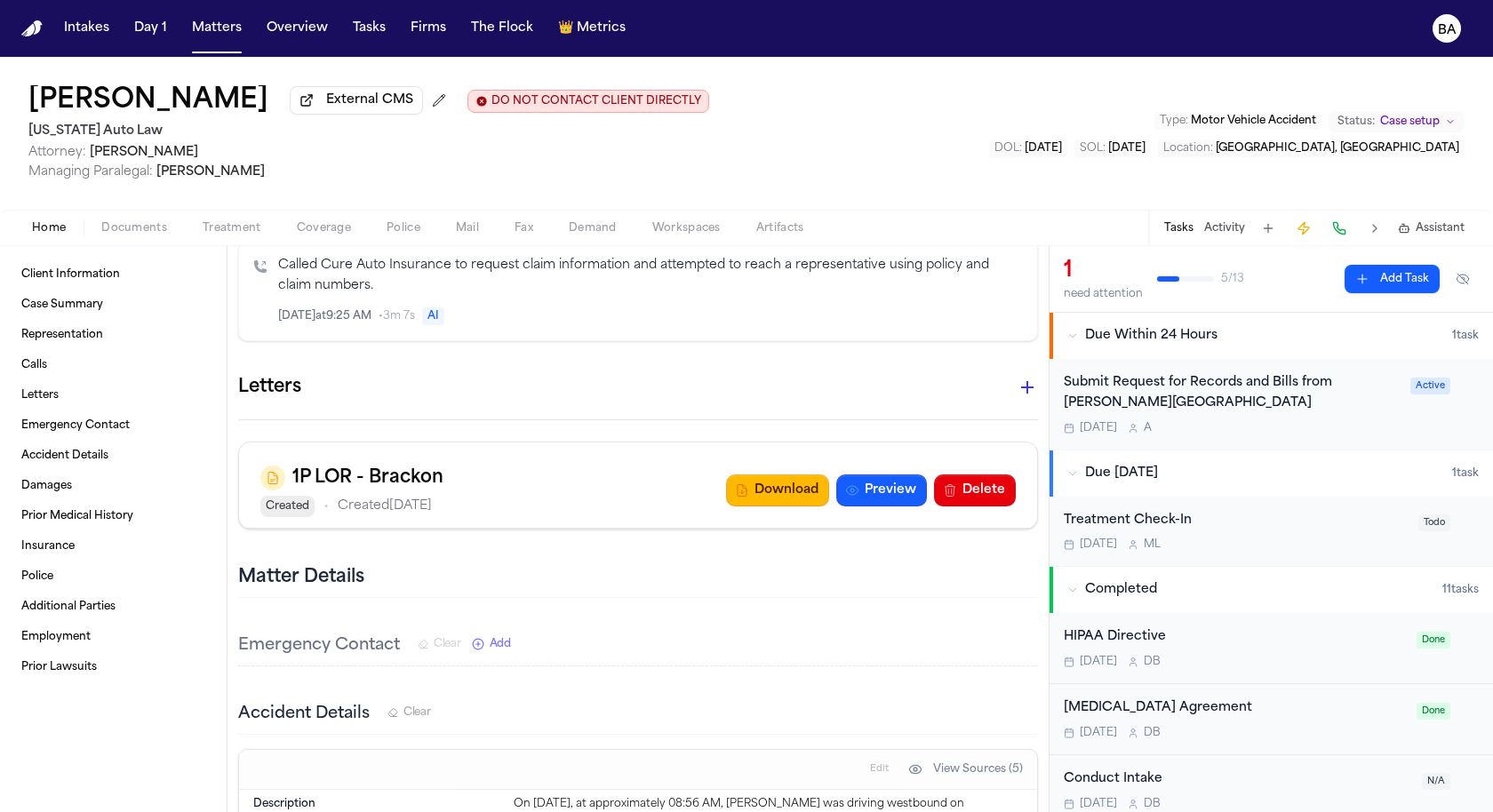
click at [1023, 376] on icon "button" at bounding box center [1027, 387] width 21 height 21
click at [1023, 811] on div at bounding box center [746, 812] width 1493 height 0
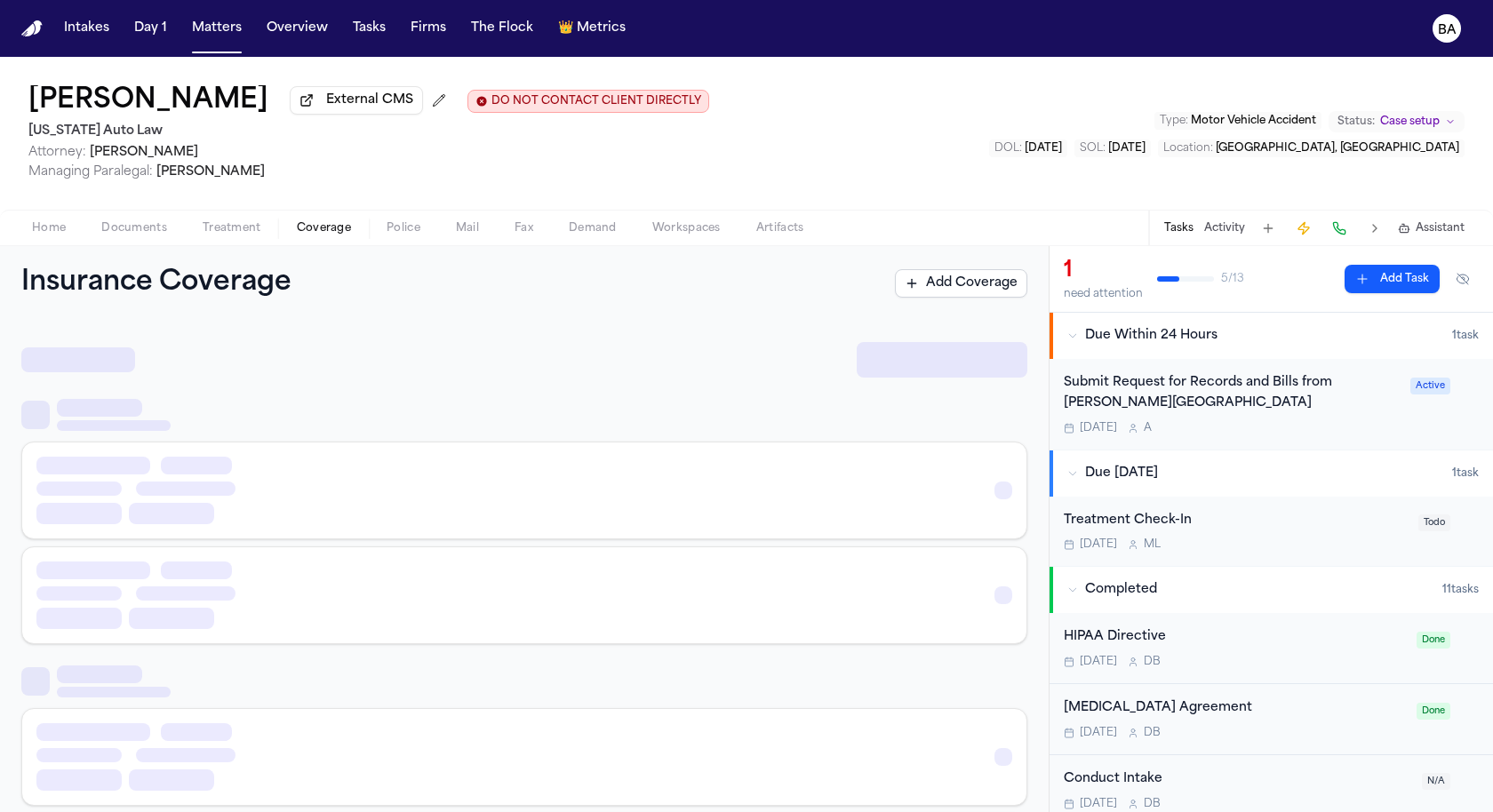
click at [334, 232] on span "Coverage" at bounding box center [324, 227] width 54 height 14
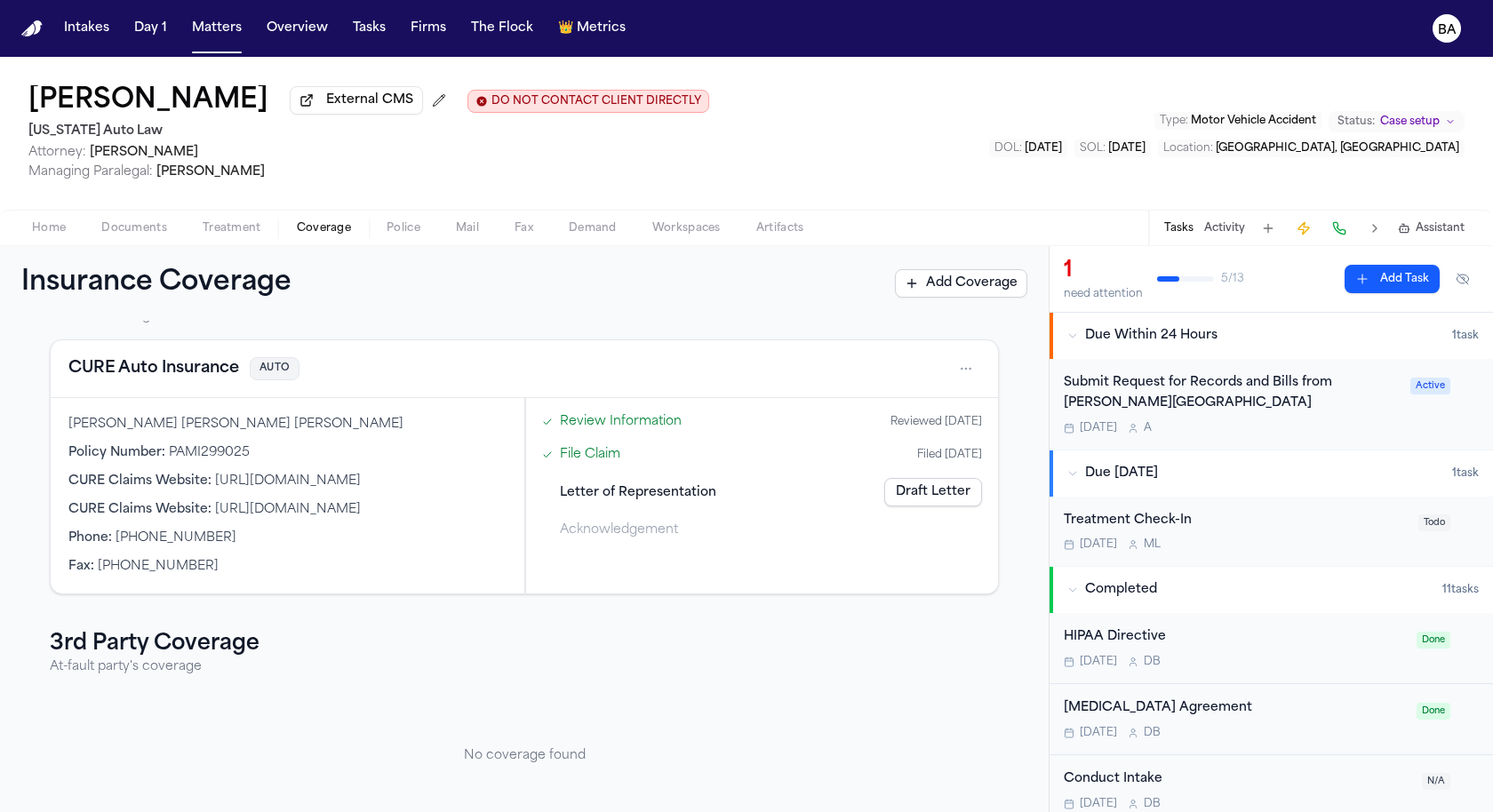
scroll to position [57, 0]
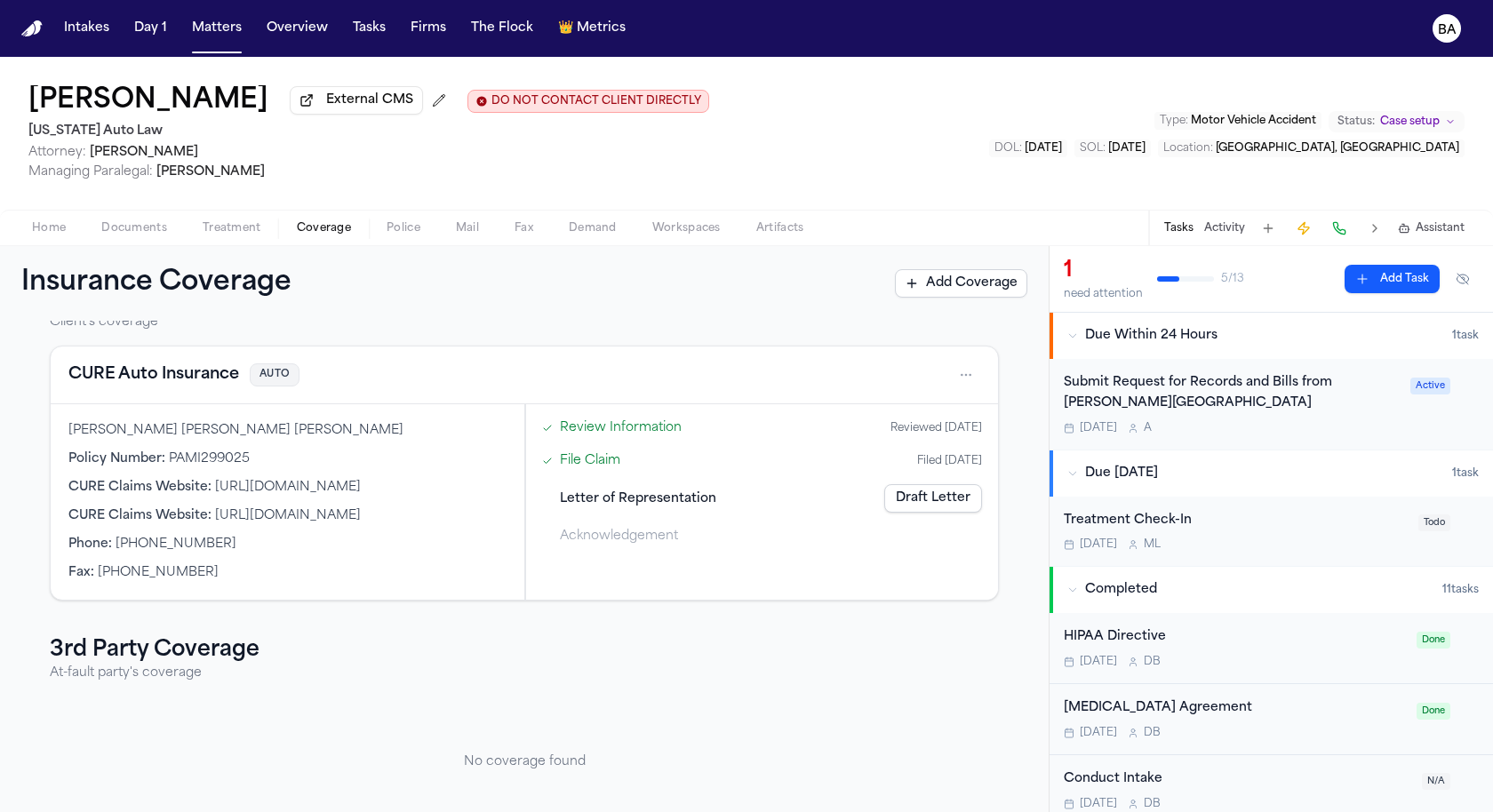
click at [649, 432] on link "Review Information" at bounding box center [620, 427] width 122 height 18
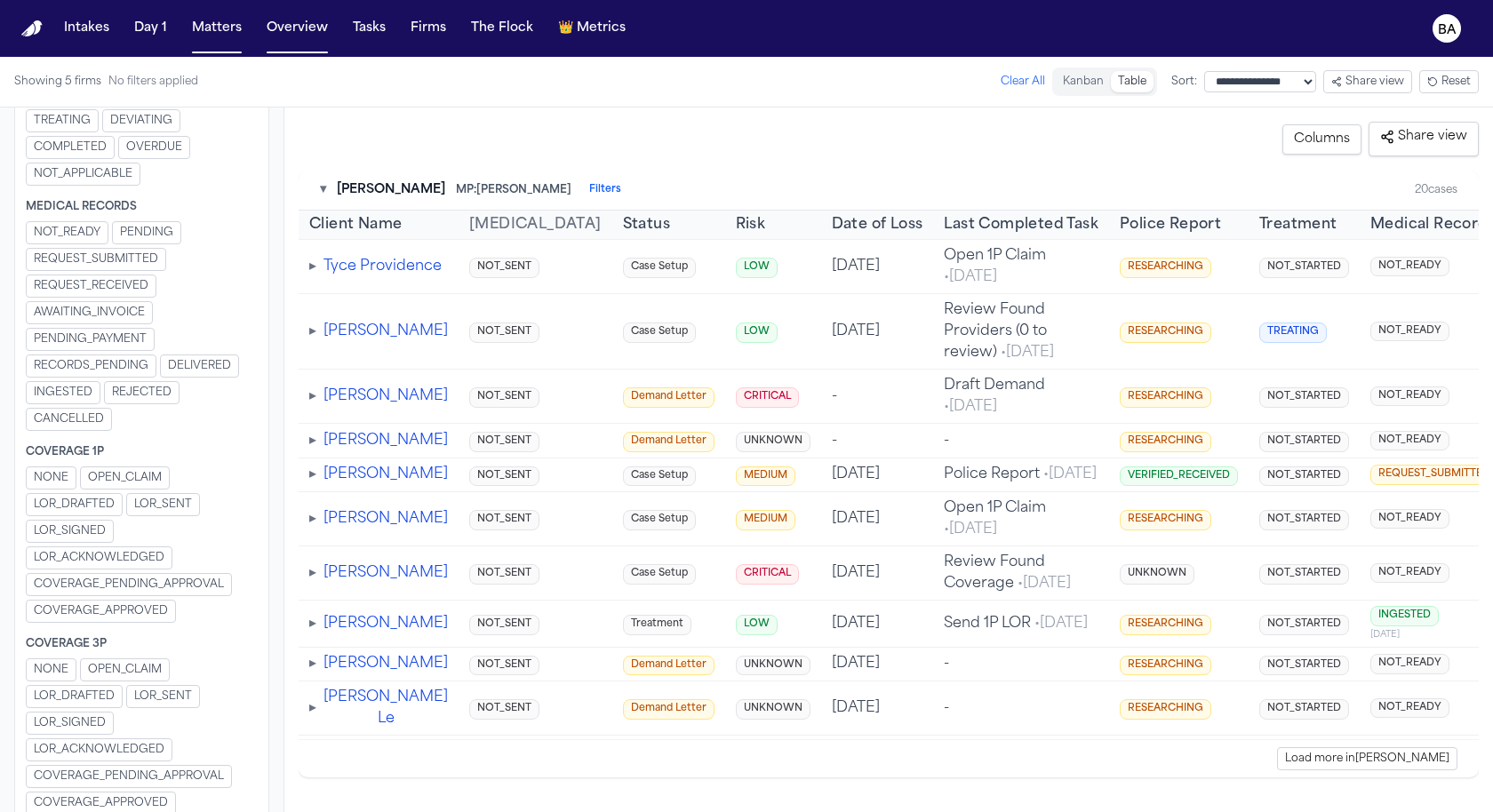
scroll to position [1024, 0]
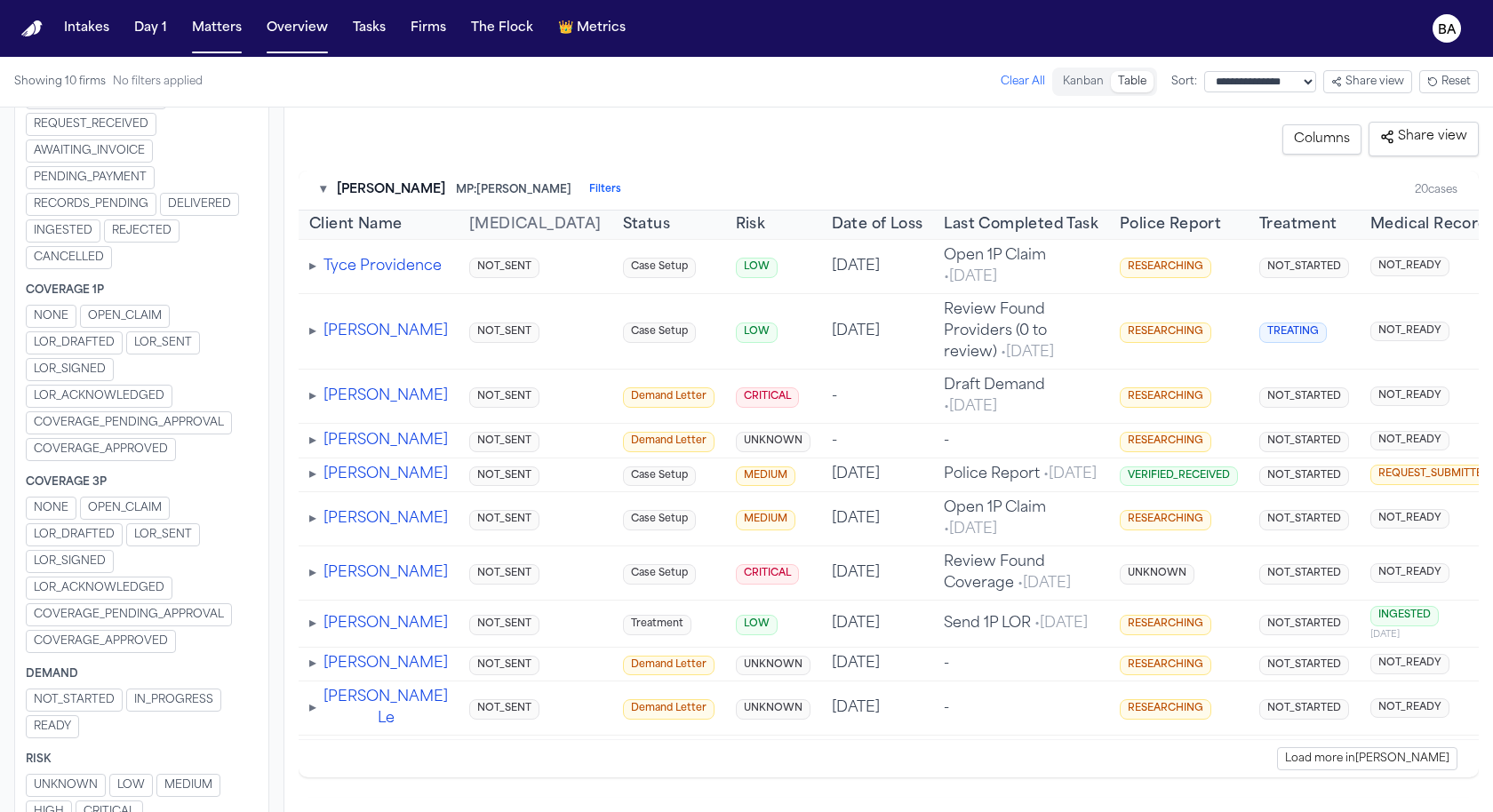
click at [119, 304] on button "OPEN_CLAIM" at bounding box center [124, 316] width 89 height 23
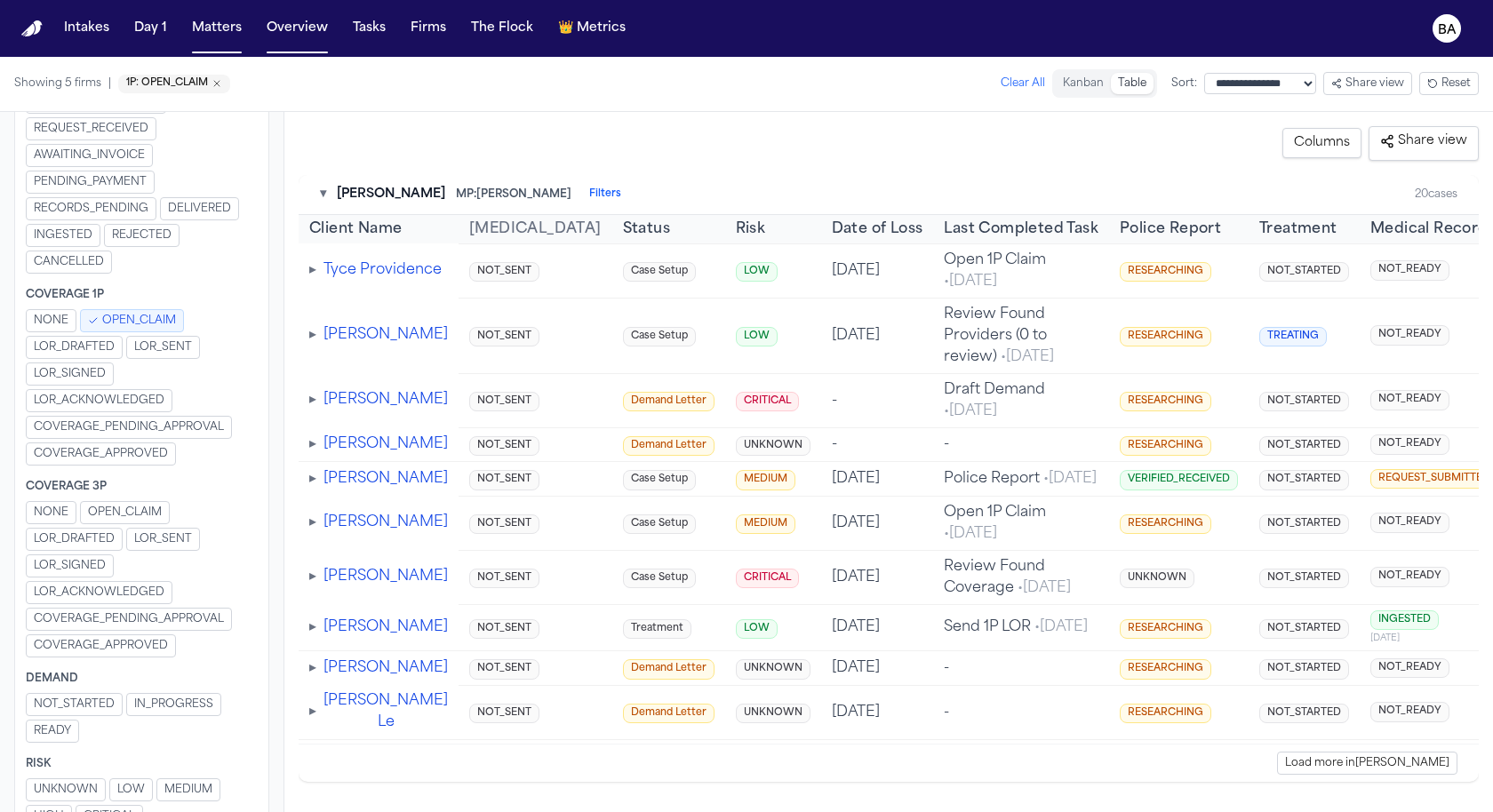
click at [128, 506] on span "OPEN_CLAIM" at bounding box center [125, 513] width 74 height 14
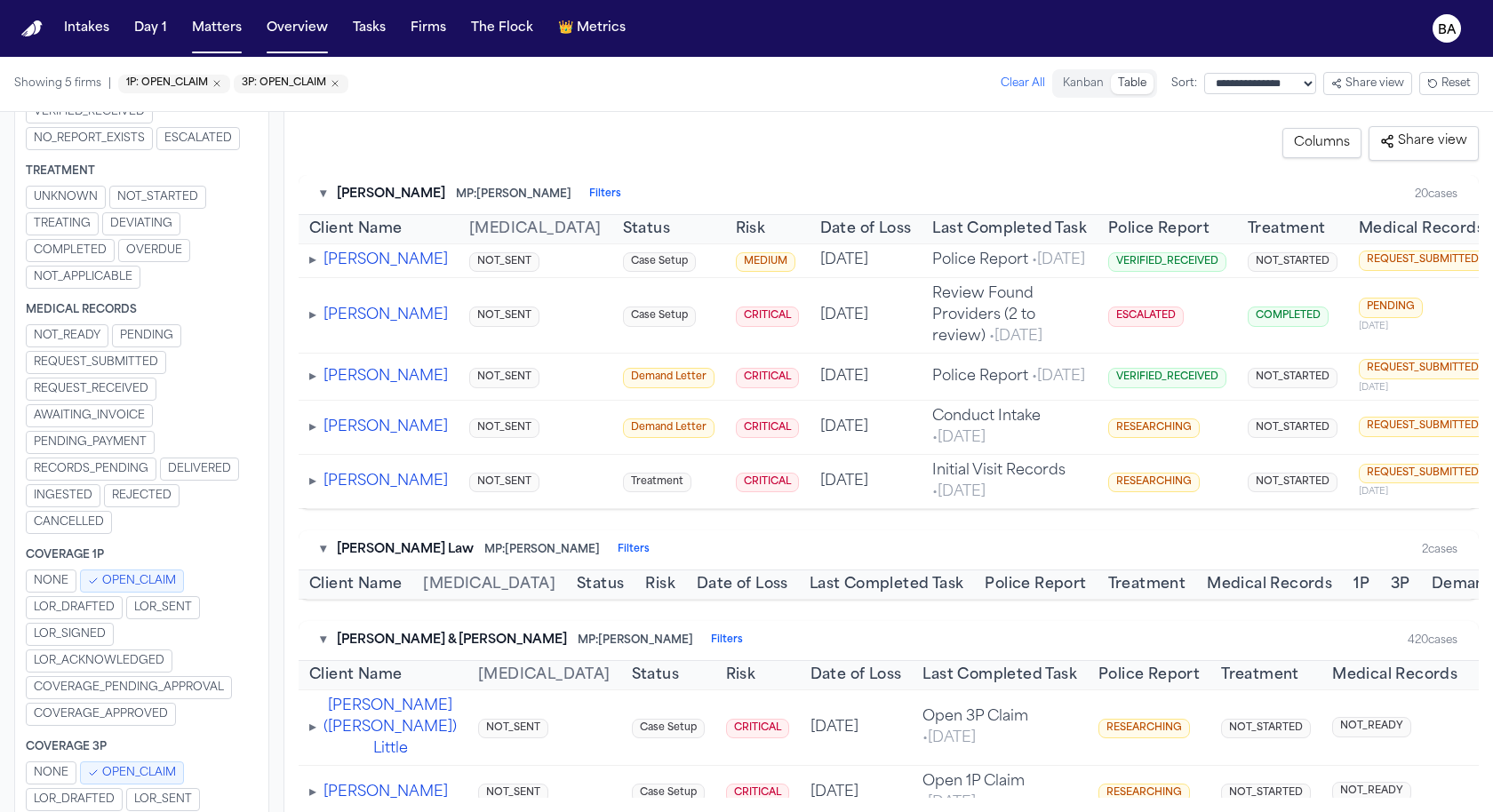
scroll to position [1028, 0]
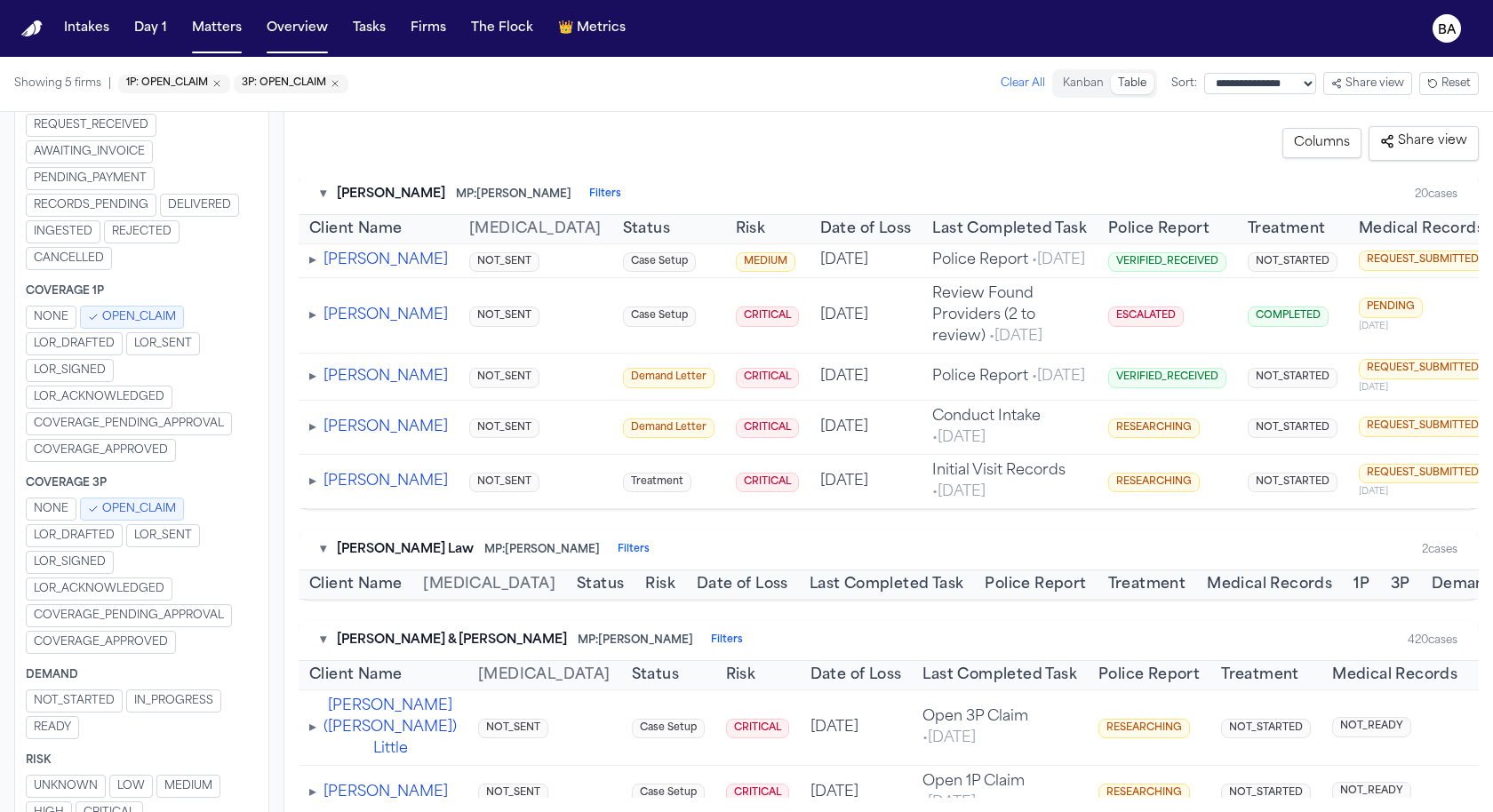
click at [1343, 141] on button "Columns" at bounding box center [1321, 142] width 79 height 30
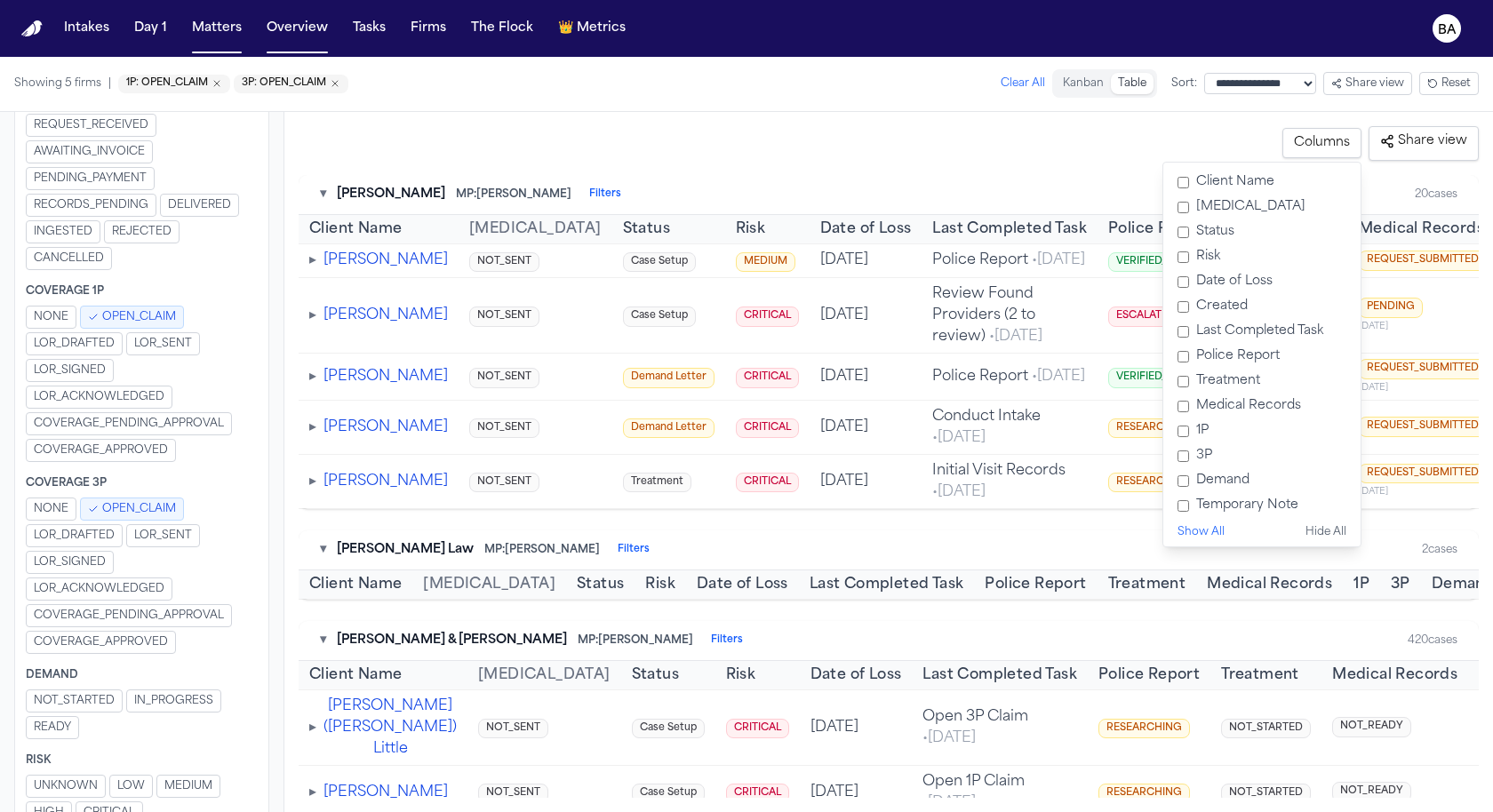
click at [1225, 304] on label "Created" at bounding box center [1262, 306] width 183 height 25
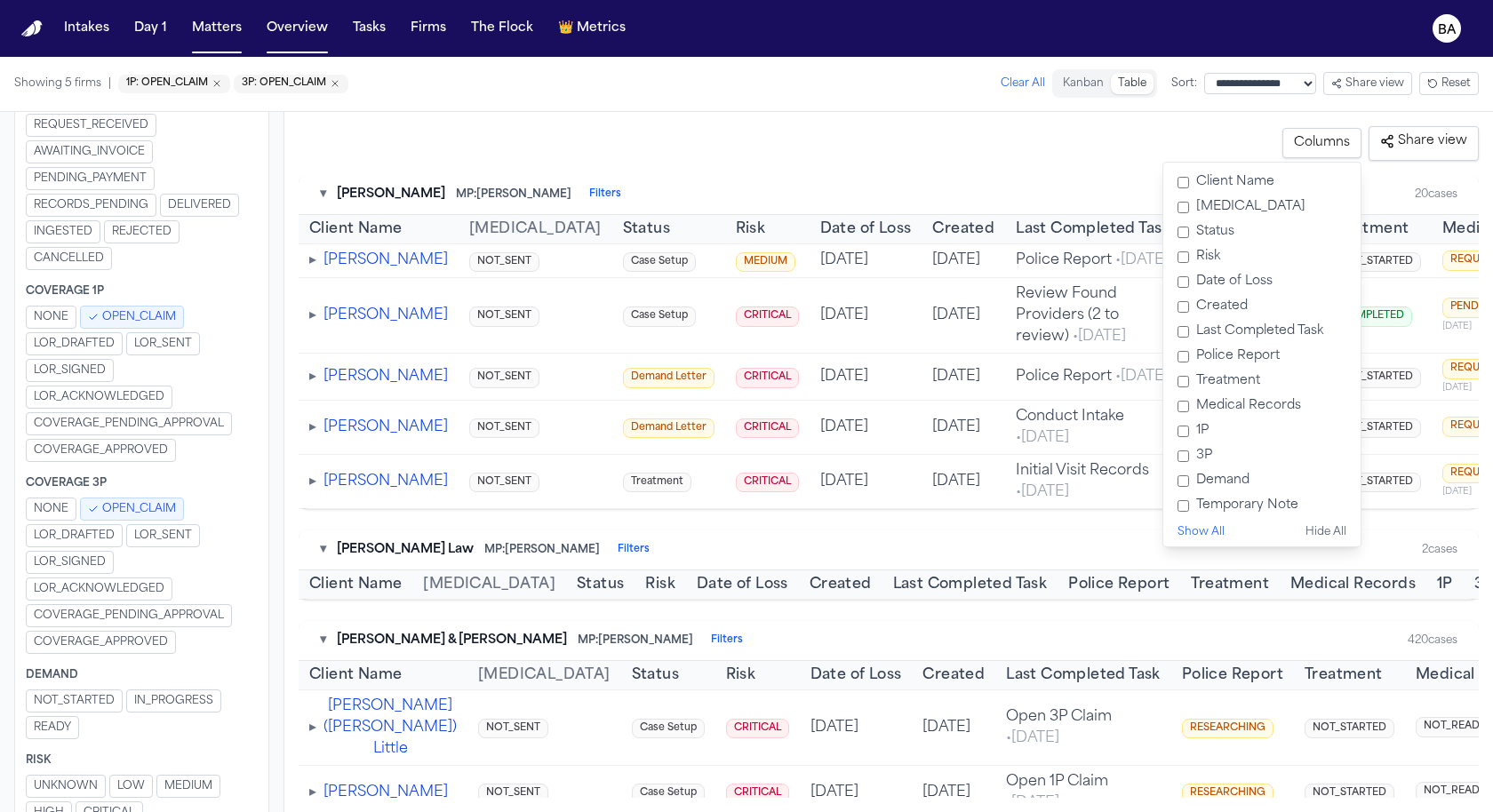
click at [1226, 206] on label "Retainer" at bounding box center [1262, 207] width 183 height 25
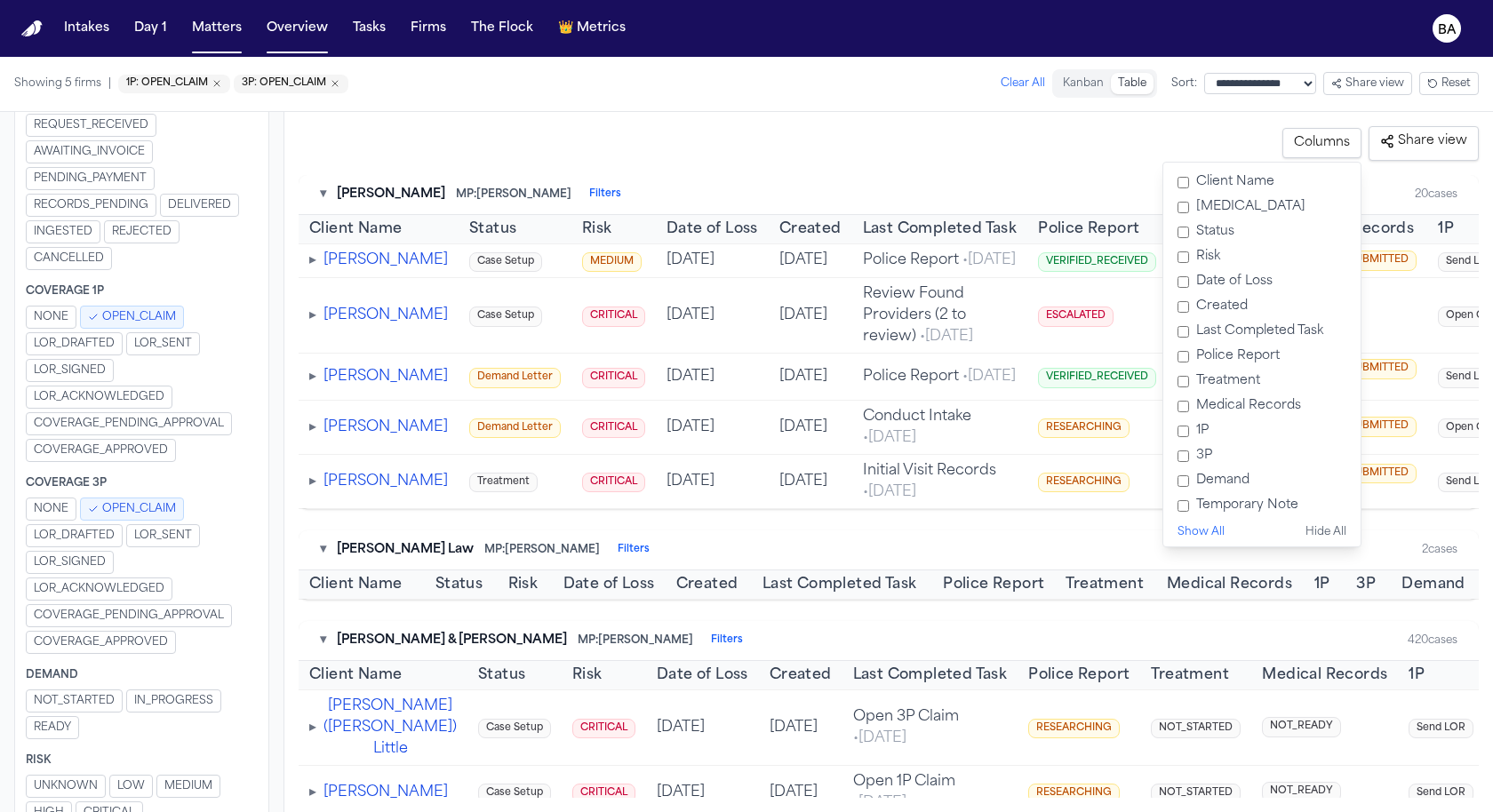
click at [1222, 232] on label "Status" at bounding box center [1262, 232] width 183 height 25
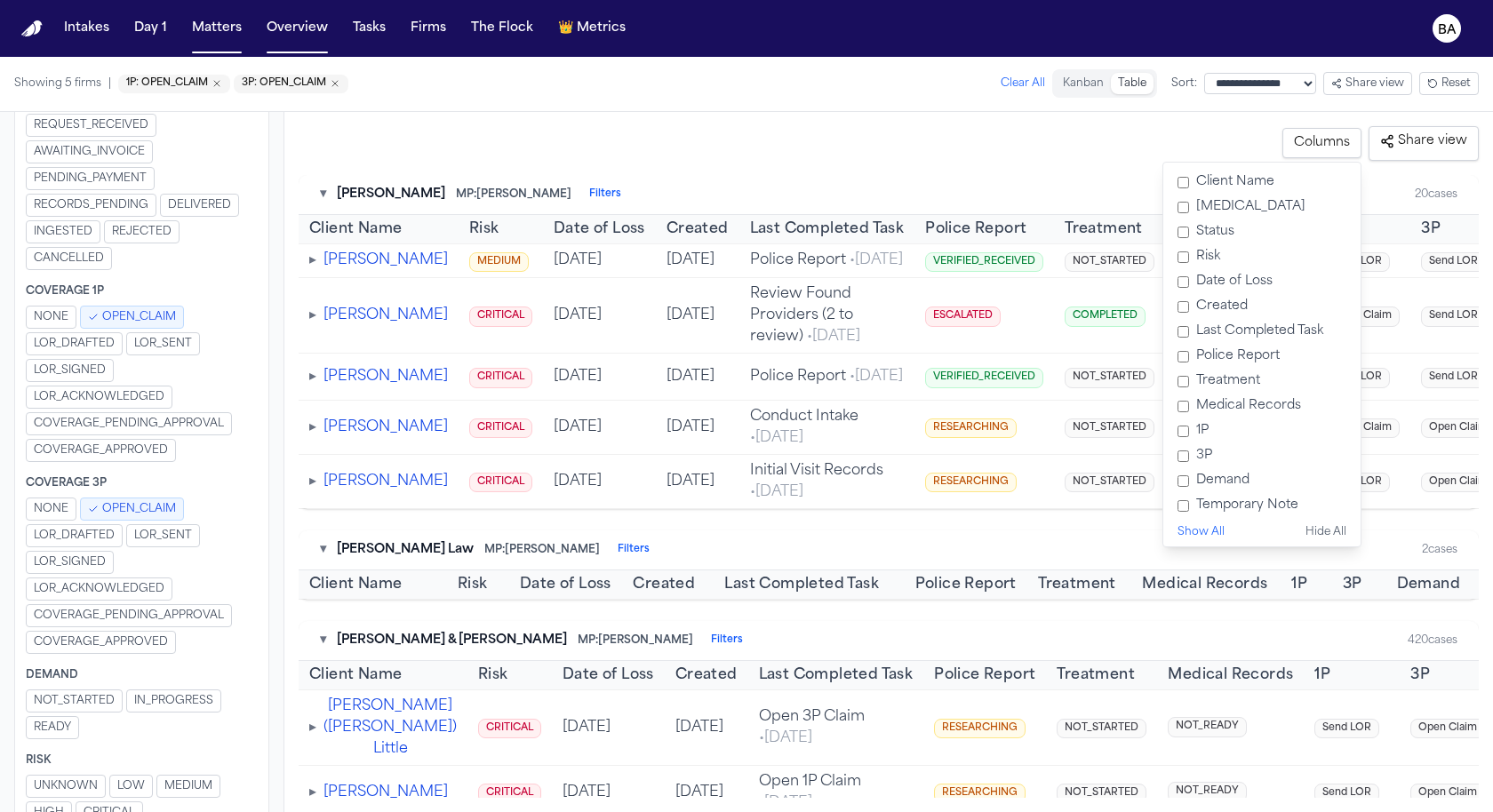
click at [1214, 253] on label "Risk" at bounding box center [1262, 256] width 183 height 25
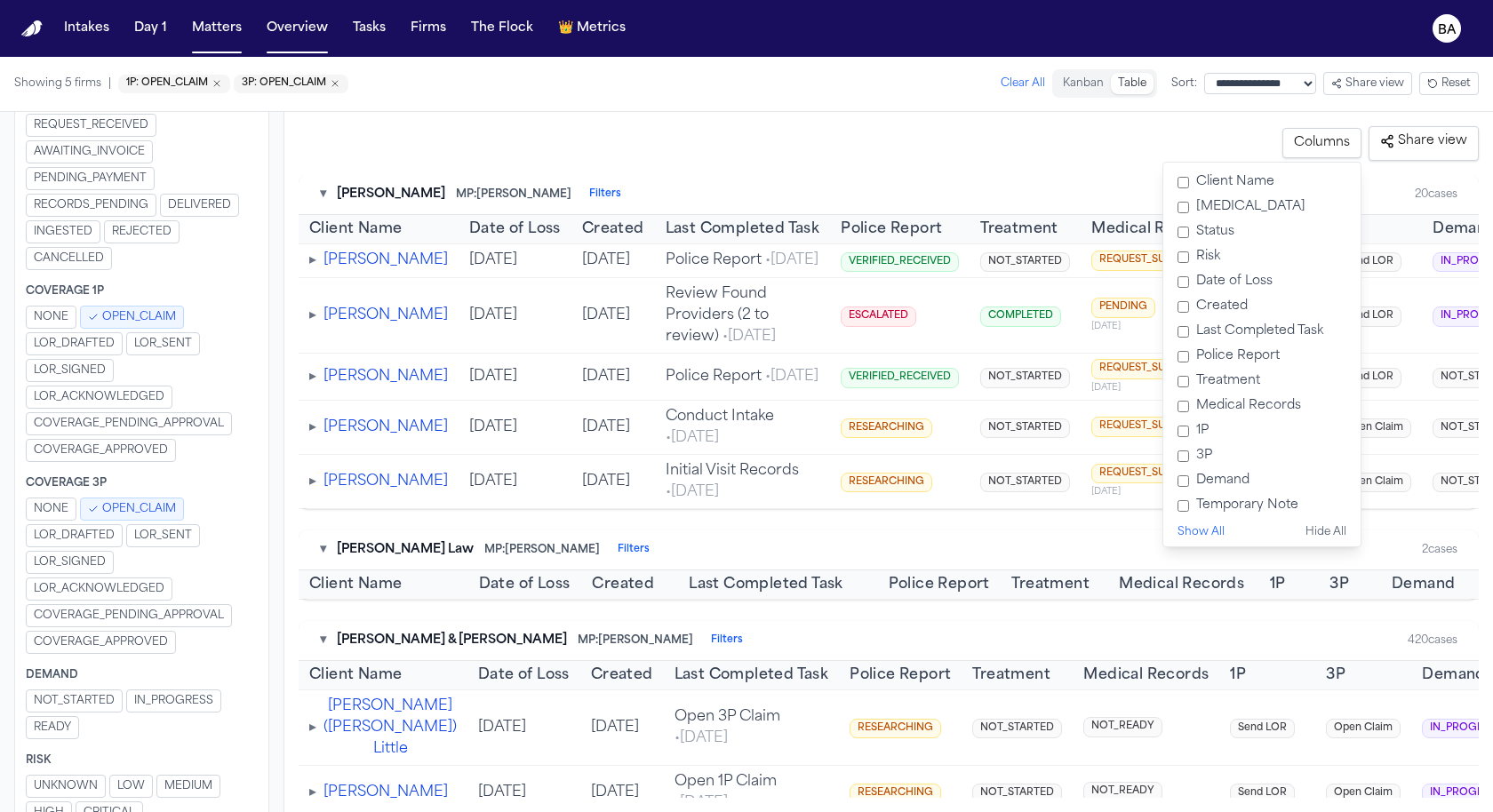
click at [1231, 279] on label "Date of Loss" at bounding box center [1262, 281] width 183 height 25
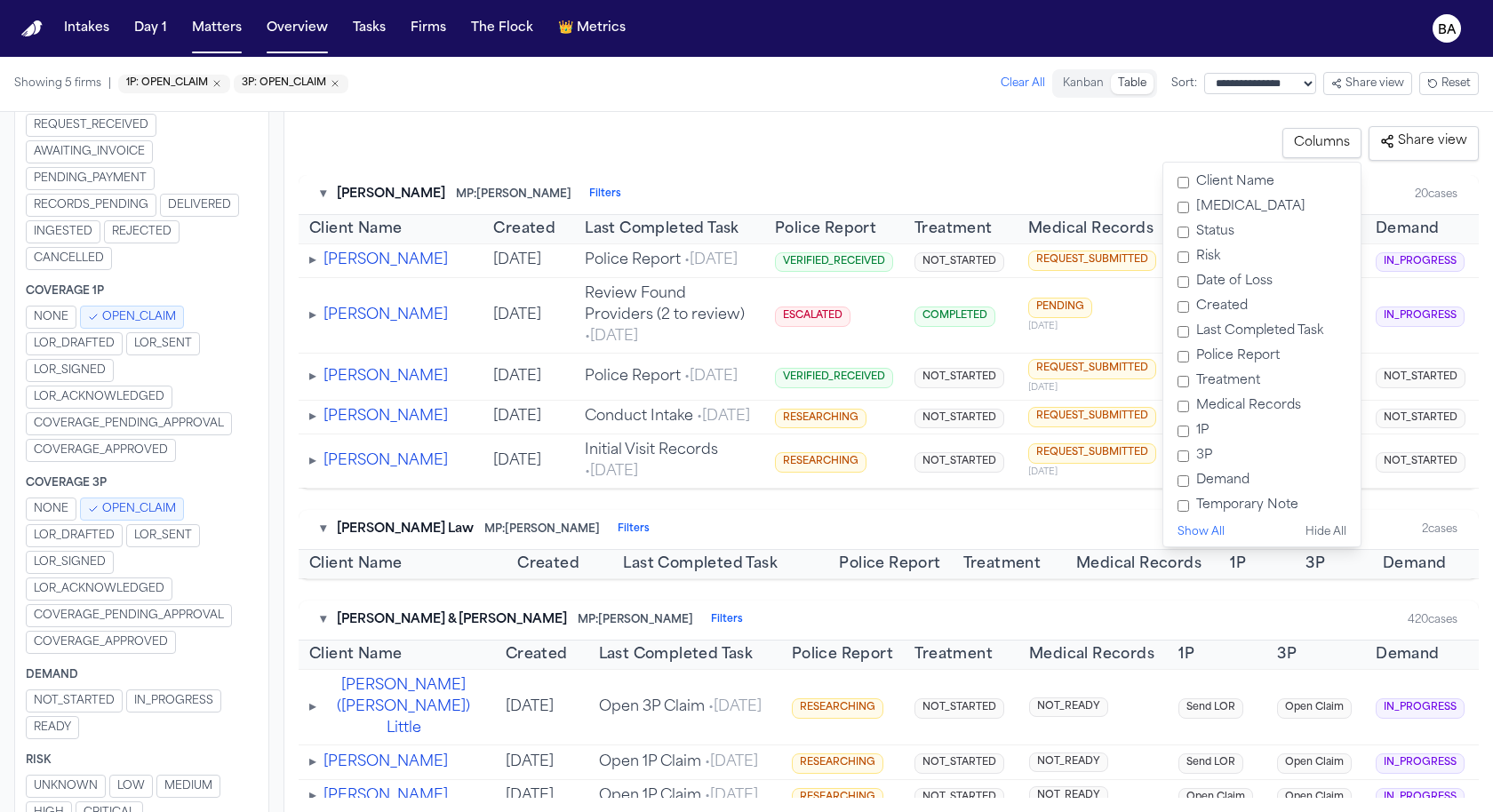
click at [1211, 255] on label "Risk" at bounding box center [1262, 256] width 183 height 25
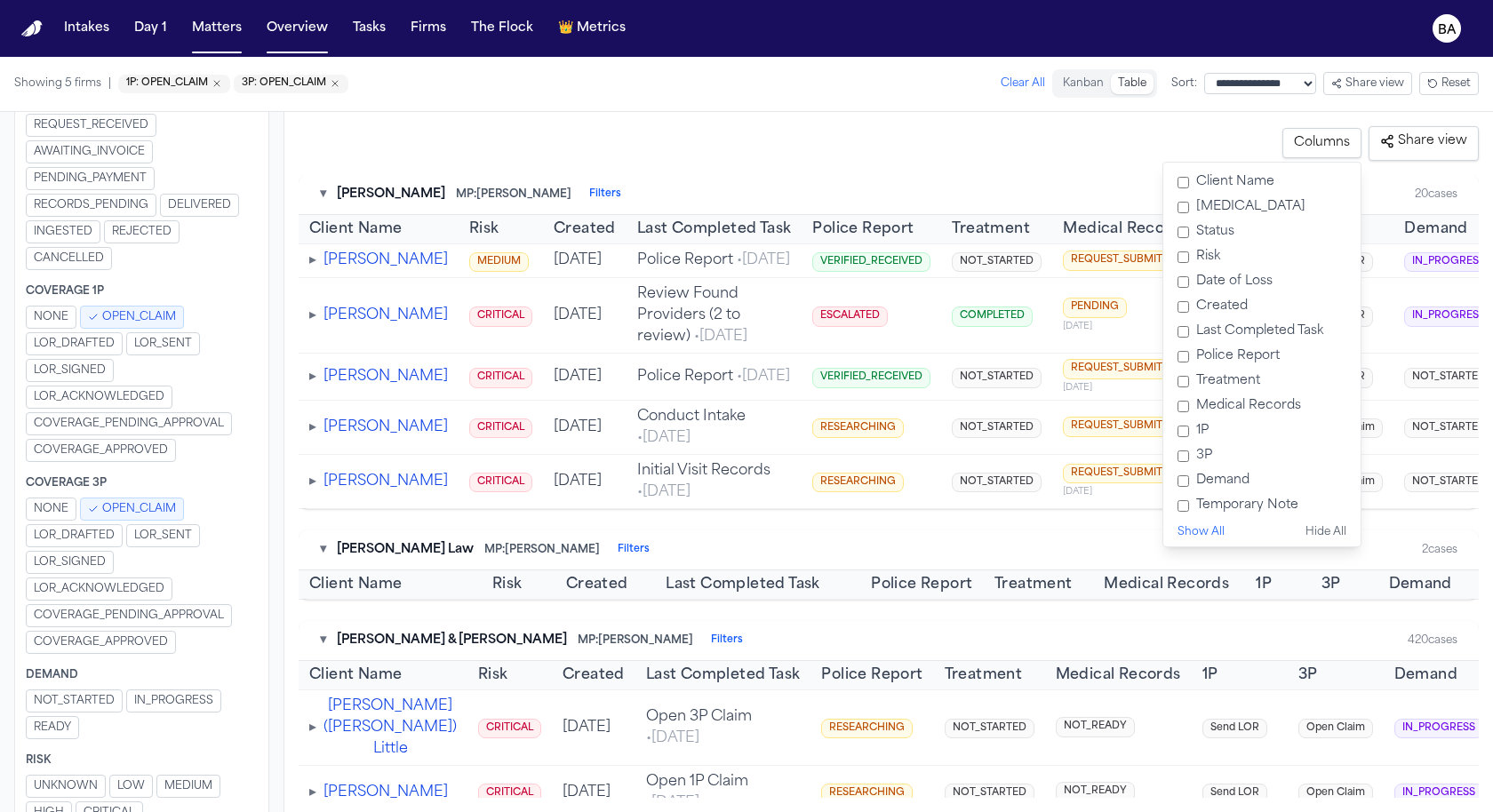
click at [1250, 356] on label "Police Report" at bounding box center [1262, 356] width 183 height 25
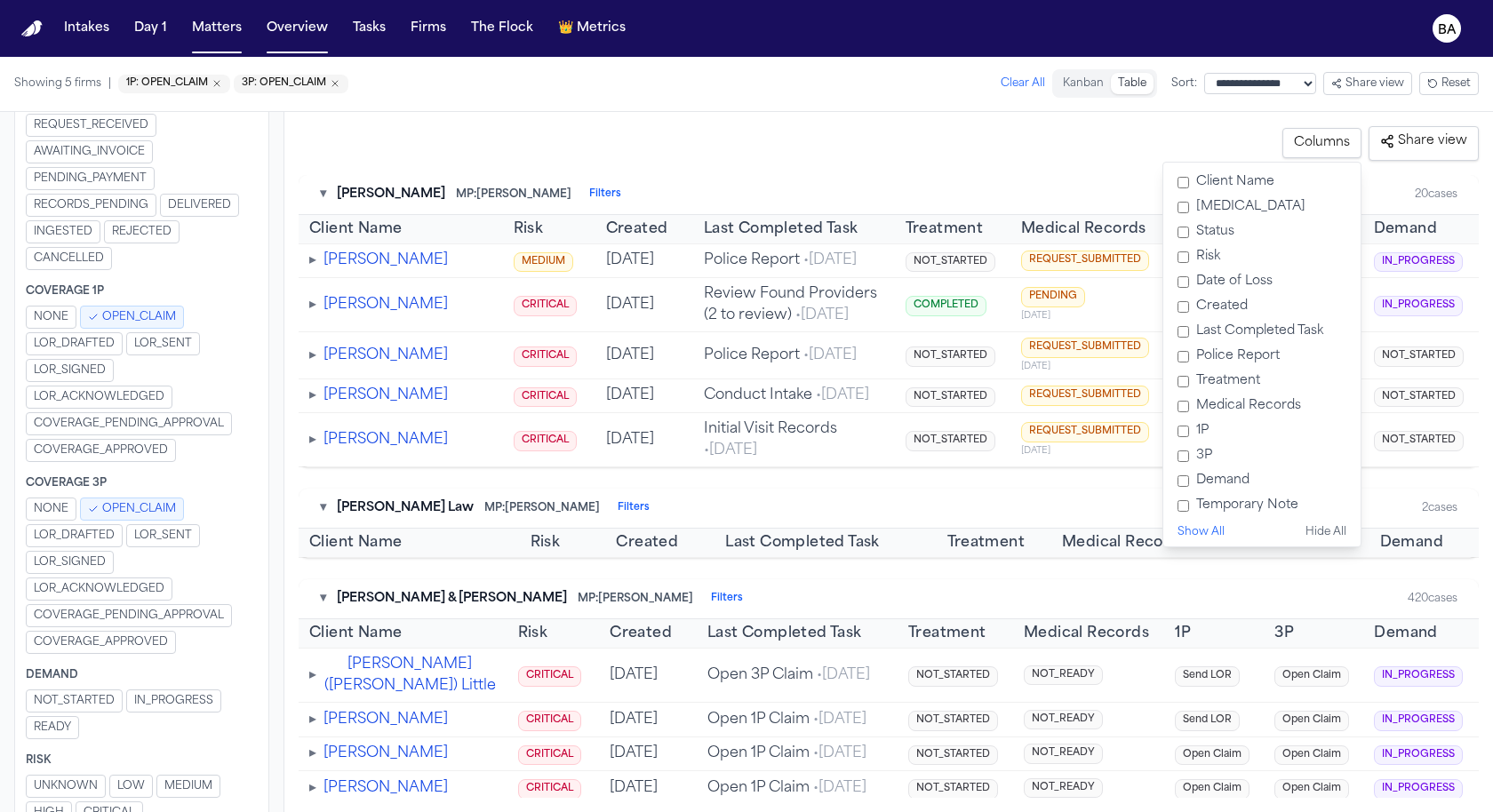
click at [1250, 376] on label "Treatment" at bounding box center [1262, 381] width 183 height 25
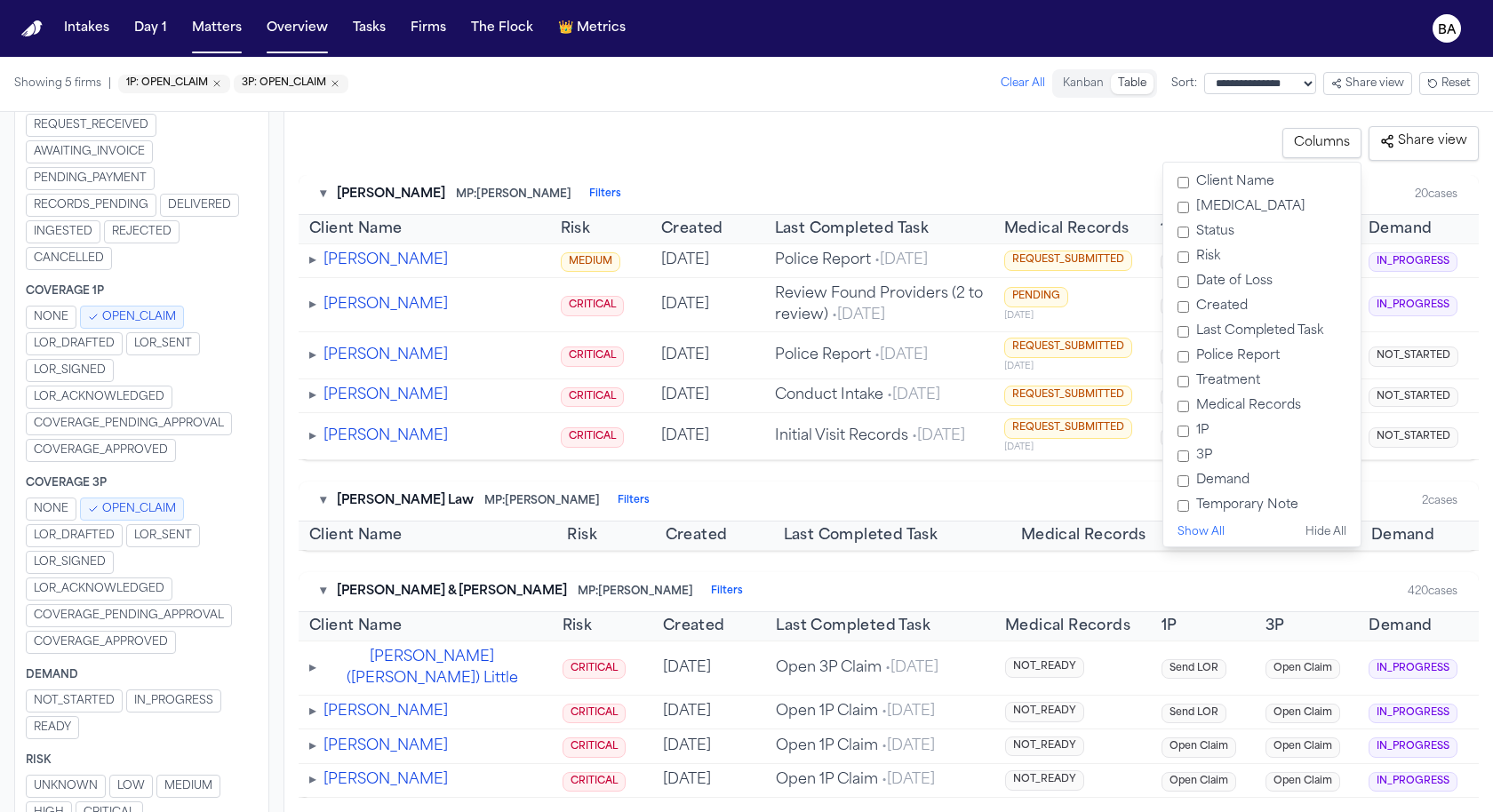
click at [1264, 407] on label "Medical Records" at bounding box center [1262, 406] width 183 height 25
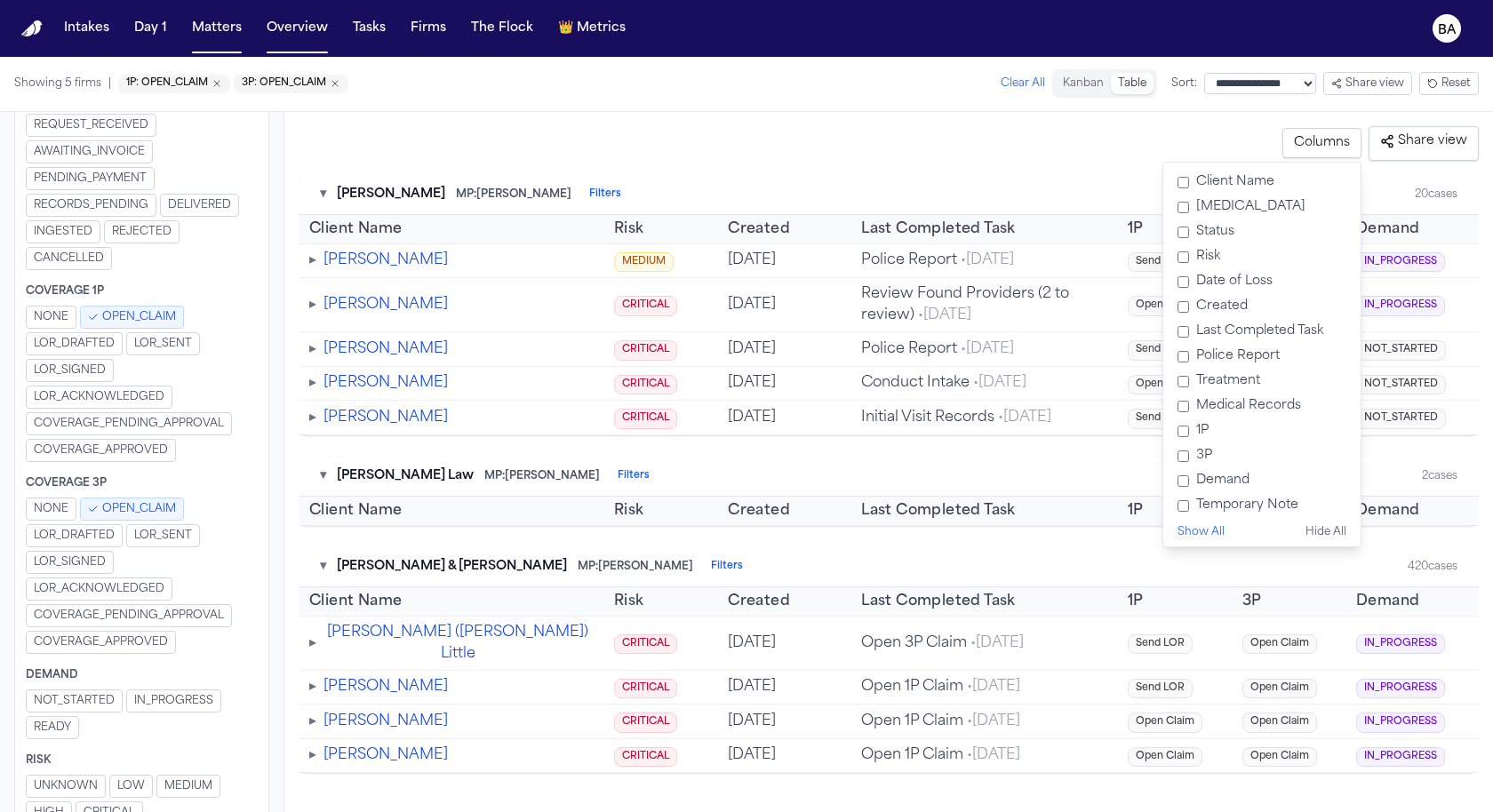
click at [1244, 478] on label "Demand" at bounding box center [1262, 481] width 183 height 25
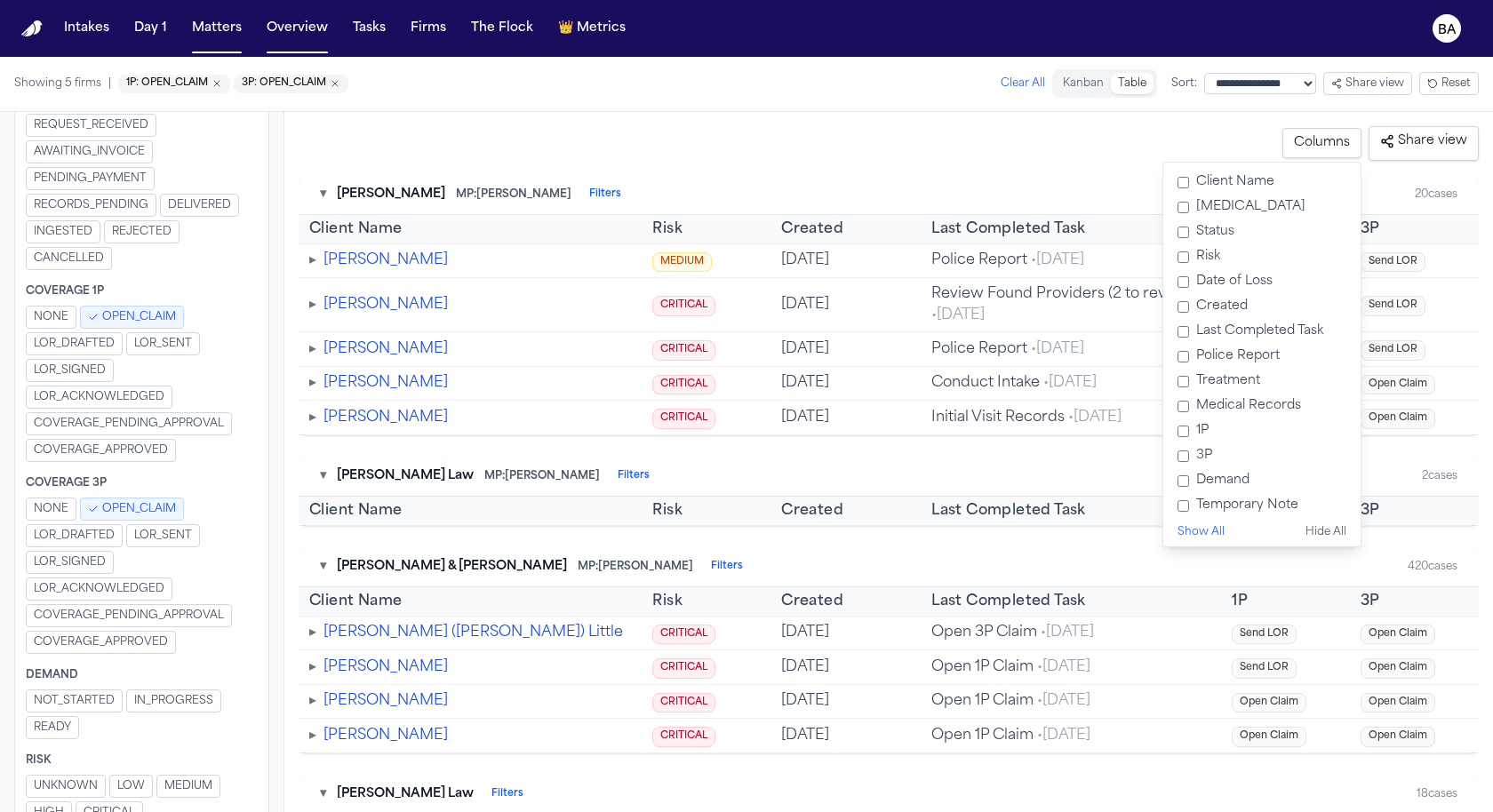
click at [1071, 128] on div "**********" at bounding box center [888, 143] width 1180 height 35
click at [1327, 149] on button "Columns" at bounding box center [1321, 142] width 79 height 30
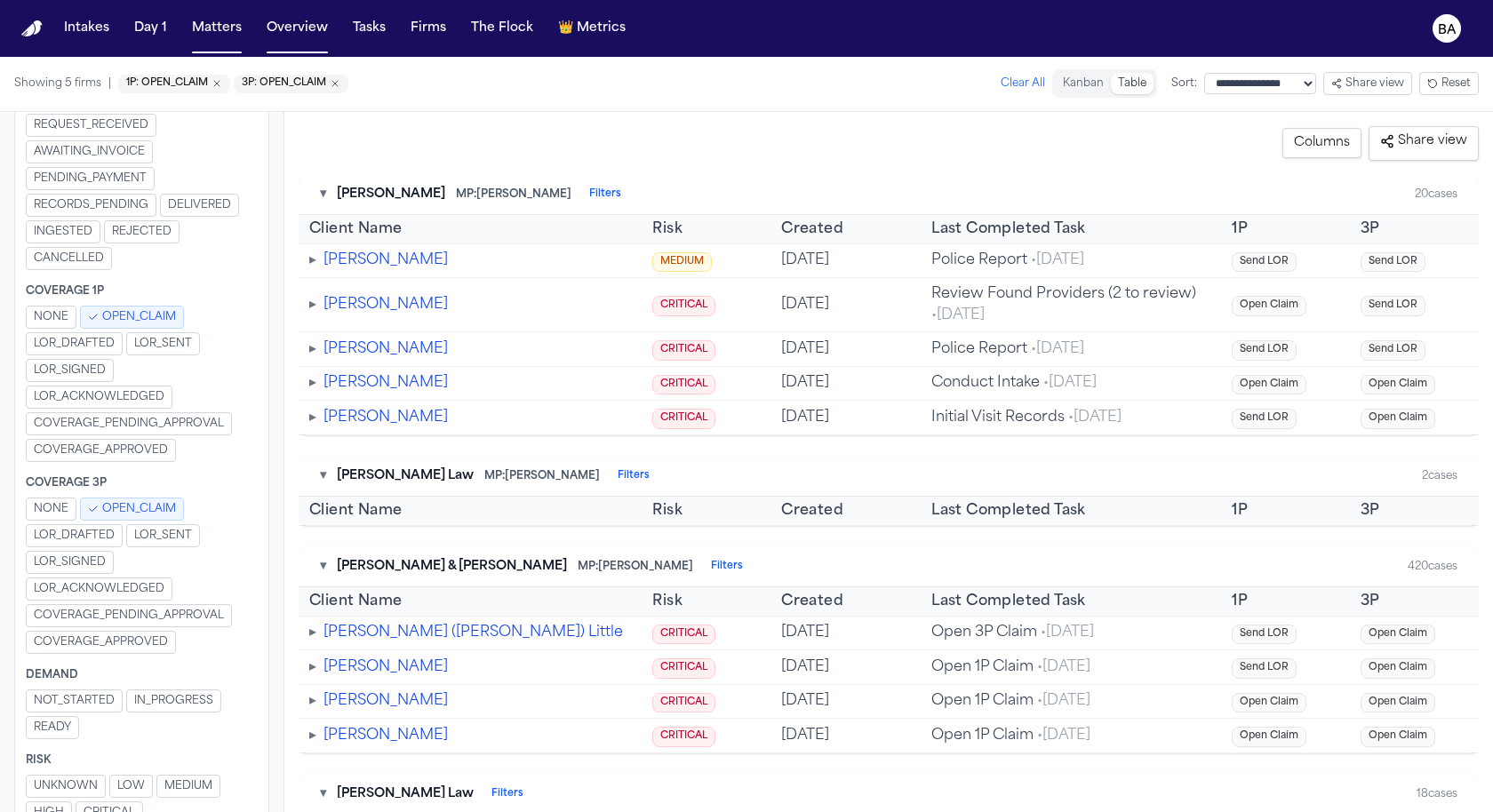
scroll to position [299, 0]
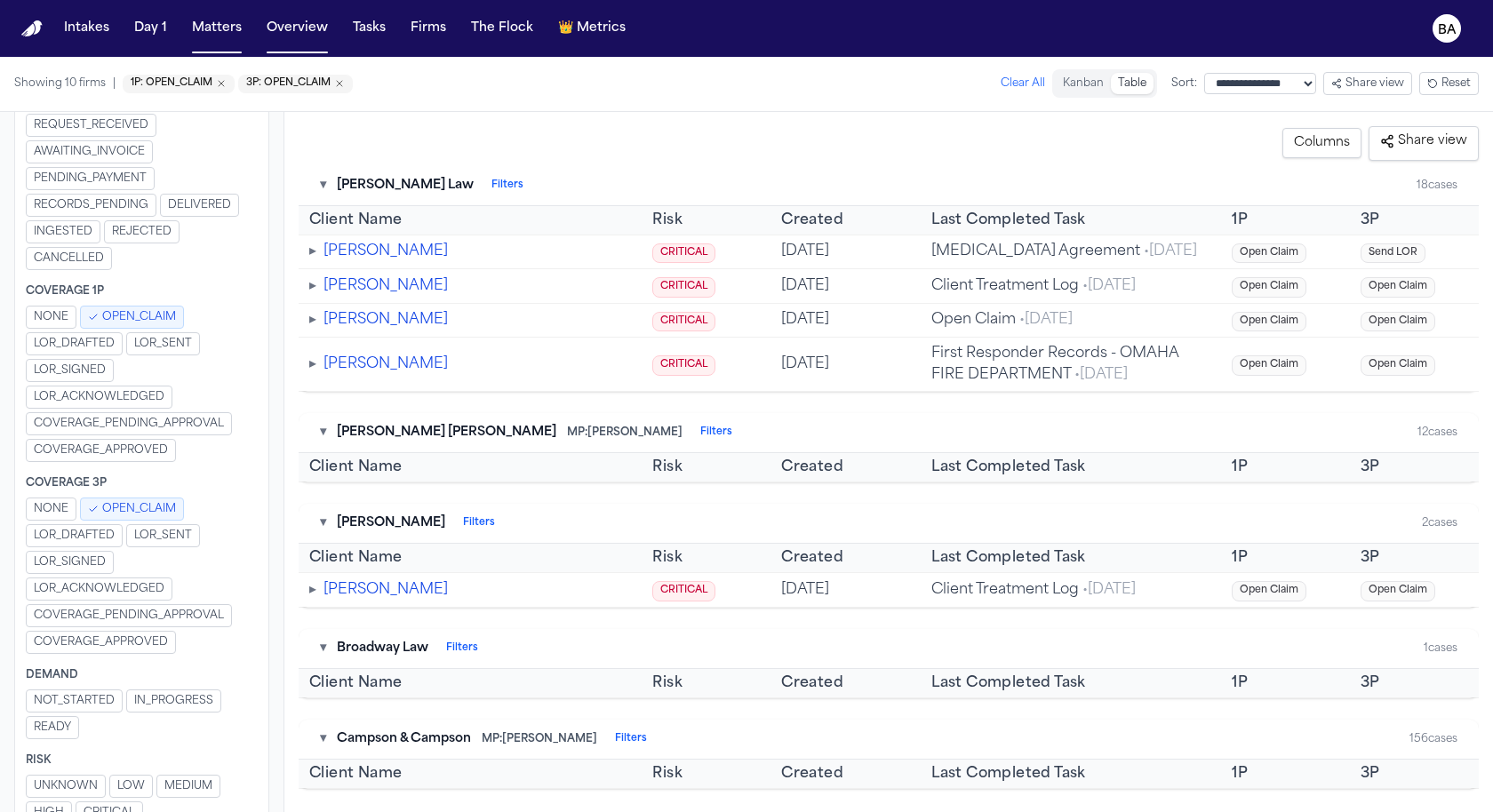
scroll to position [781, 0]
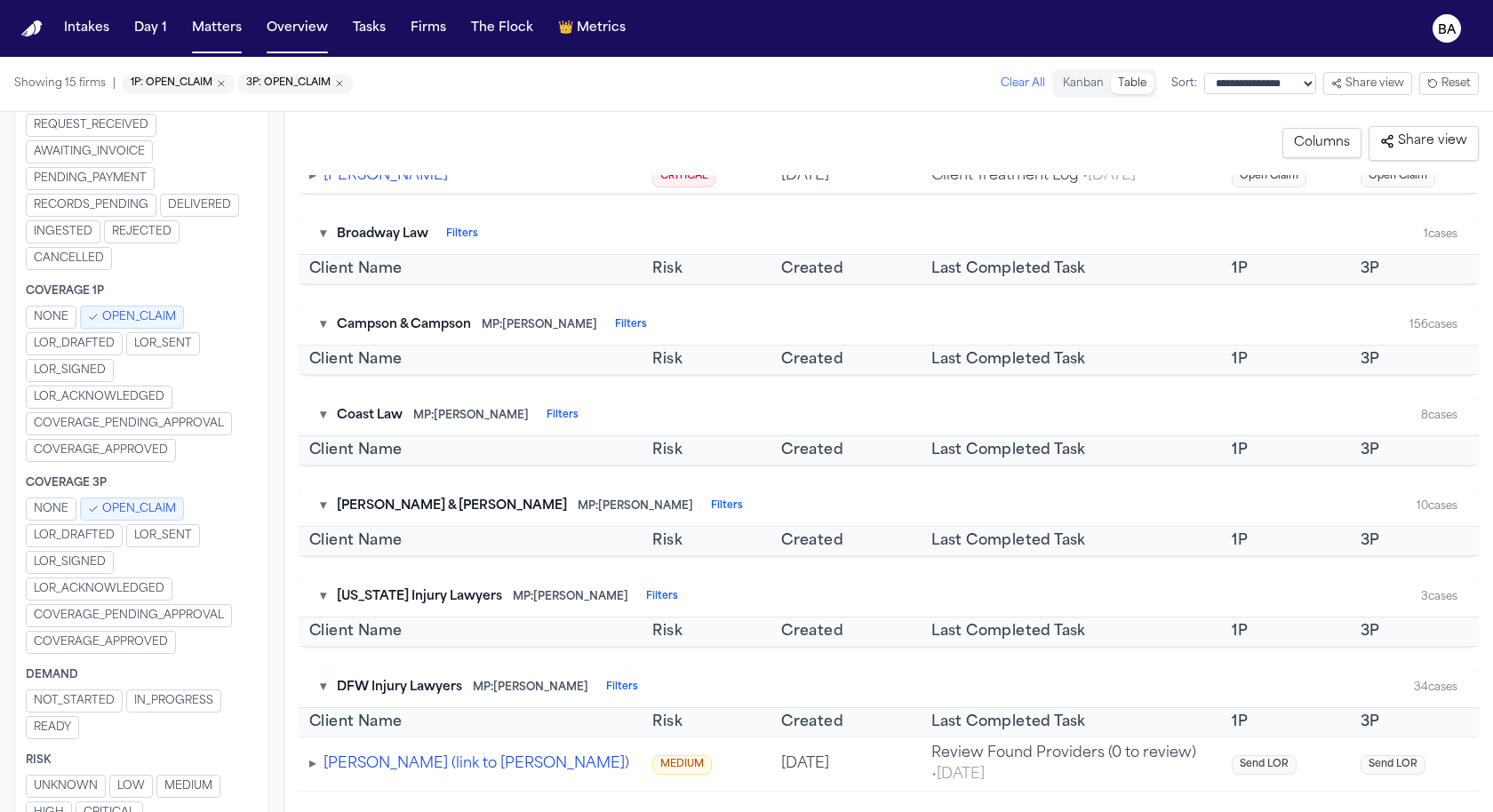
scroll to position [1024, 0]
click at [165, 529] on span "LOR_SENT" at bounding box center [163, 536] width 58 height 14
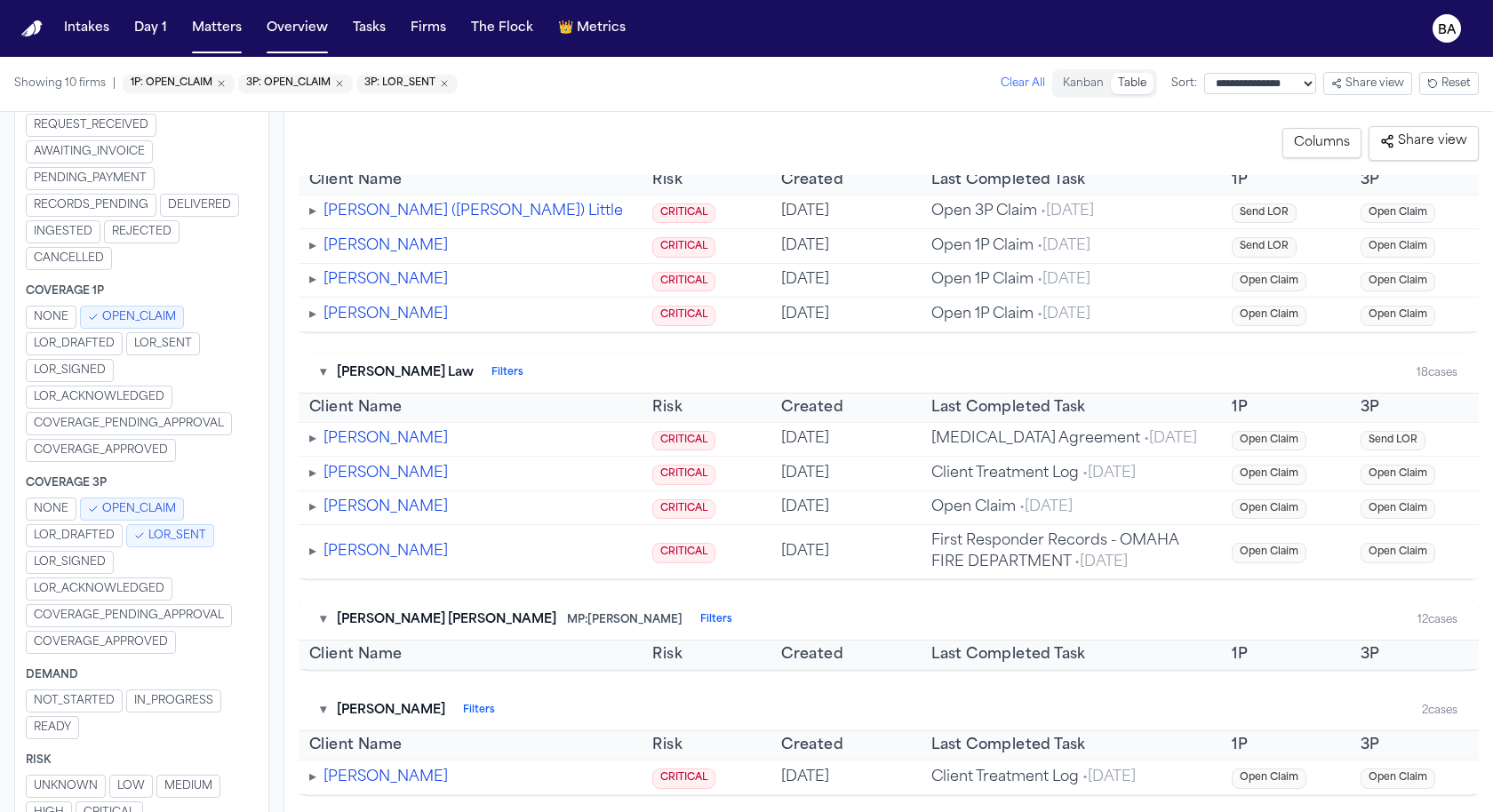
click at [145, 497] on button "OPEN_CLAIM" at bounding box center [132, 509] width 104 height 23
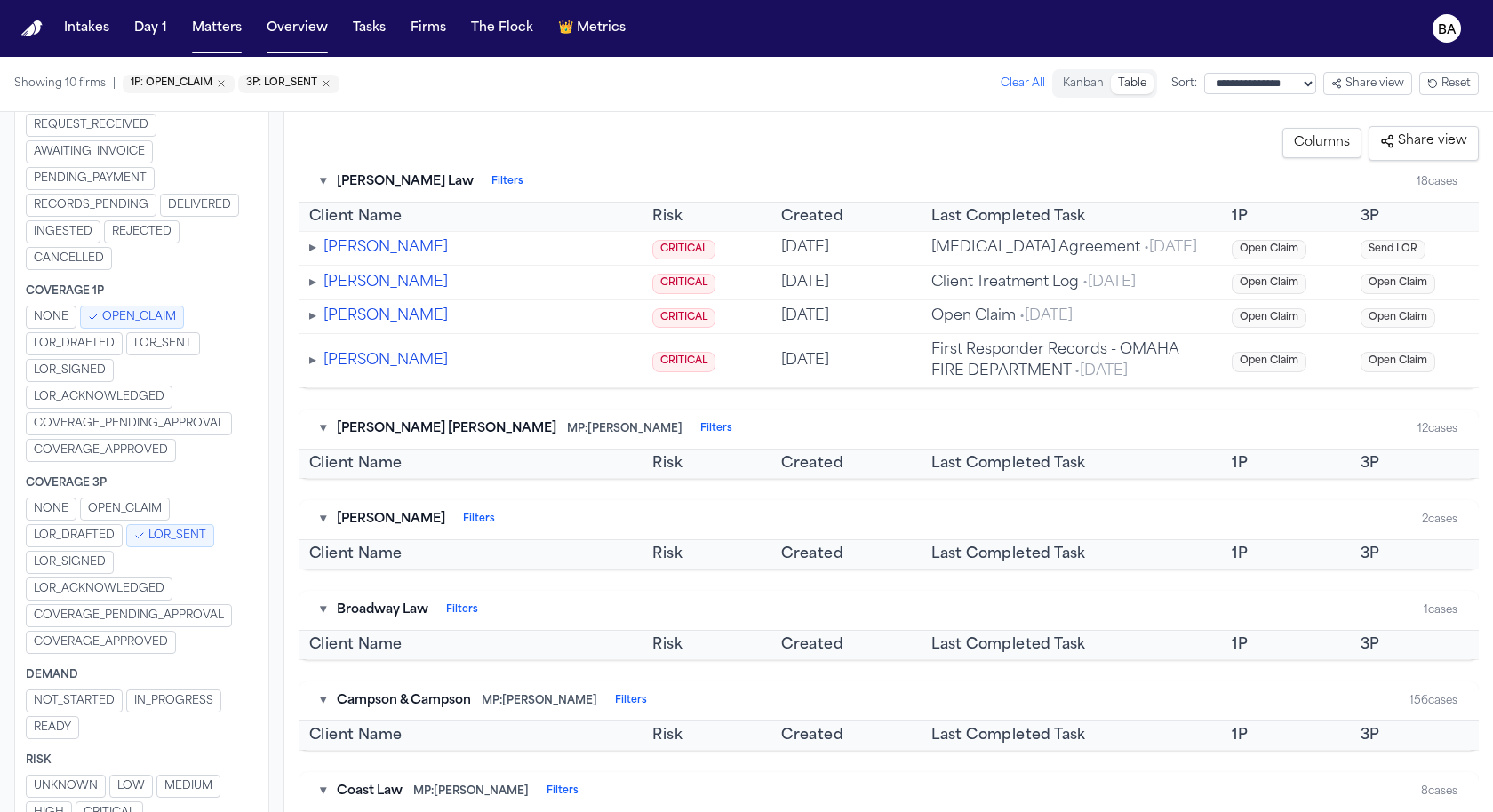
scroll to position [232, 0]
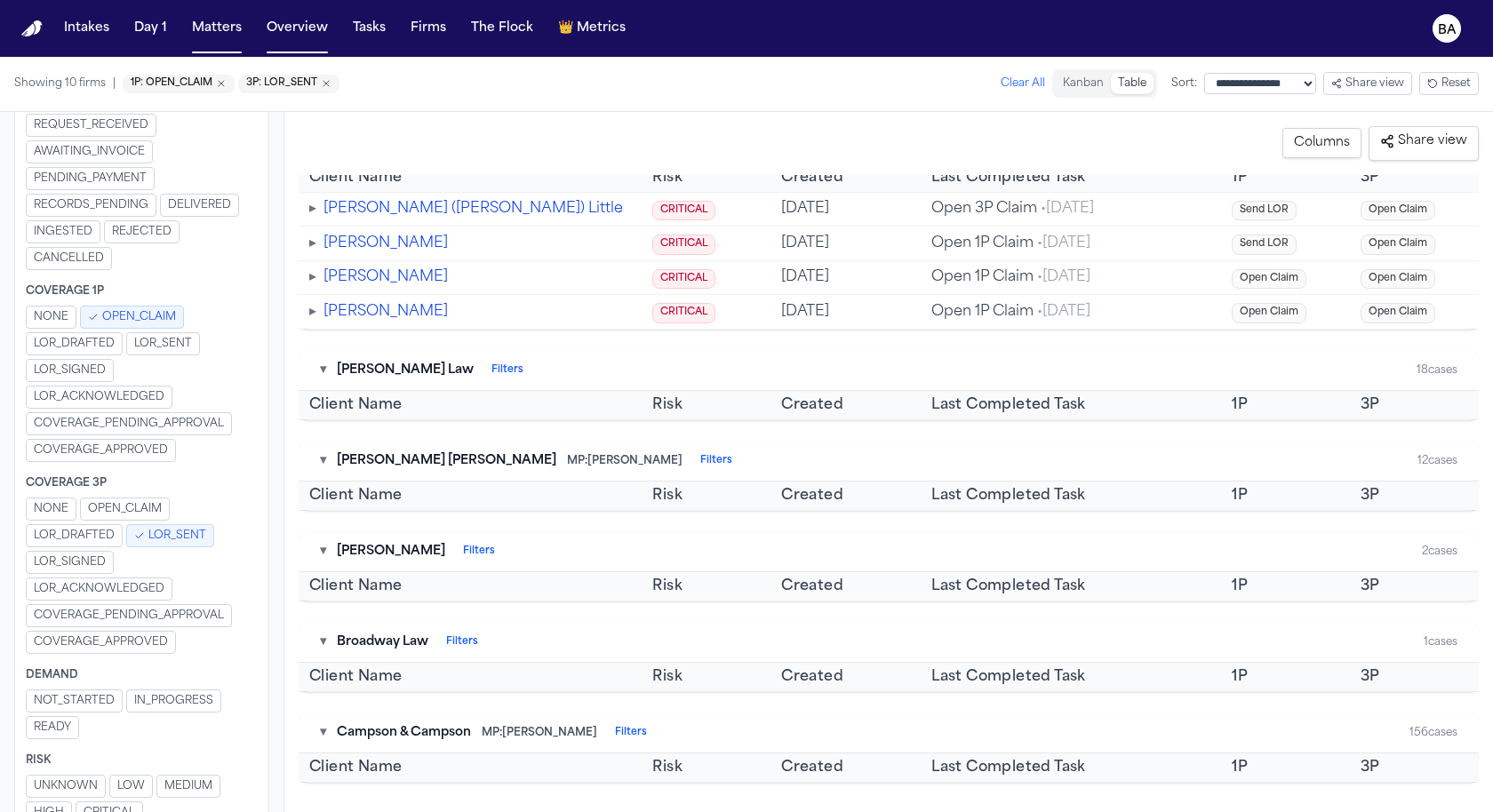
click at [131, 310] on span "OPEN_CLAIM" at bounding box center [138, 317] width 74 height 14
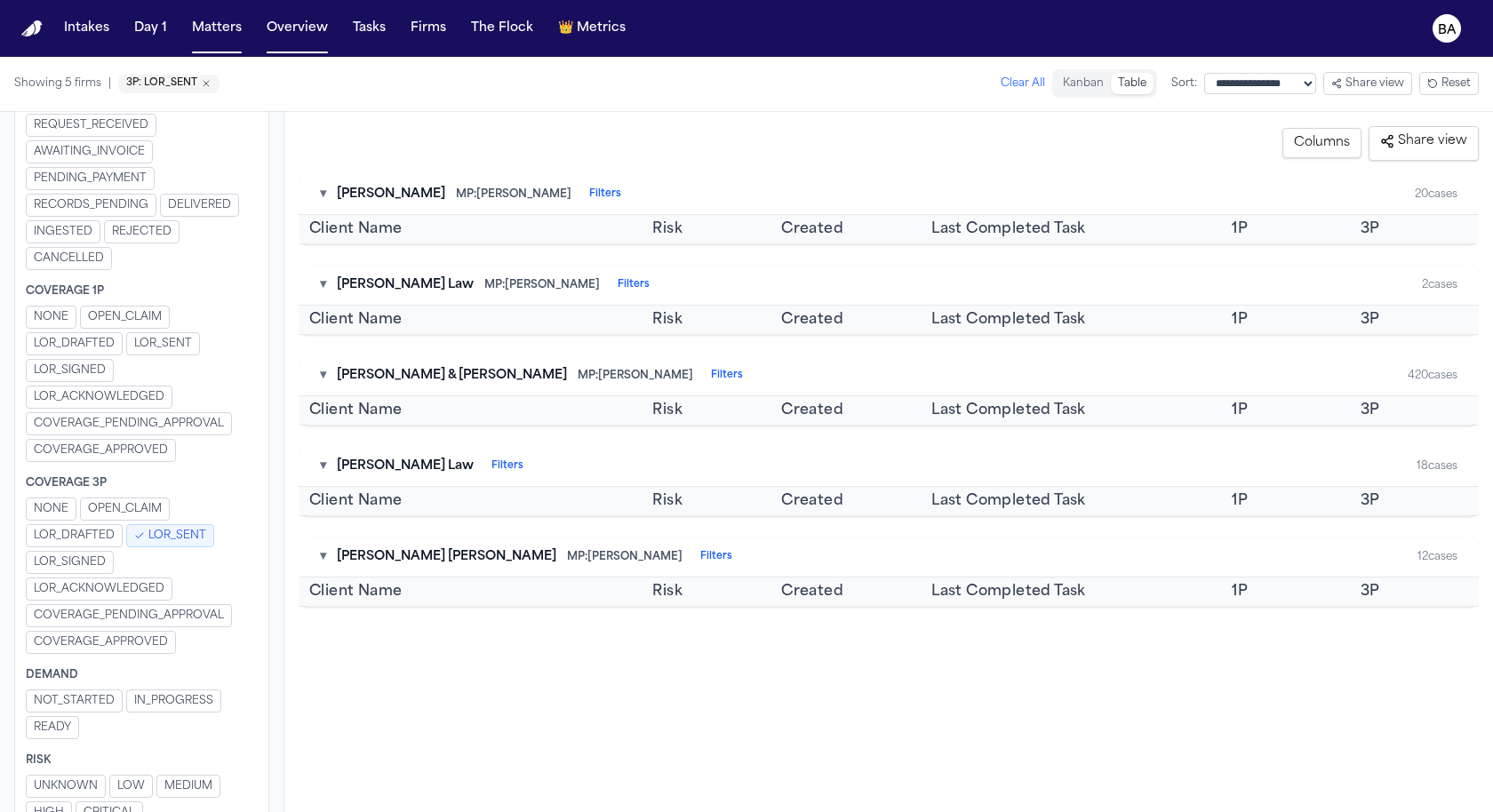
click at [145, 337] on span "LOR_SENT" at bounding box center [163, 344] width 58 height 14
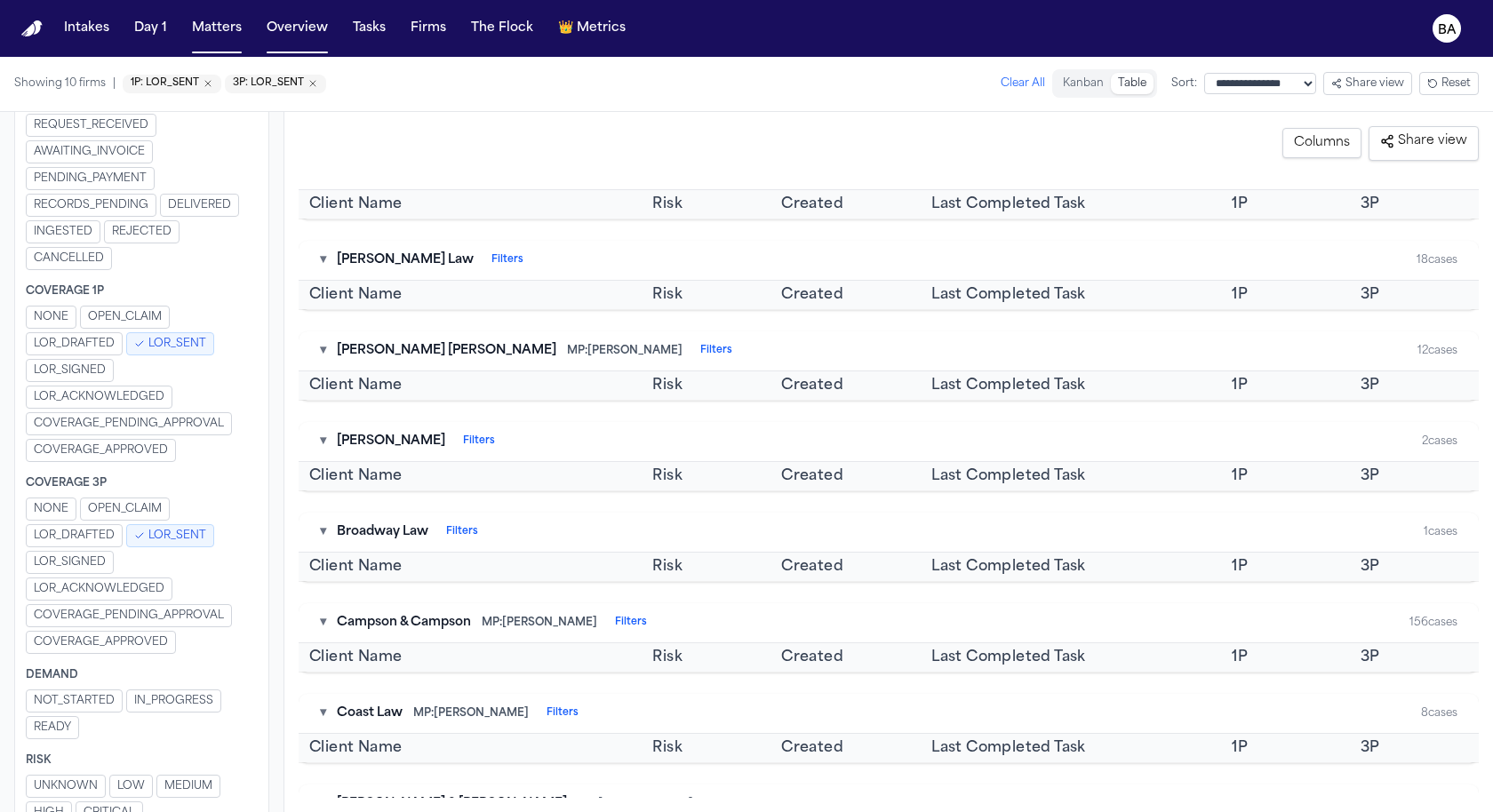
scroll to position [273, 0]
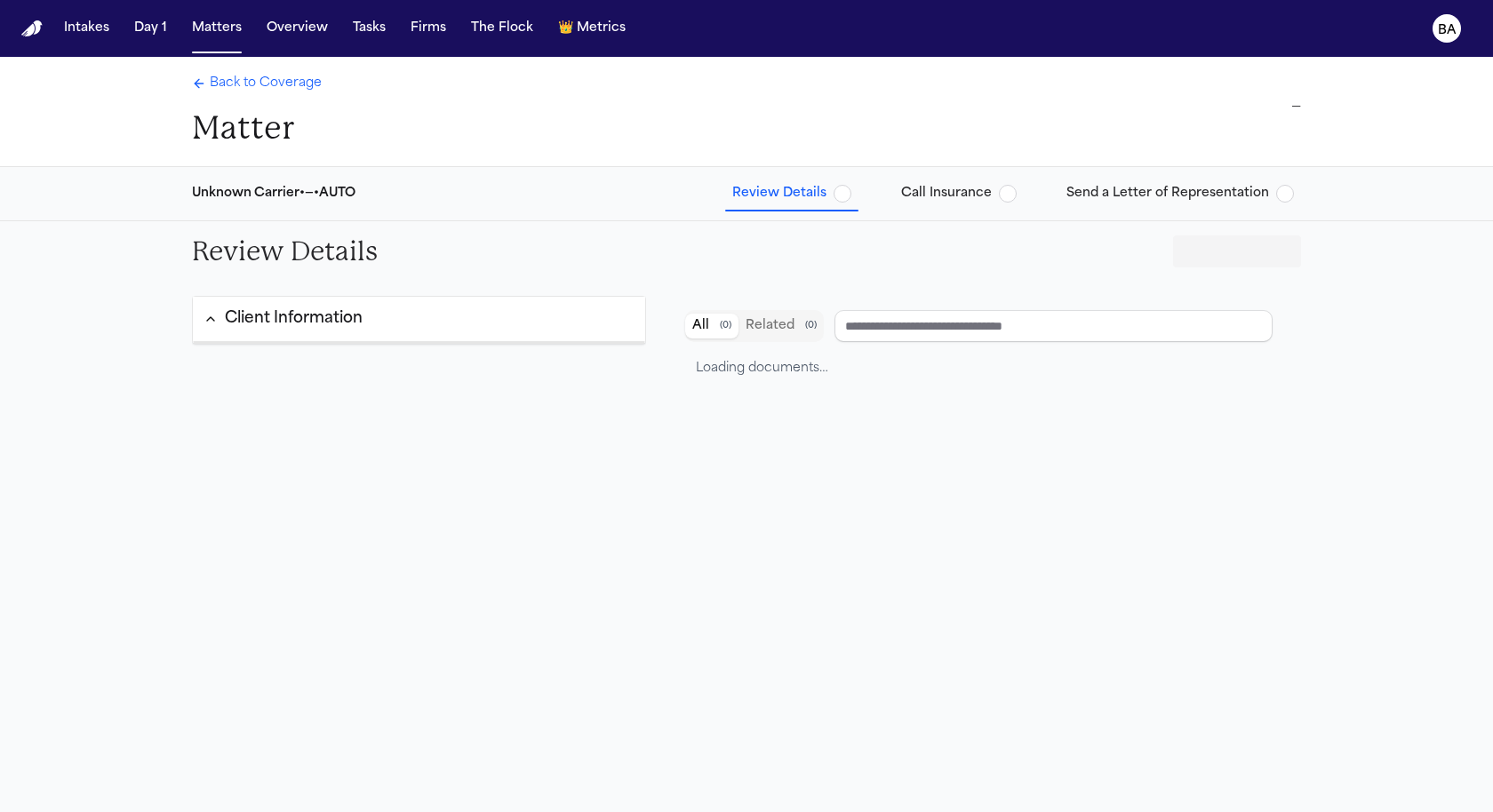
type input "**********"
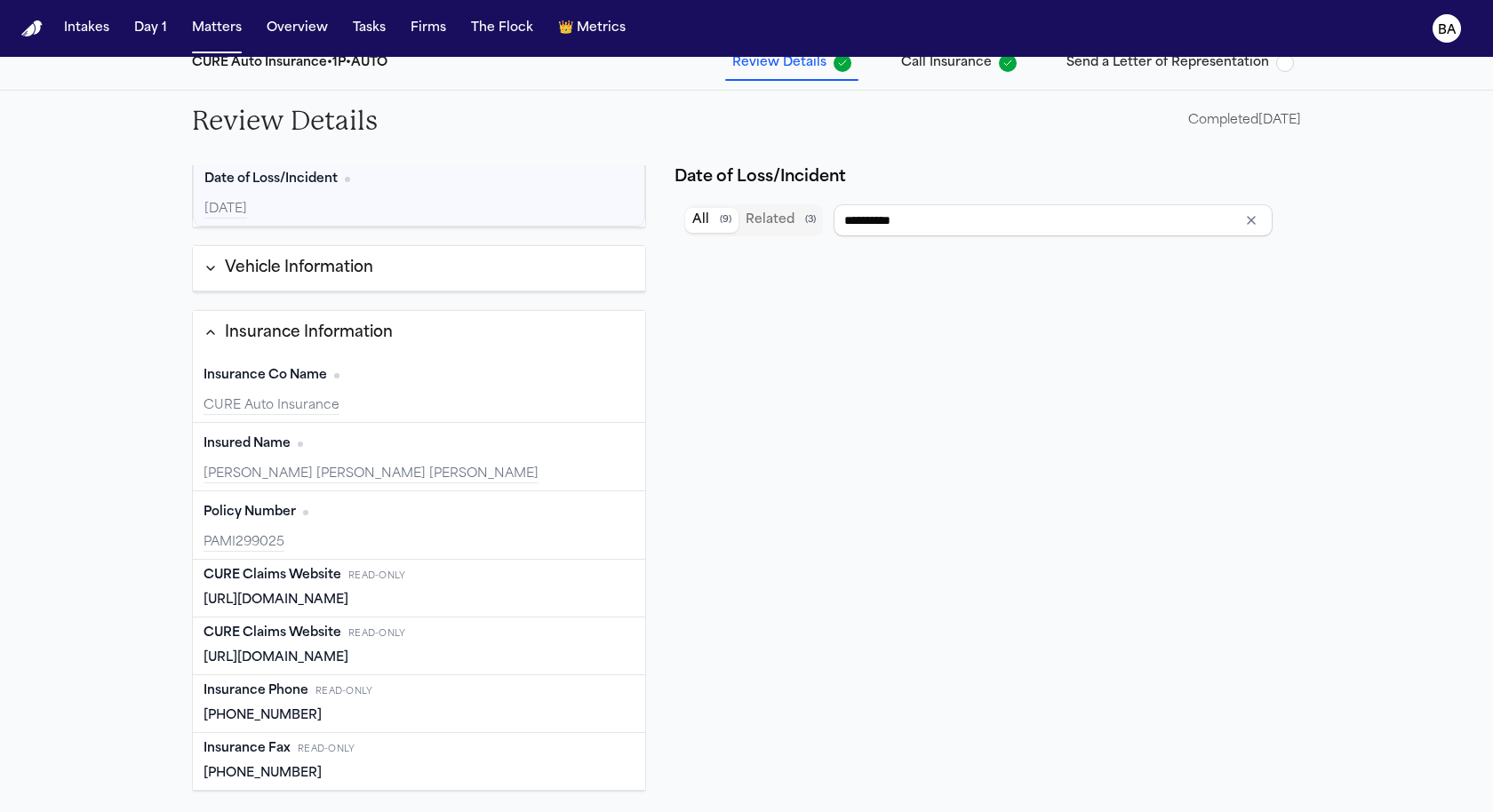
scroll to position [215, 0]
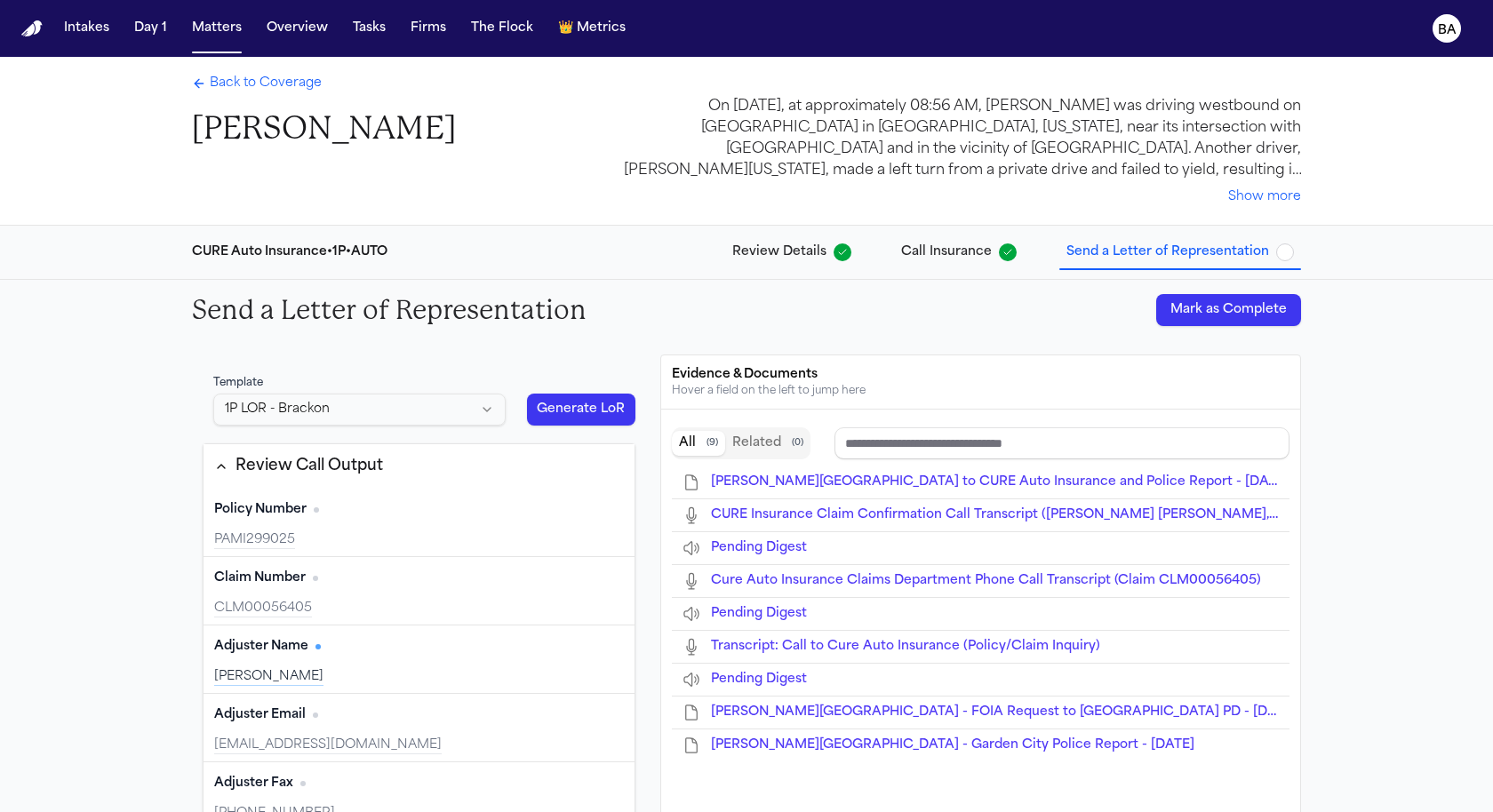
scroll to position [380, 0]
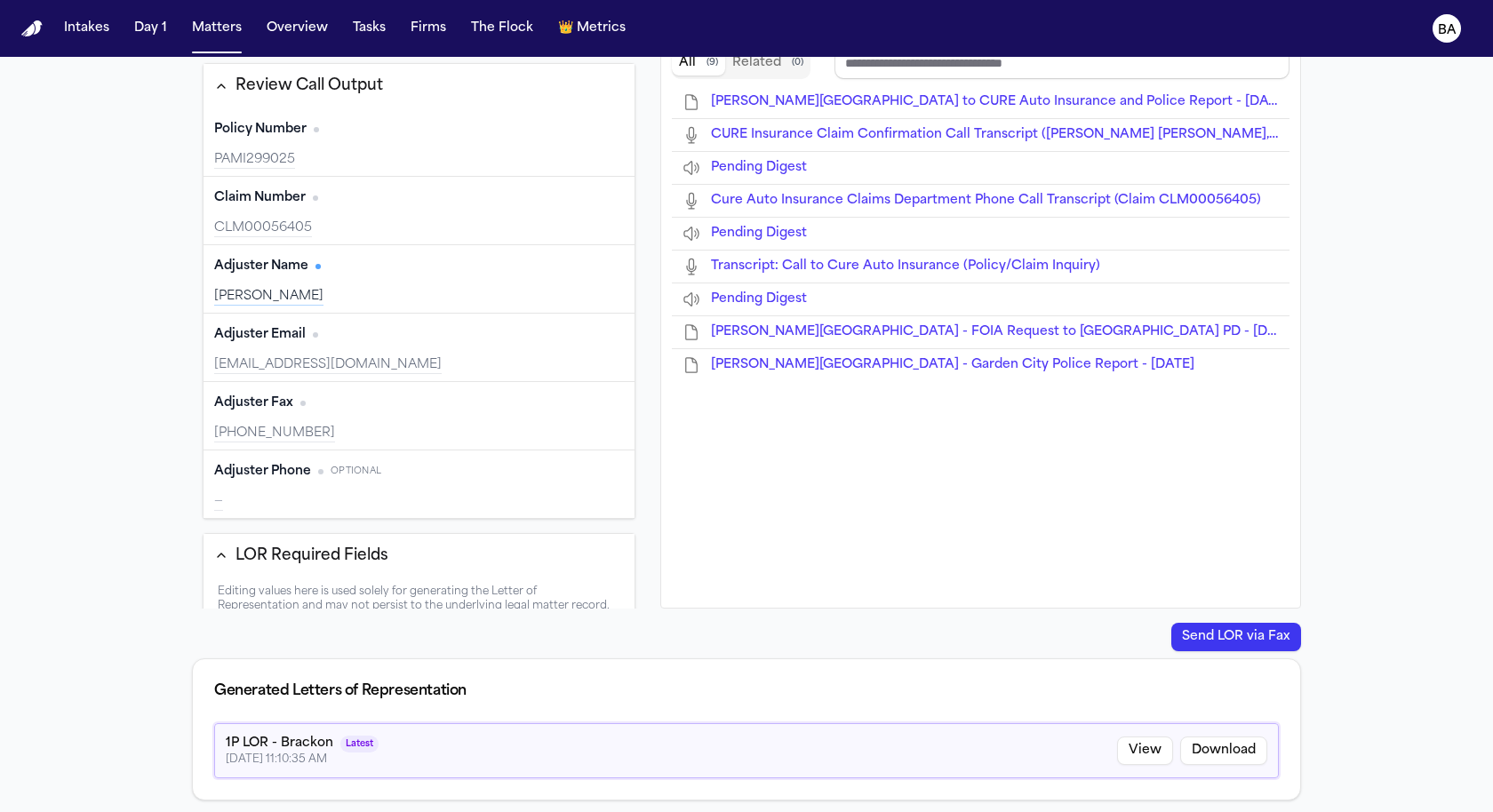
click at [1140, 749] on button "View" at bounding box center [1144, 751] width 56 height 29
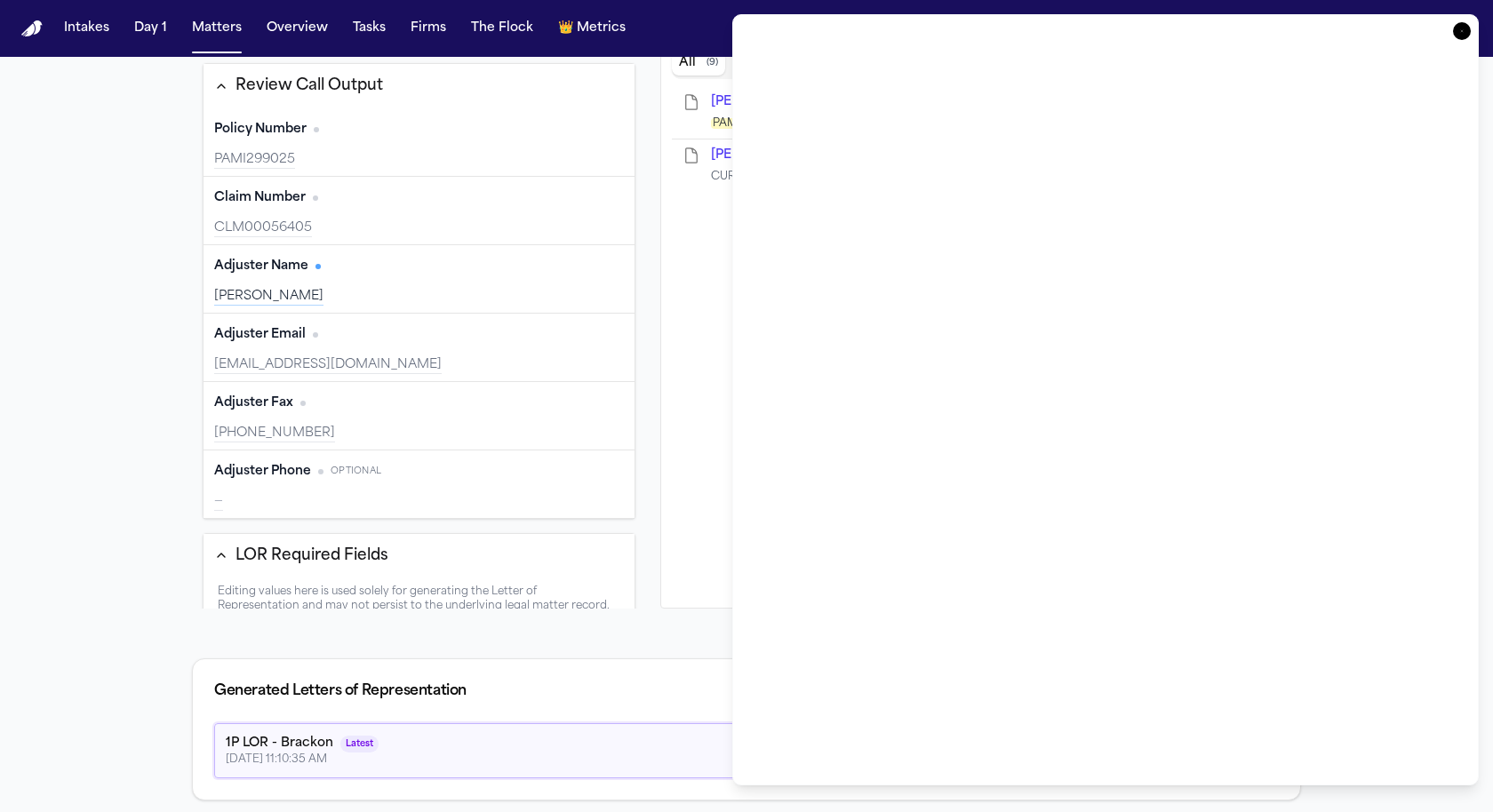
type input "**********"
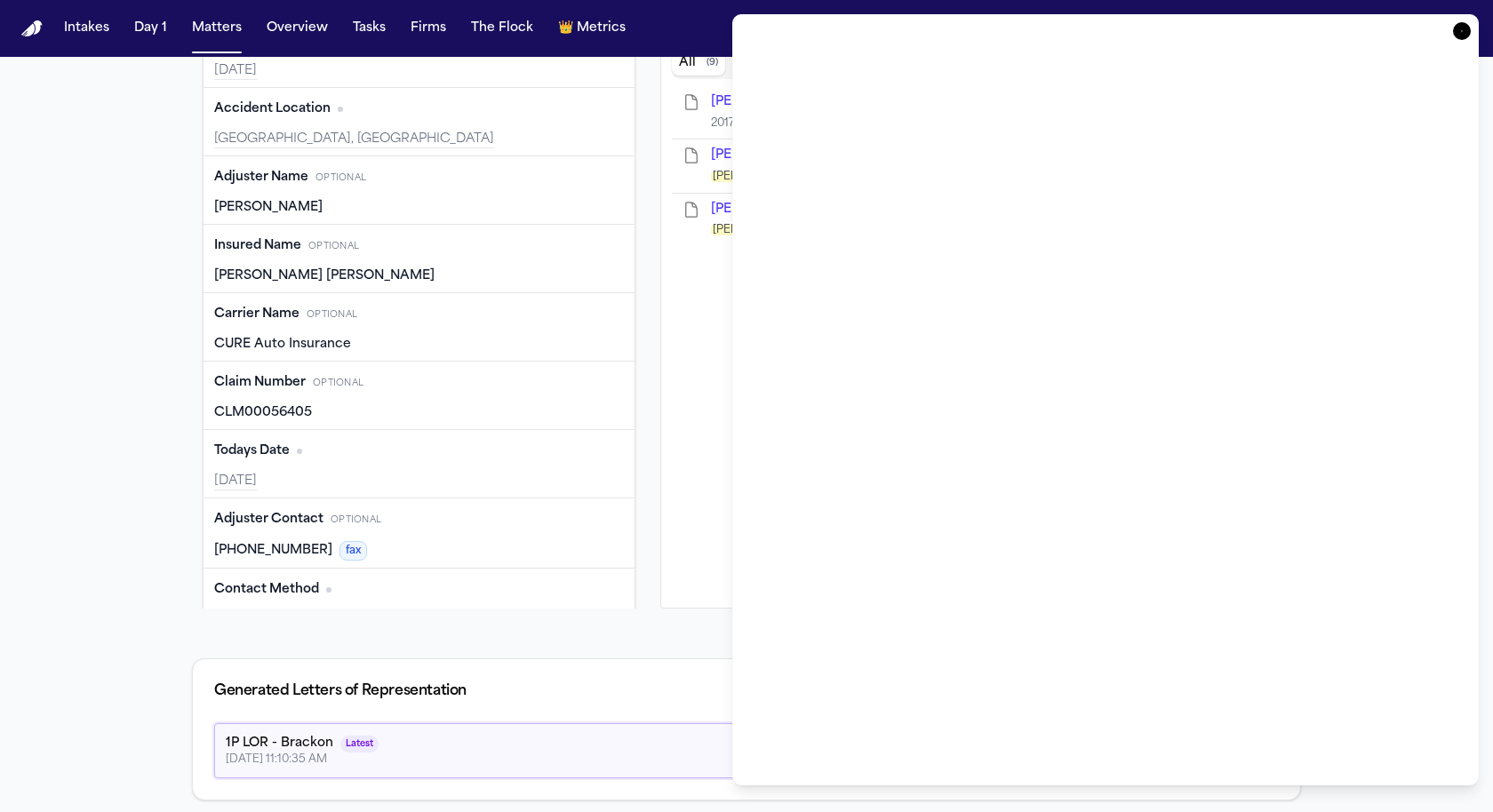
scroll to position [768, 0]
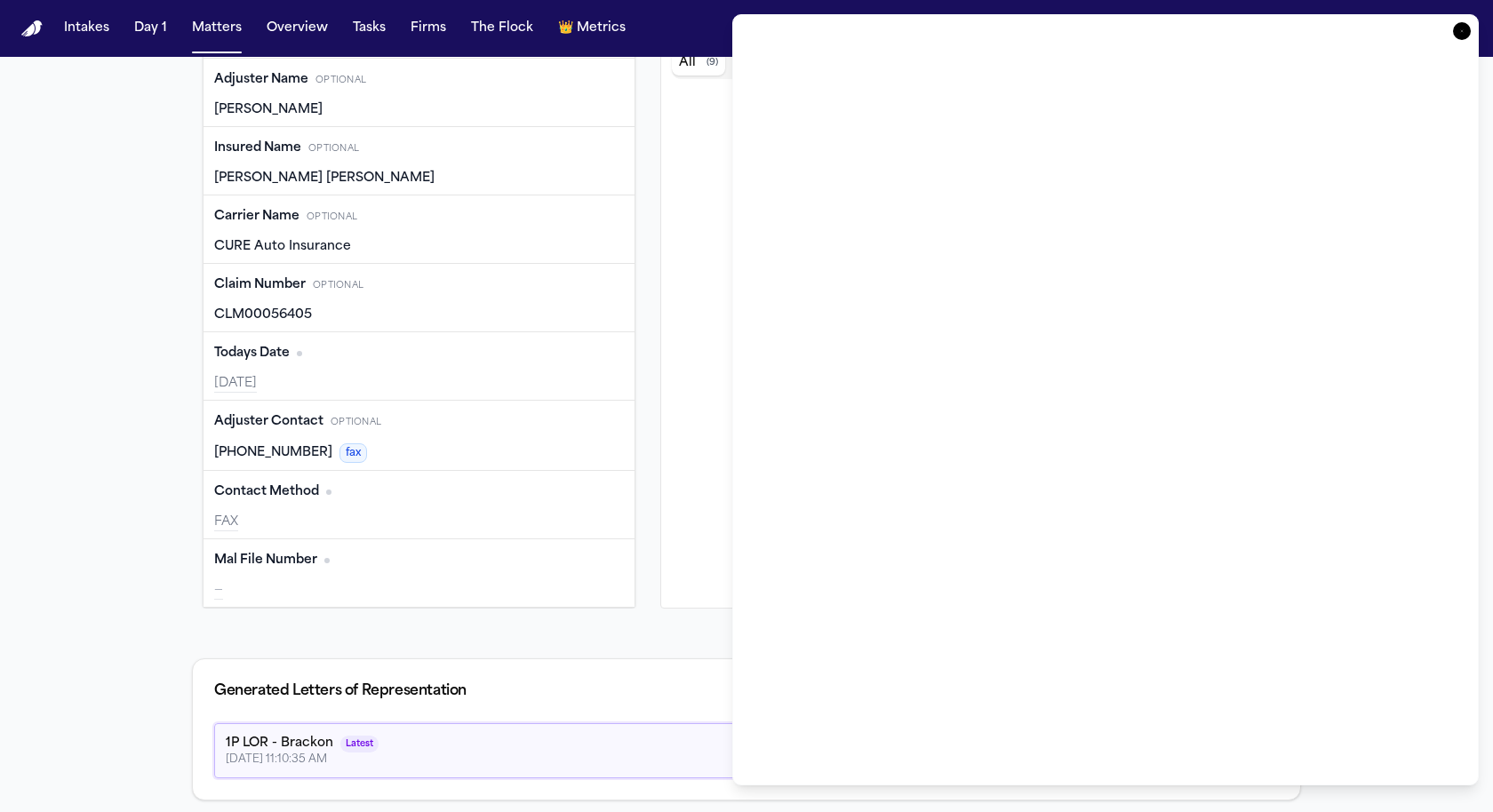
click at [593, 408] on button "Edit" at bounding box center [601, 422] width 44 height 29
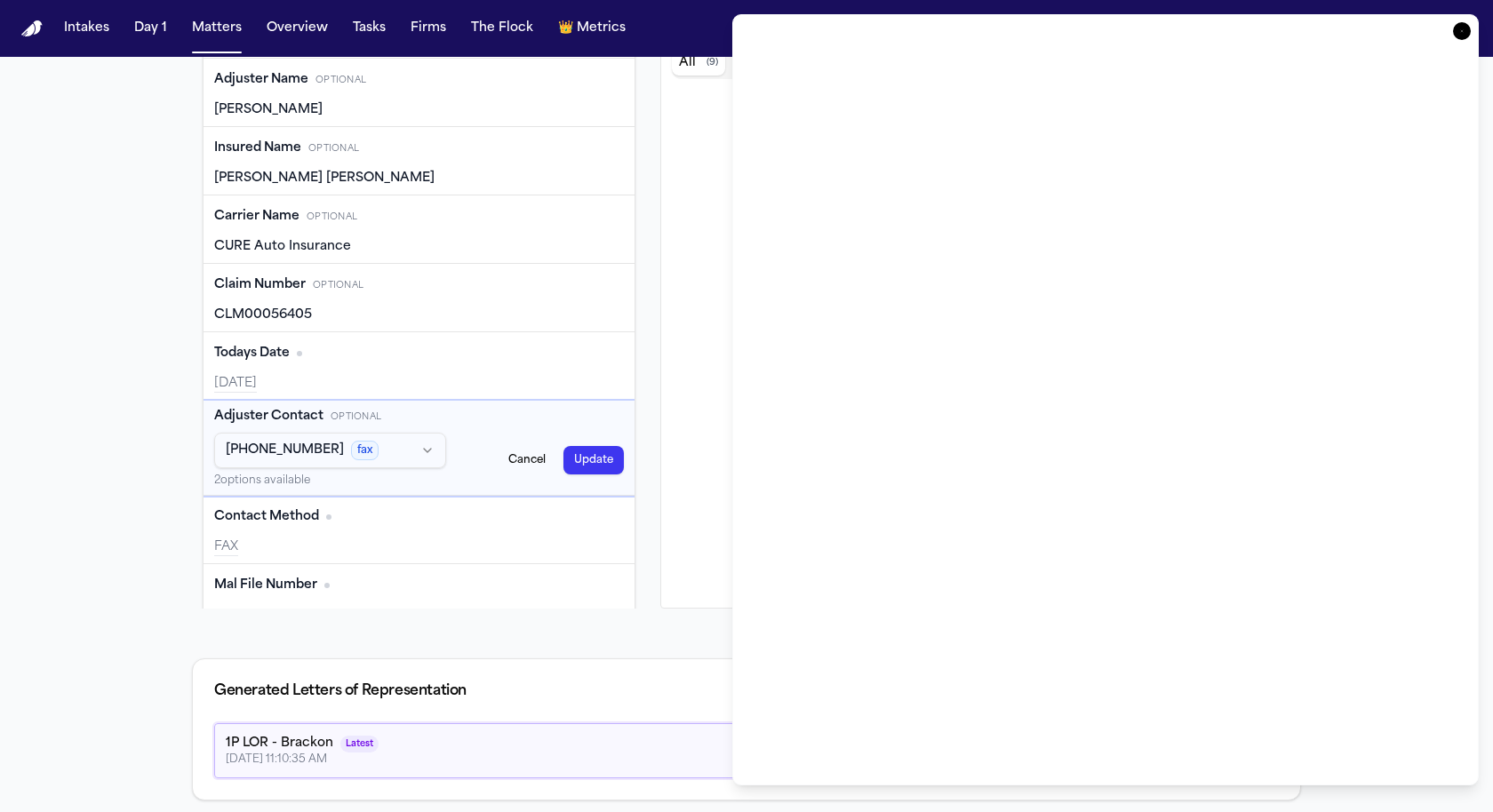
click at [347, 440] on html "Intakes Day 1 Matters Overview Tasks Firms The Flock 👑 Metrics BA Back to Cover…" at bounding box center [746, 406] width 1493 height 812
click at [171, 412] on html "Intakes Day 1 Matters Overview Tasks Firms The Flock 👑 Metrics BA Back to Cover…" at bounding box center [746, 406] width 1493 height 812
type input "**********"
click at [1461, 33] on icon "button" at bounding box center [1461, 31] width 18 height 18
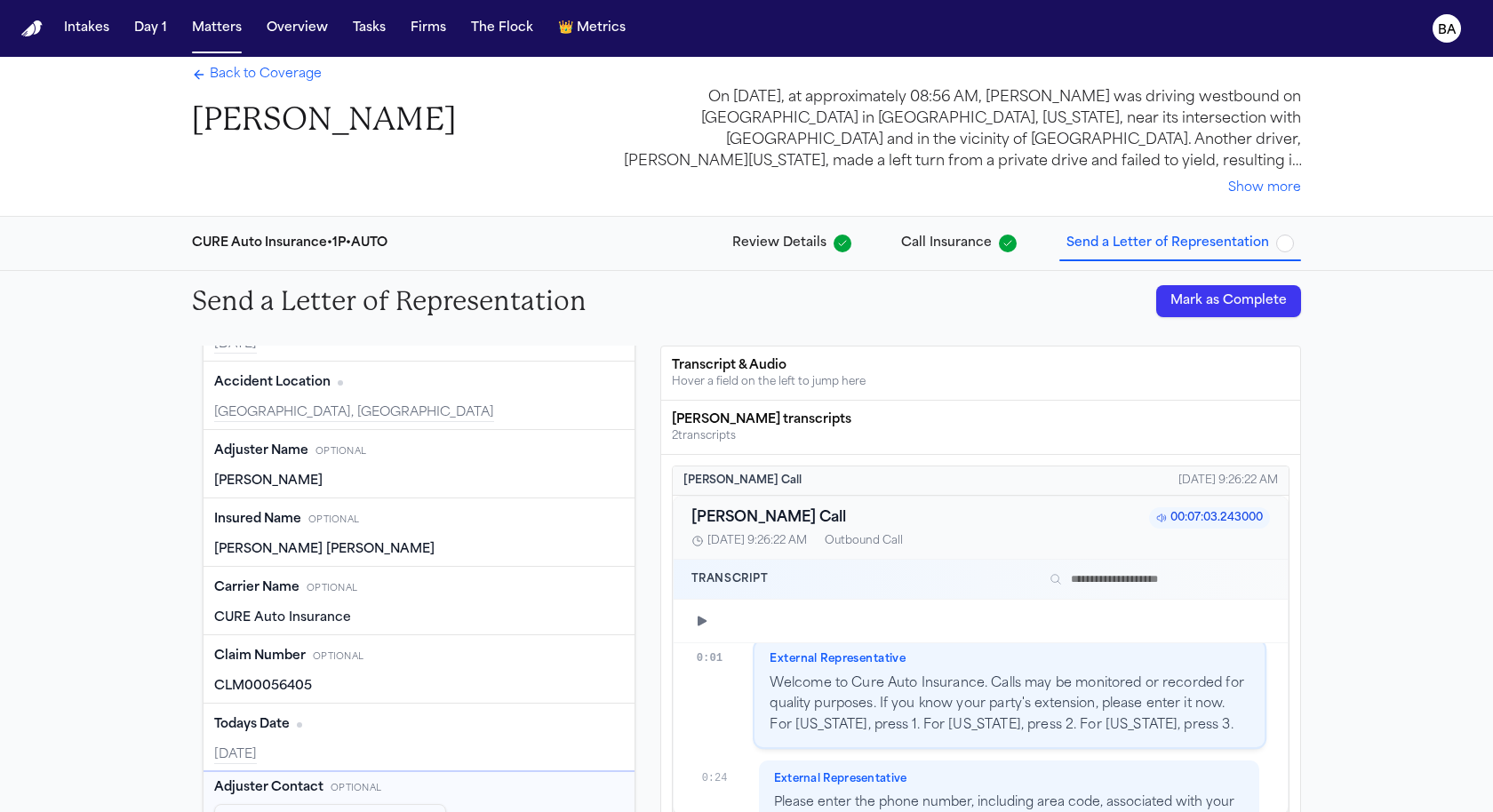
scroll to position [20, 0]
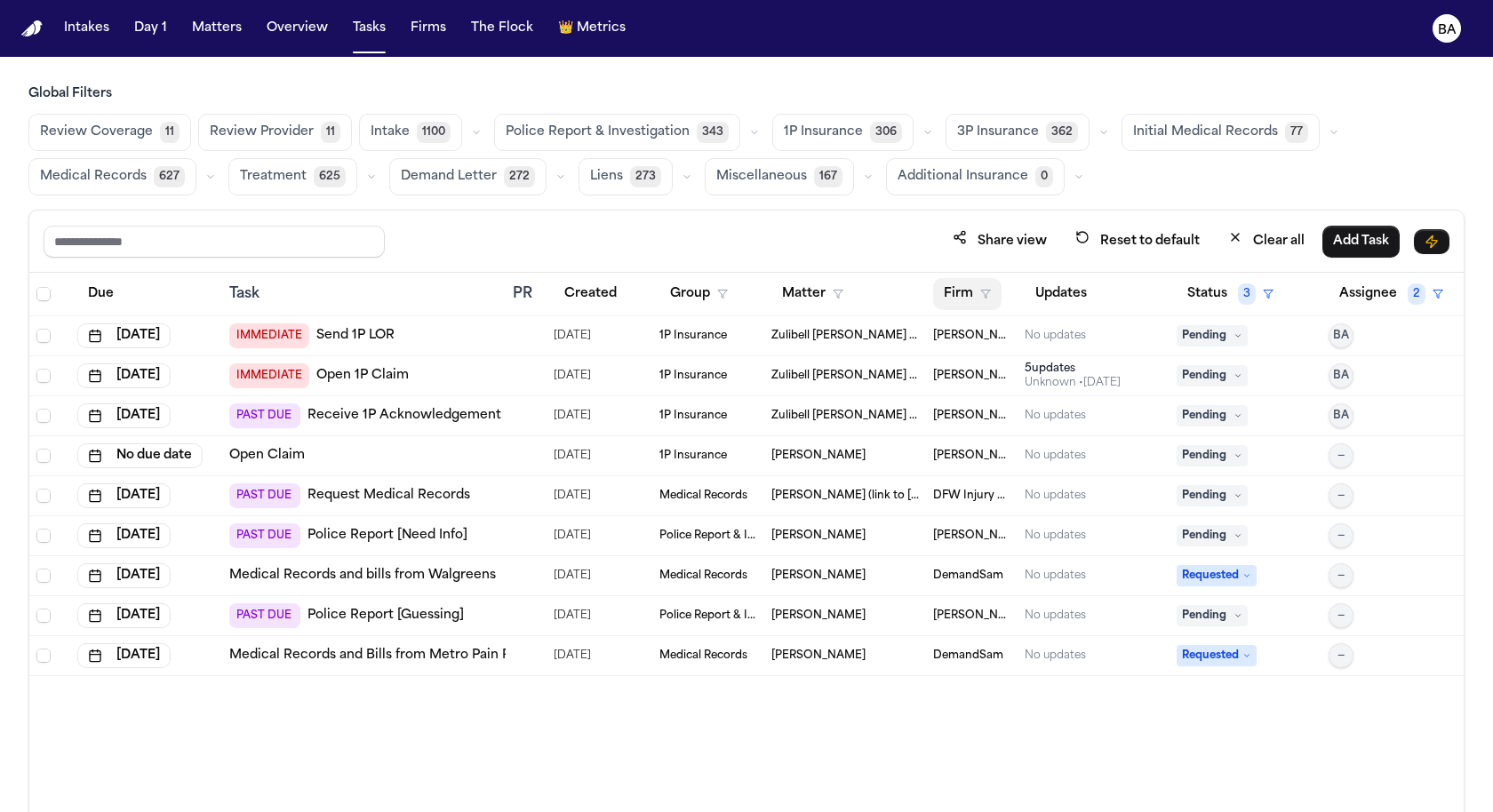
click at [987, 283] on button "Firm" at bounding box center [967, 294] width 68 height 32
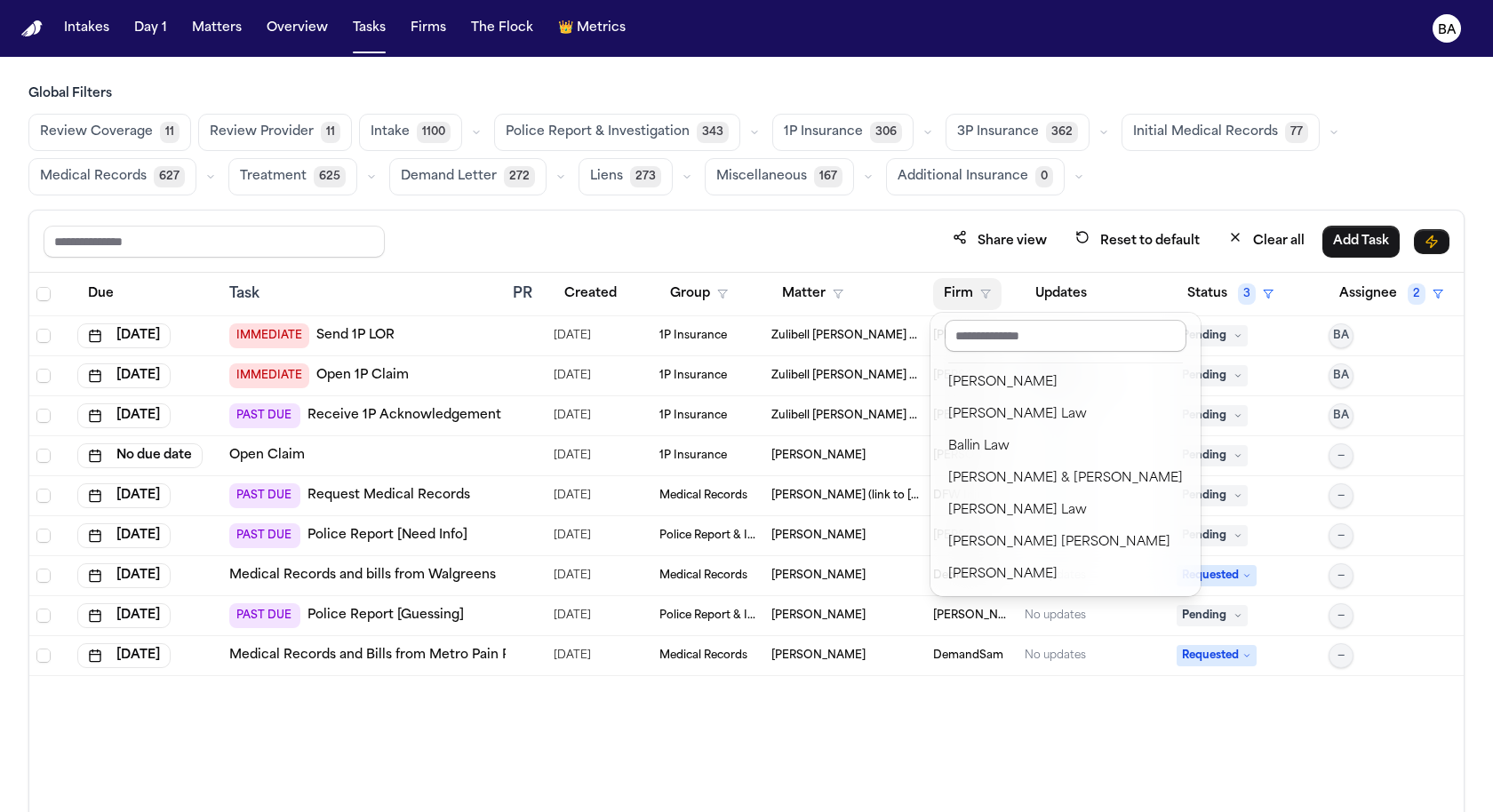
click at [1066, 330] on input "text" at bounding box center [1066, 335] width 242 height 32
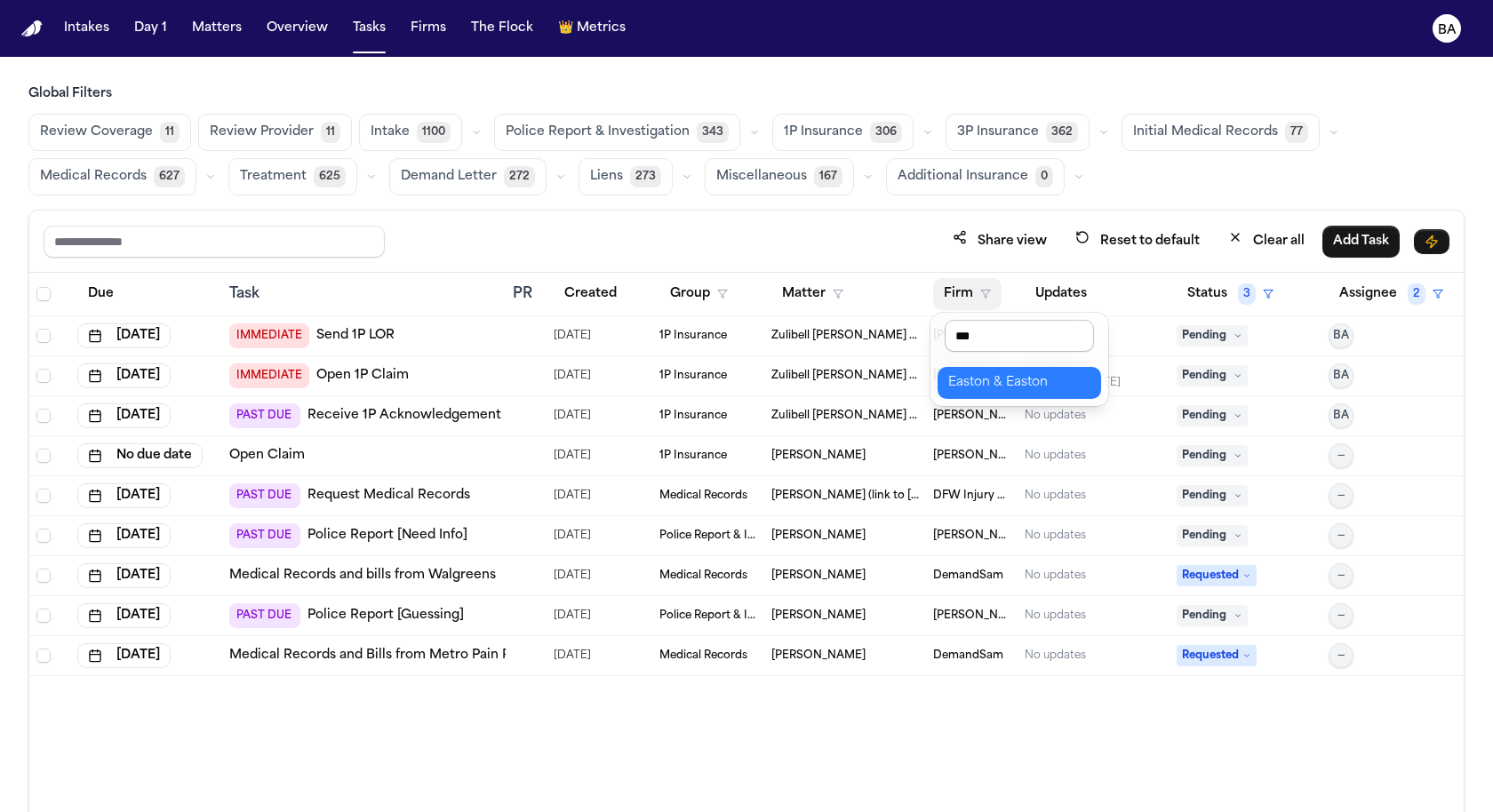
type input "****"
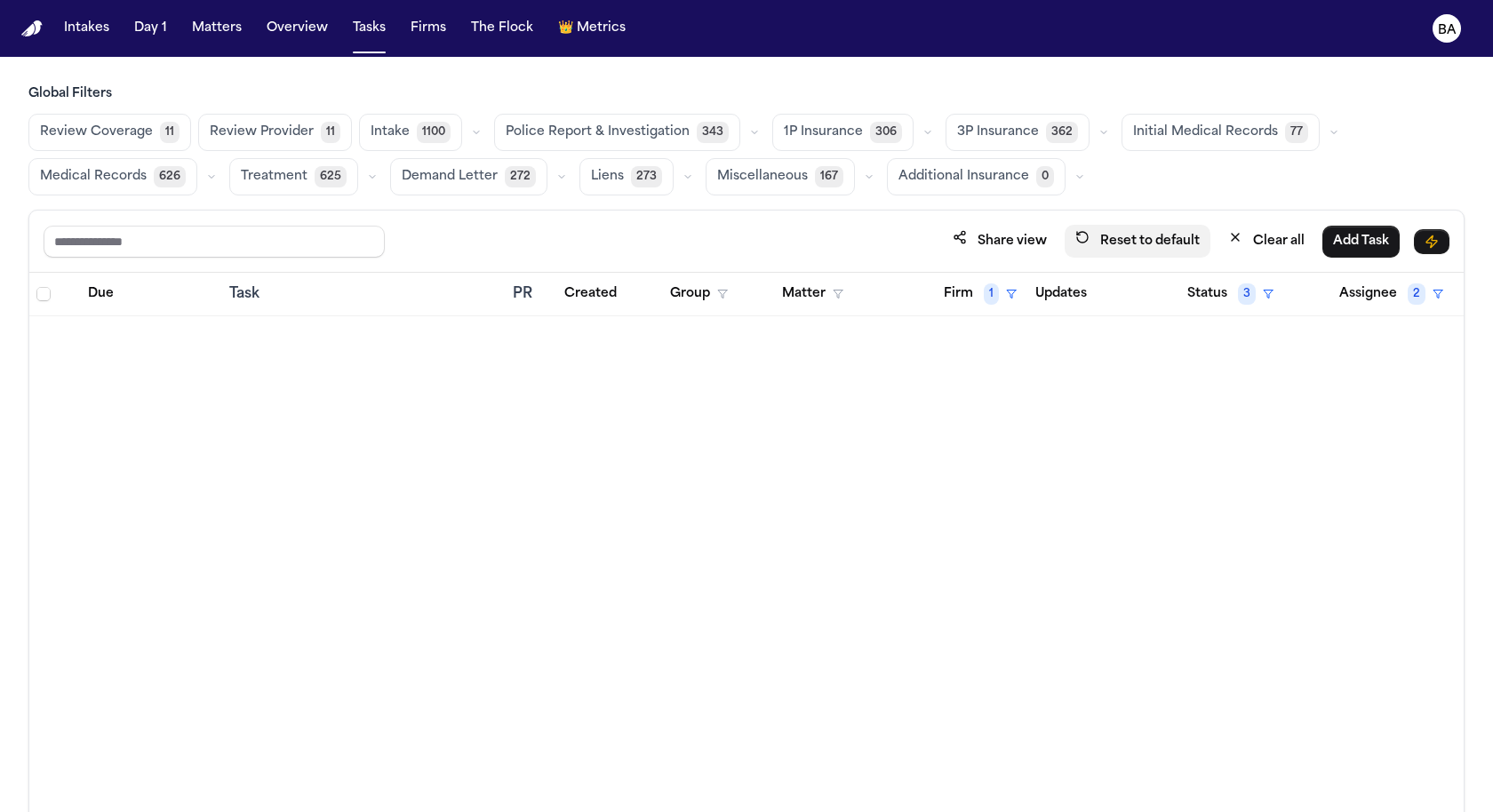
click at [1121, 246] on button "Reset to default" at bounding box center [1138, 241] width 146 height 33
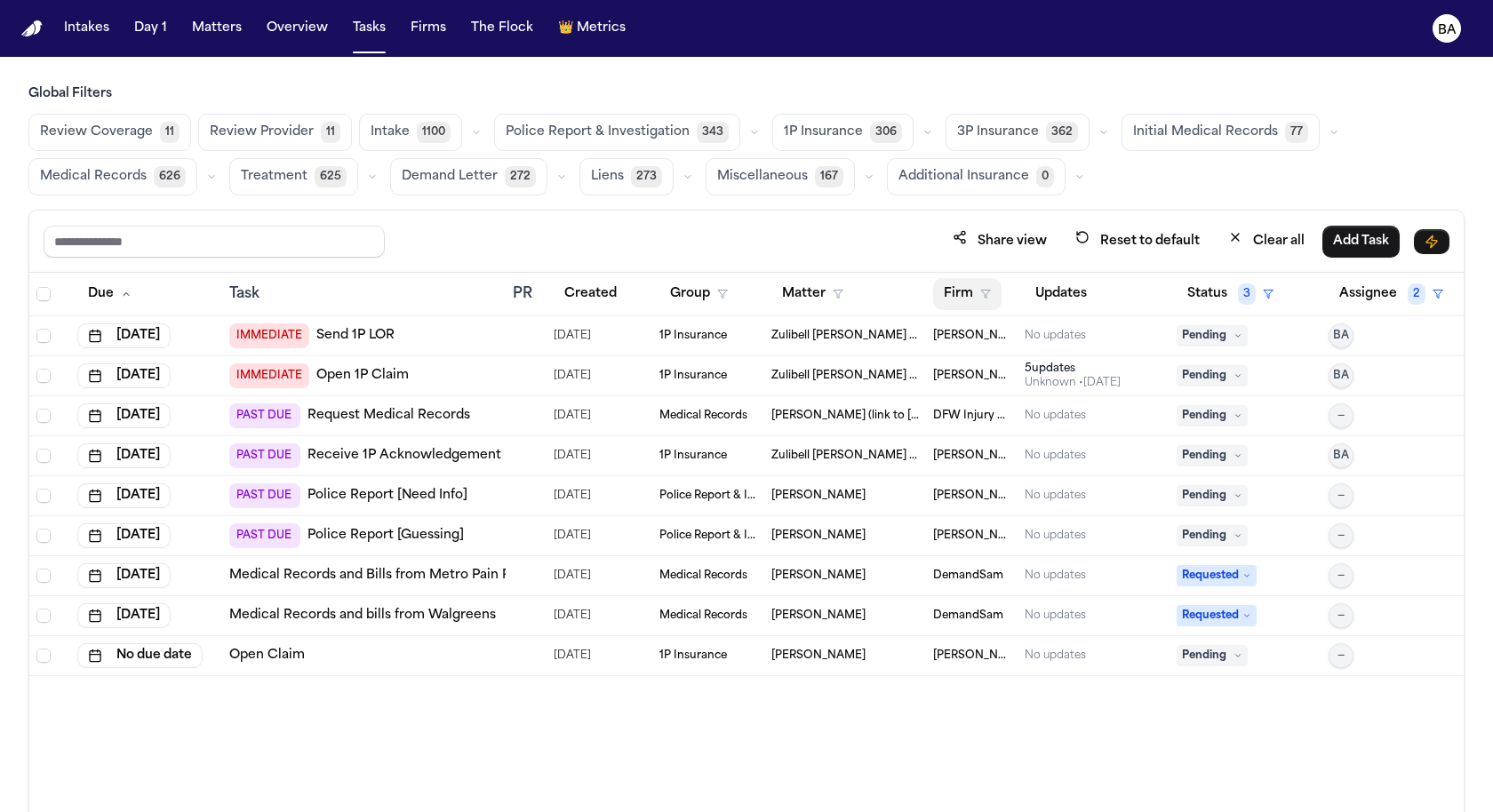
click at [975, 301] on button "Firm" at bounding box center [967, 294] width 68 height 32
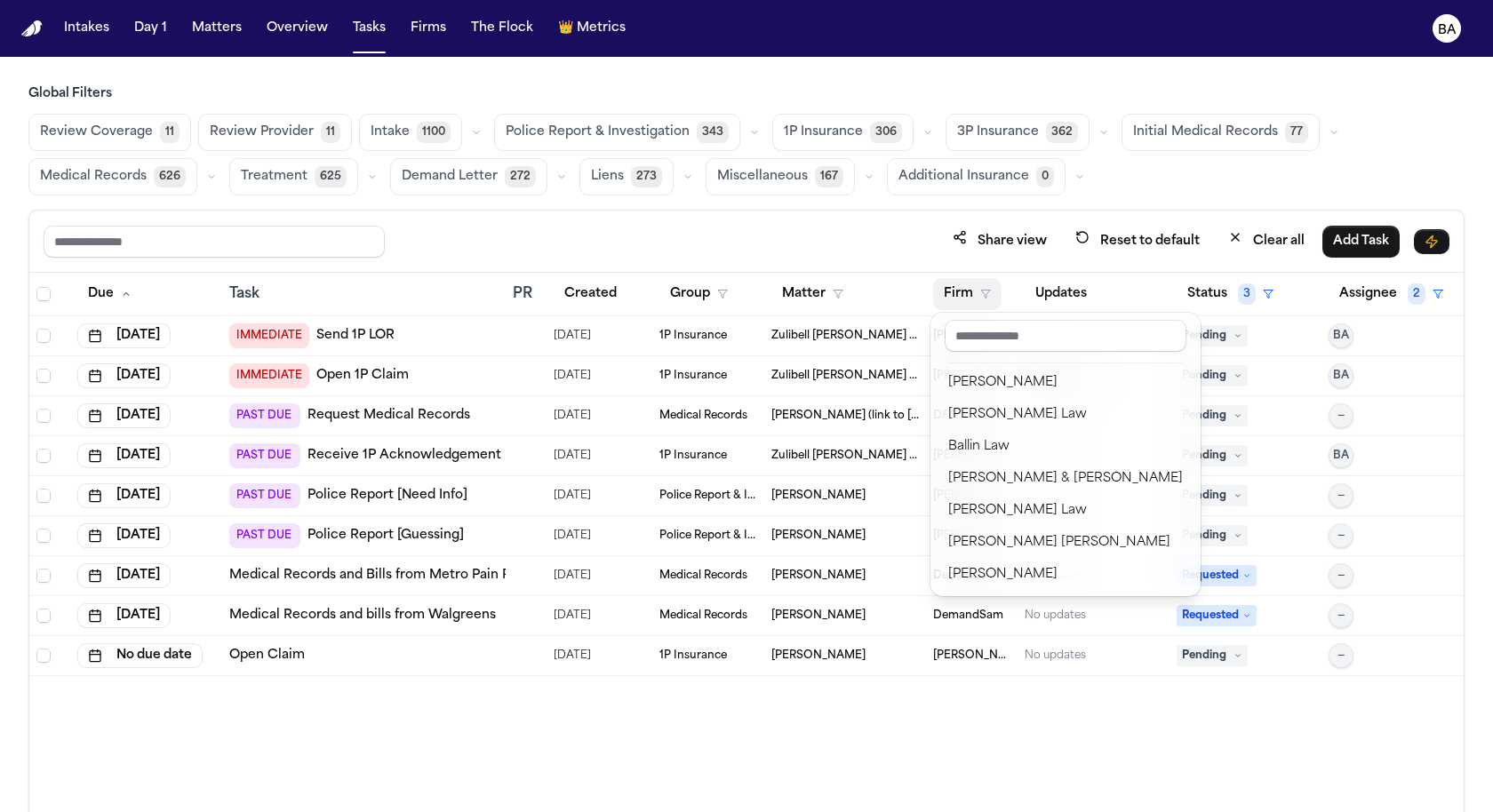
scroll to position [385, 0]
click at [1019, 575] on div "Easton & Easton" at bounding box center [1065, 574] width 234 height 21
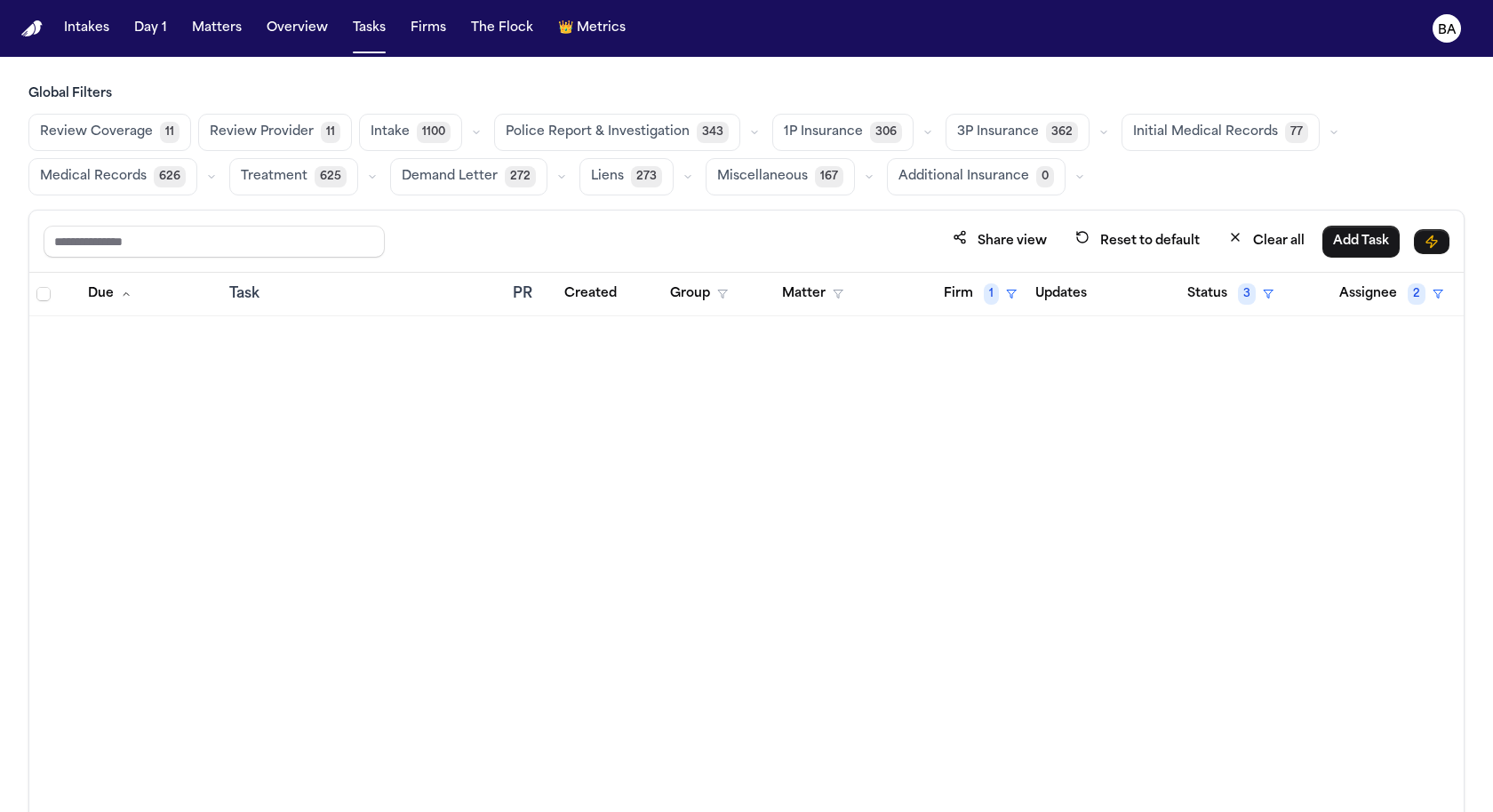
scroll to position [30, 0]
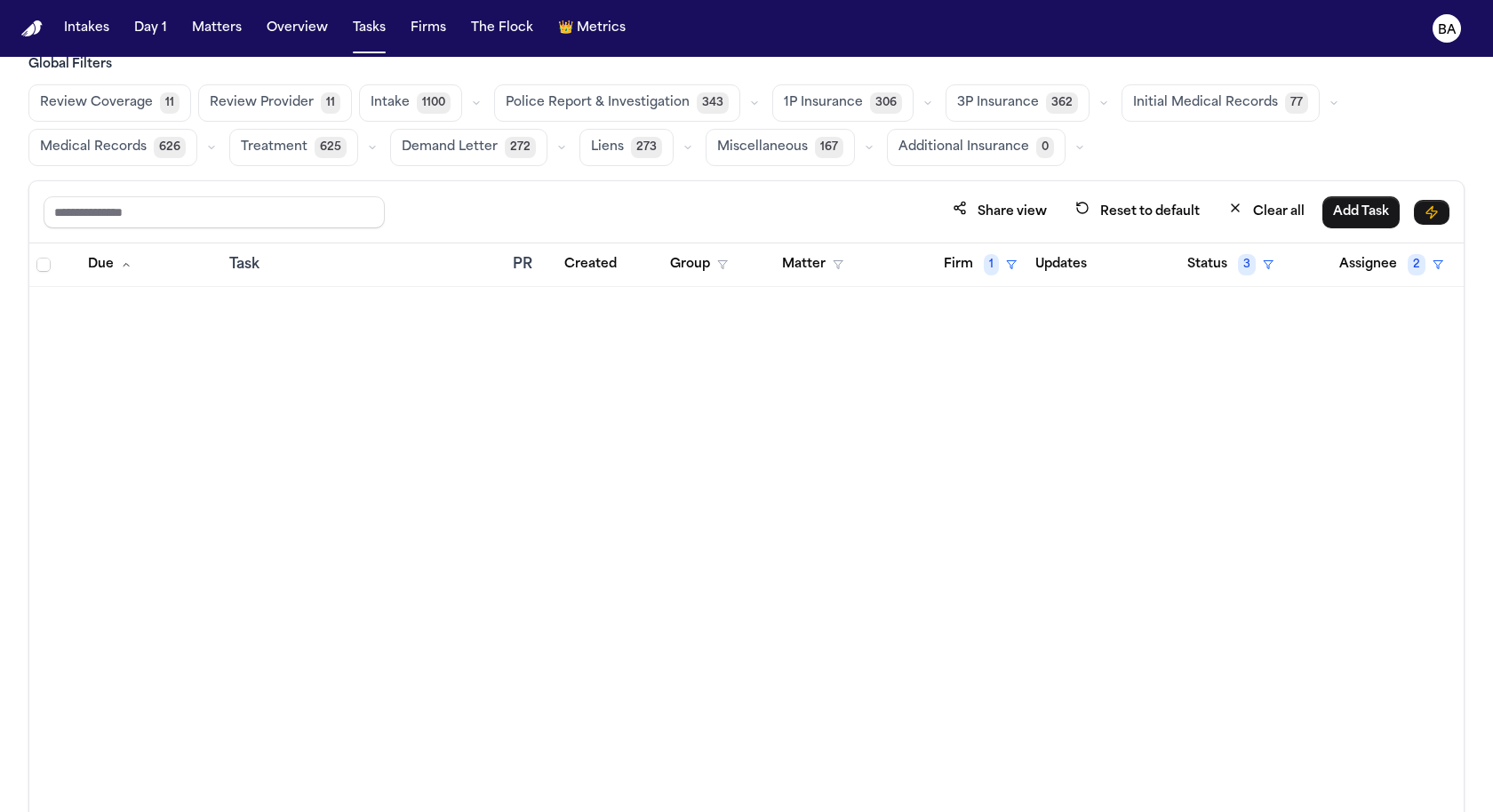
click at [1262, 196] on button "Clear all" at bounding box center [1266, 212] width 98 height 33
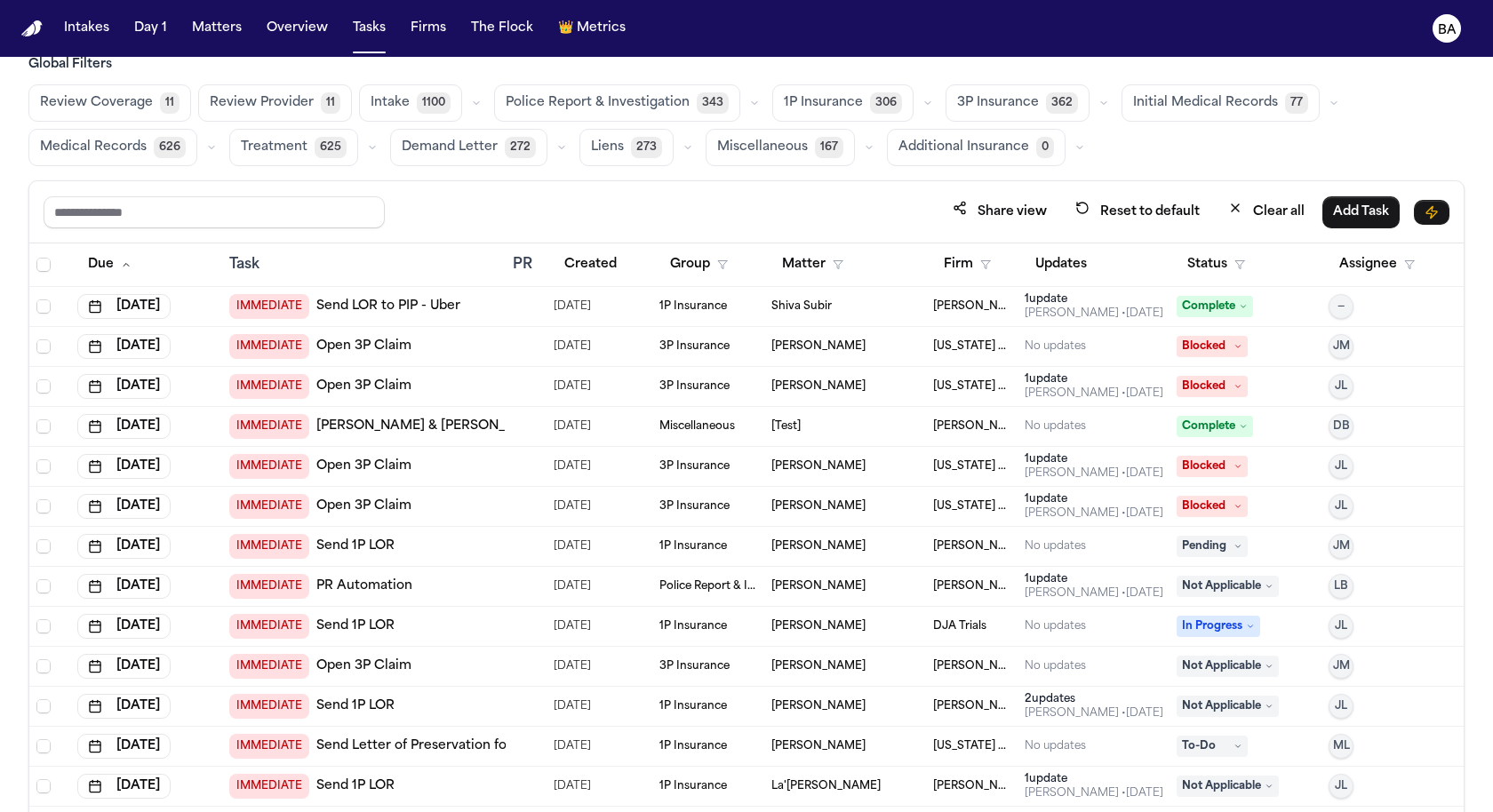
click at [154, 140] on span "626" at bounding box center [169, 148] width 32 height 21
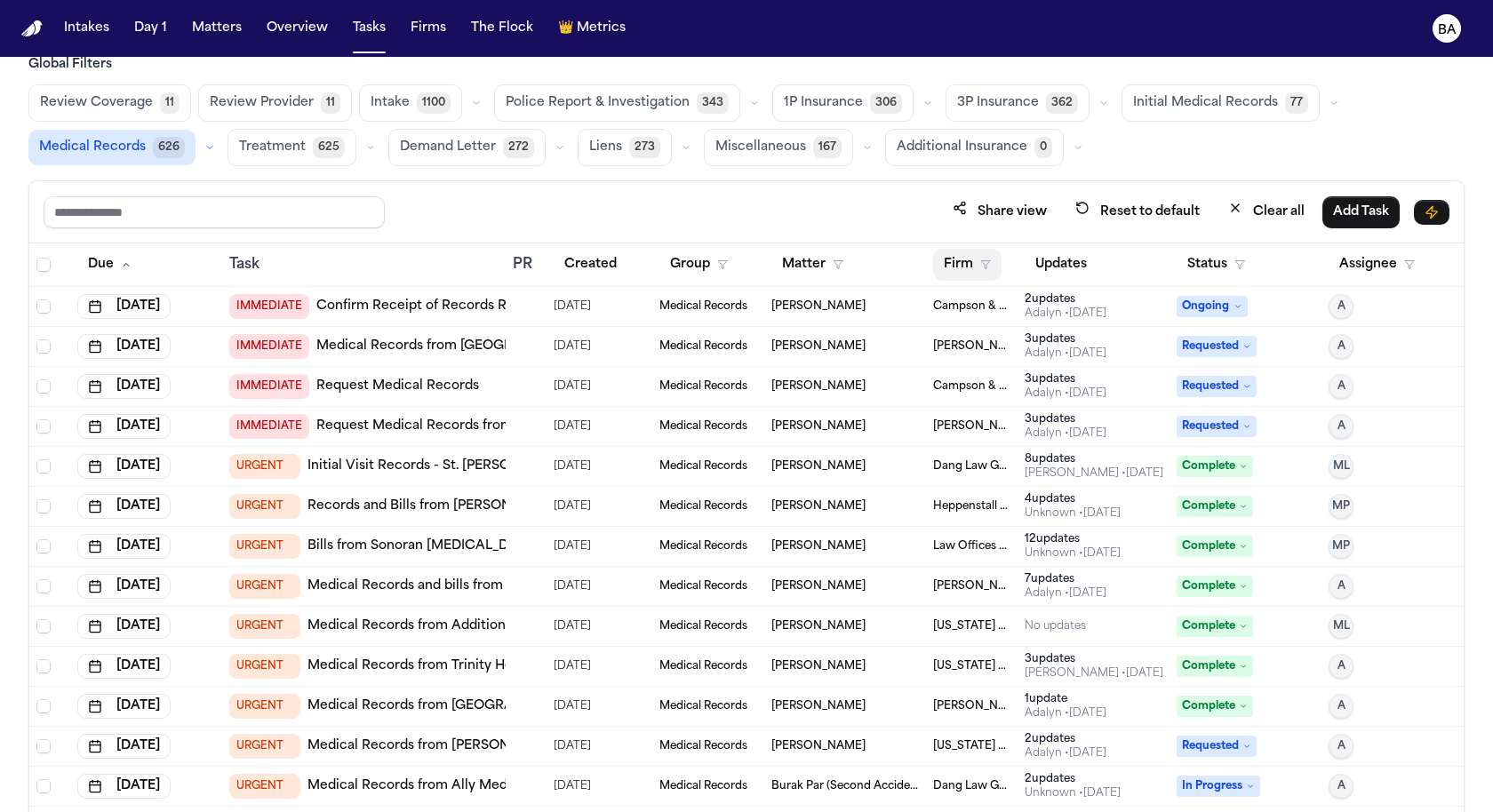
click at [986, 262] on icon "button" at bounding box center [985, 264] width 11 height 11
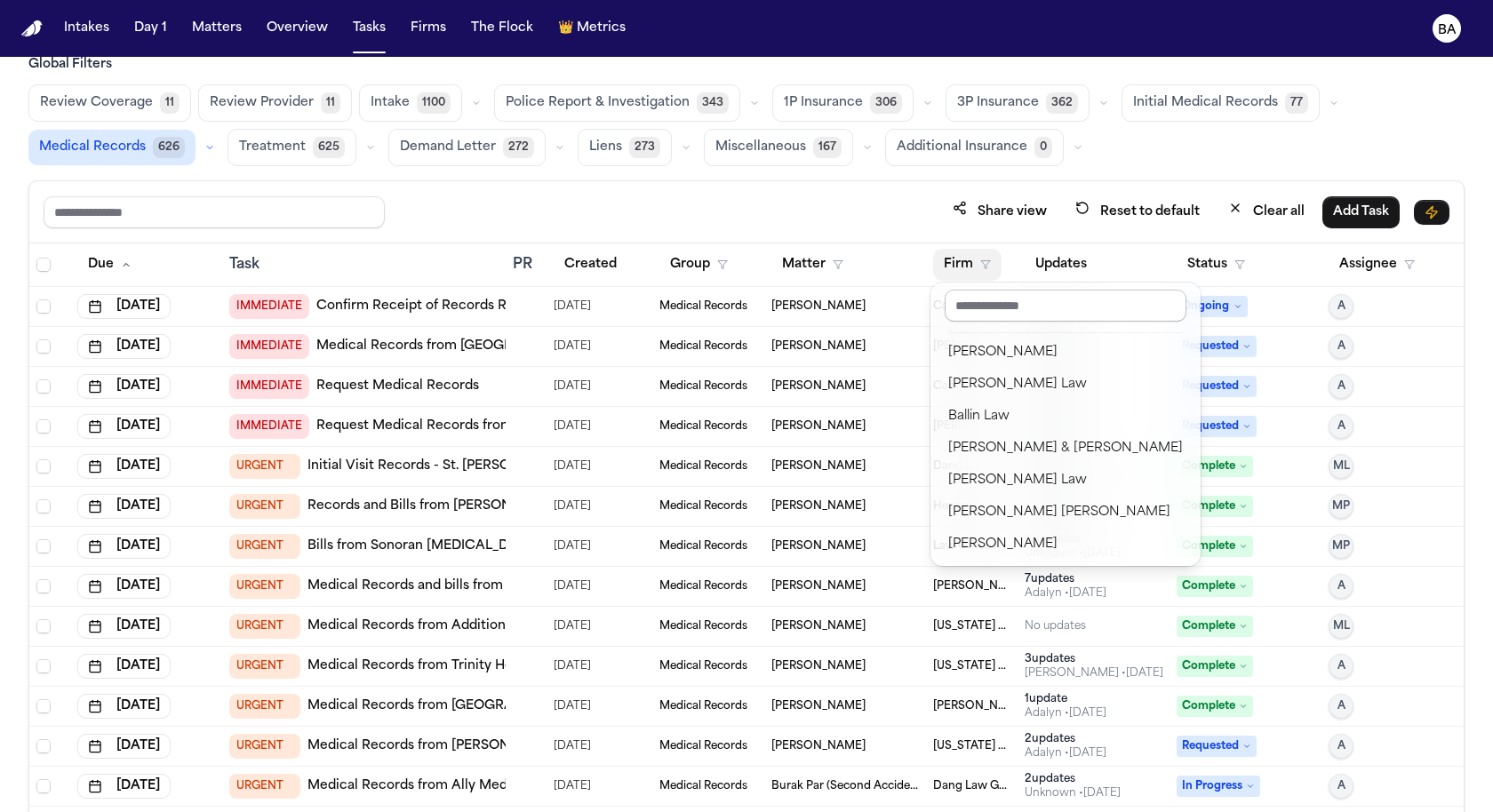
click at [980, 300] on input "text" at bounding box center [1066, 305] width 242 height 32
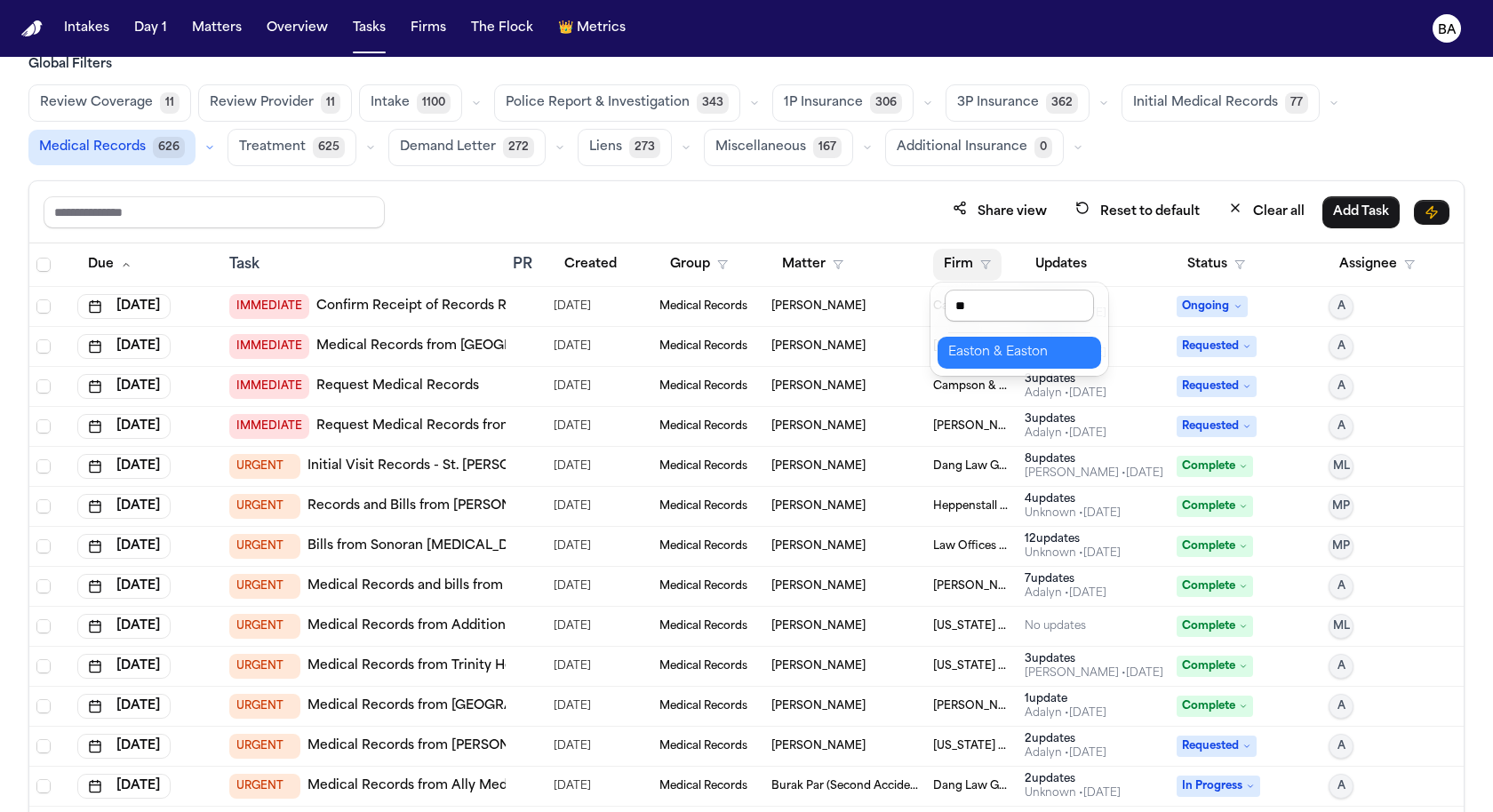
type input "***"
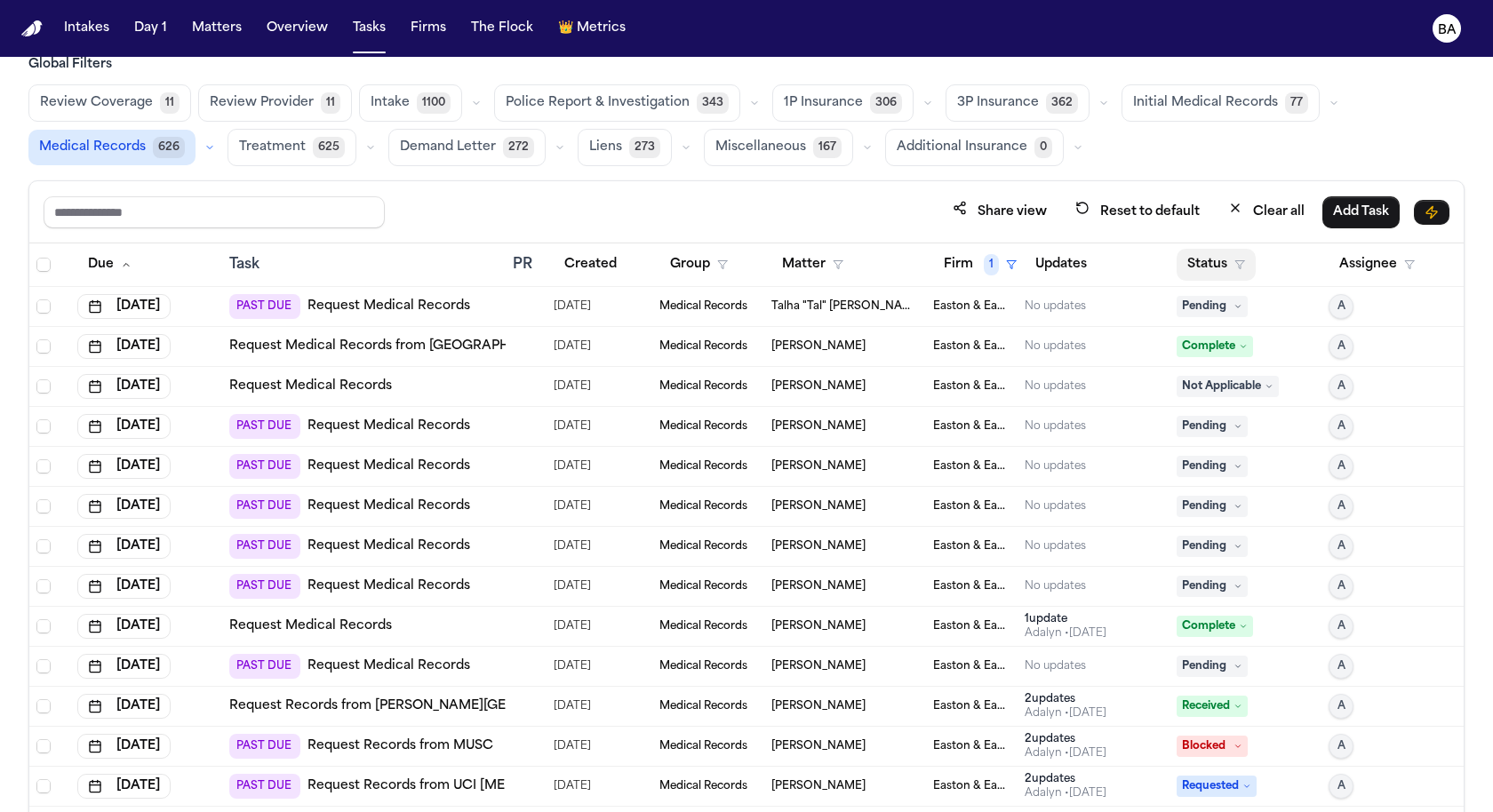
click at [1234, 269] on button "Status" at bounding box center [1216, 264] width 79 height 32
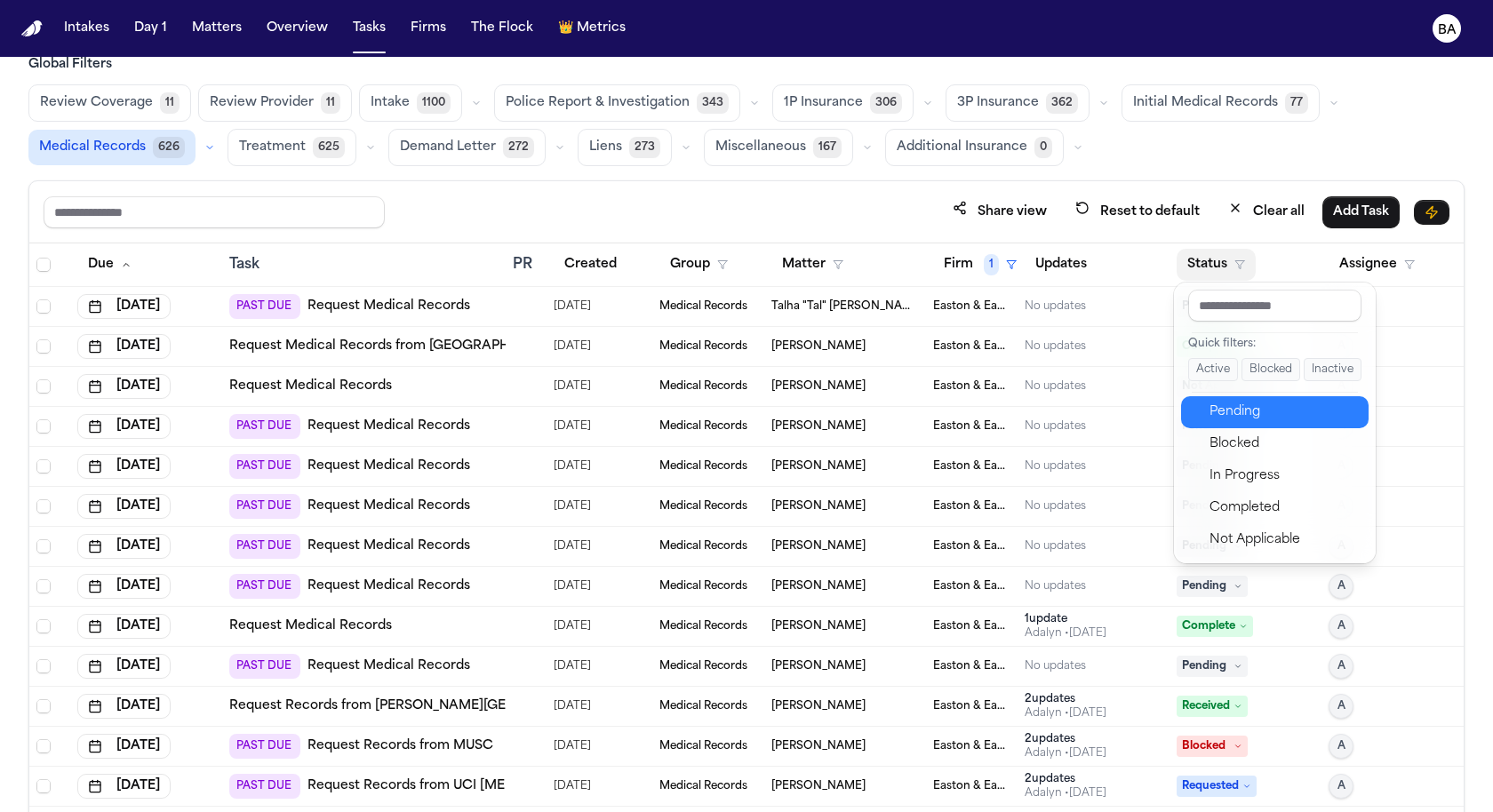
click at [1253, 418] on div "Pending" at bounding box center [1283, 412] width 149 height 21
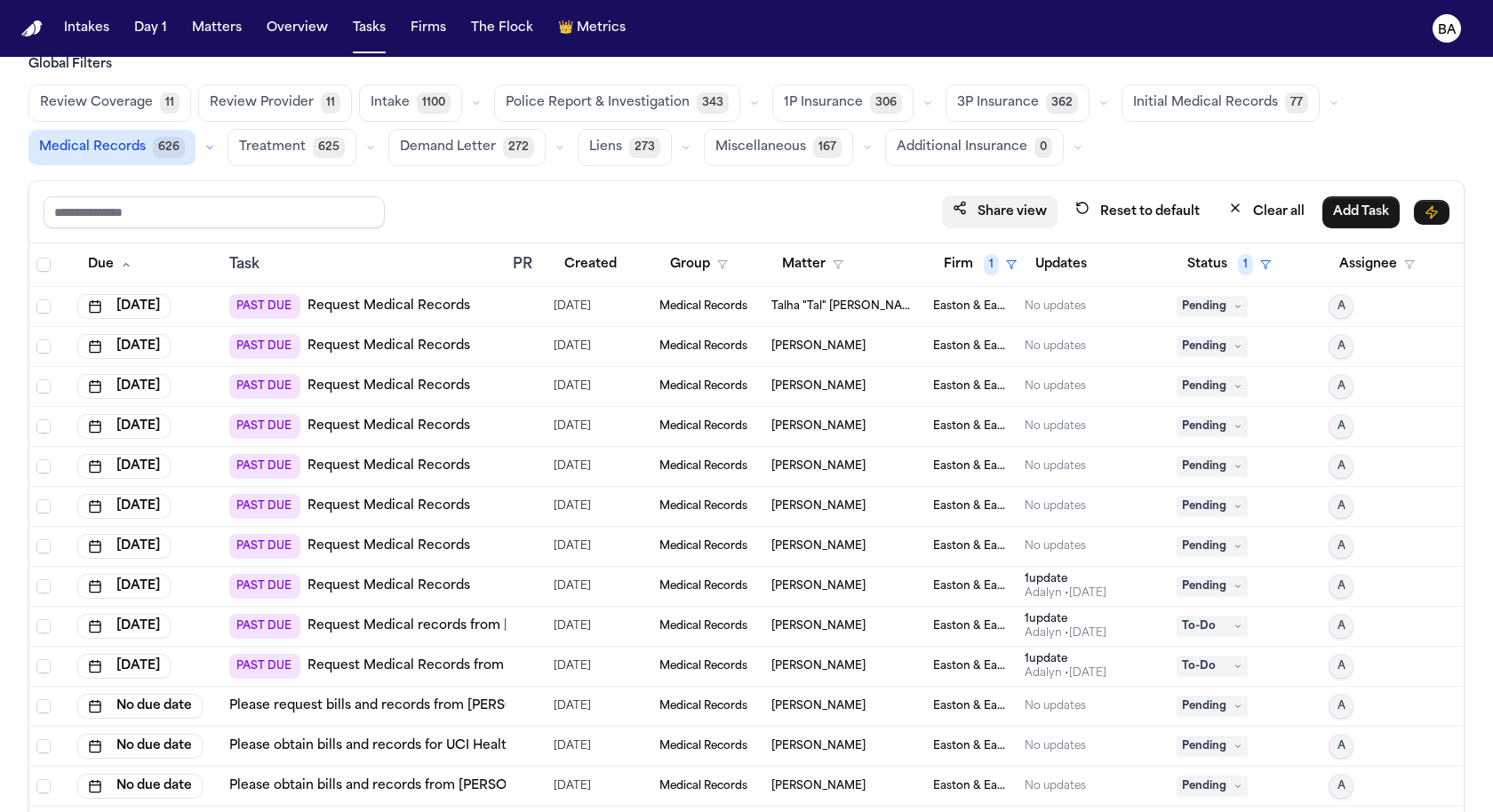
click at [1022, 205] on button "Share view" at bounding box center [999, 212] width 115 height 33
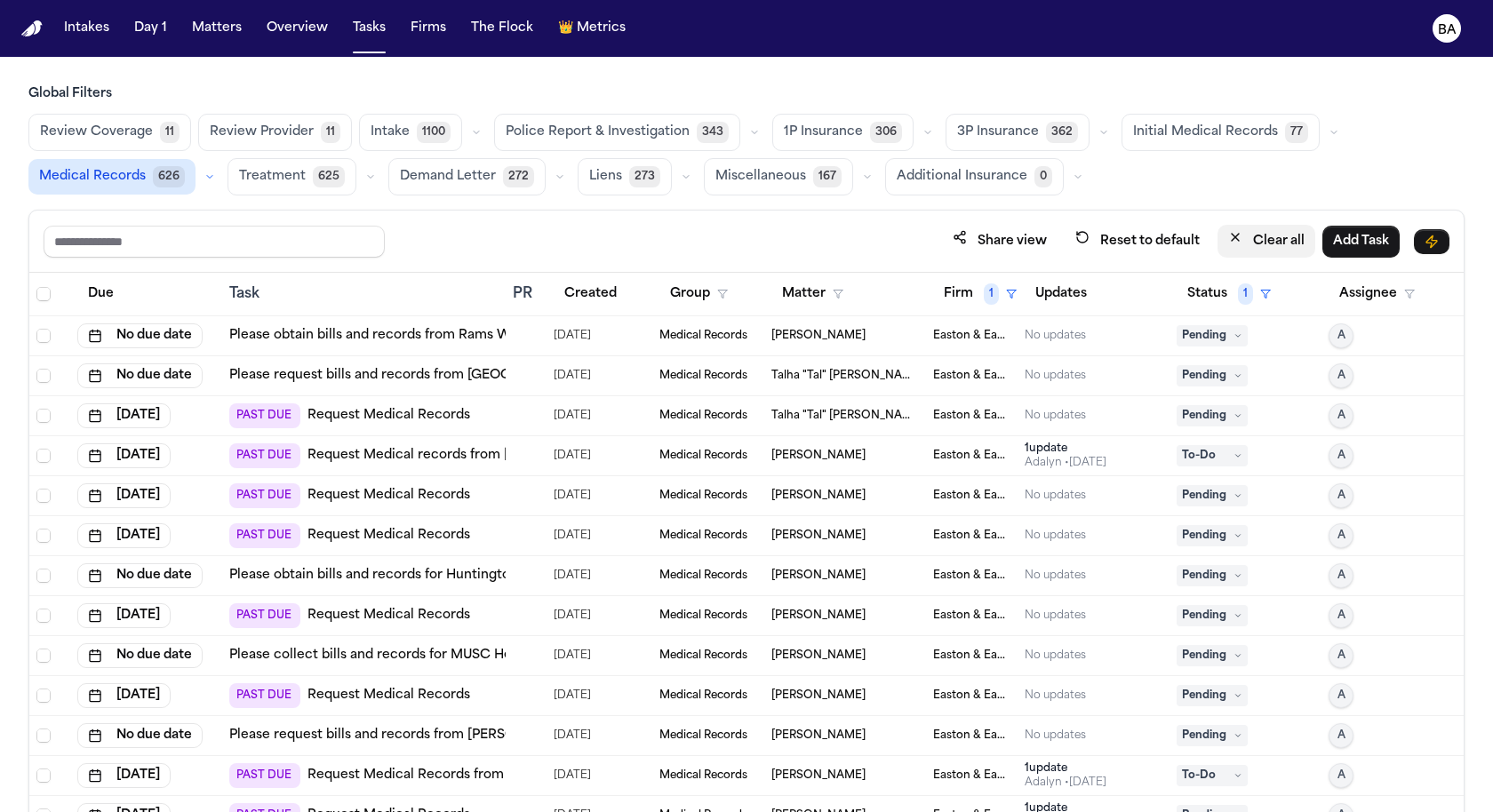
click at [1289, 232] on button "Clear all" at bounding box center [1266, 241] width 98 height 33
